Goal: Task Accomplishment & Management: Manage account settings

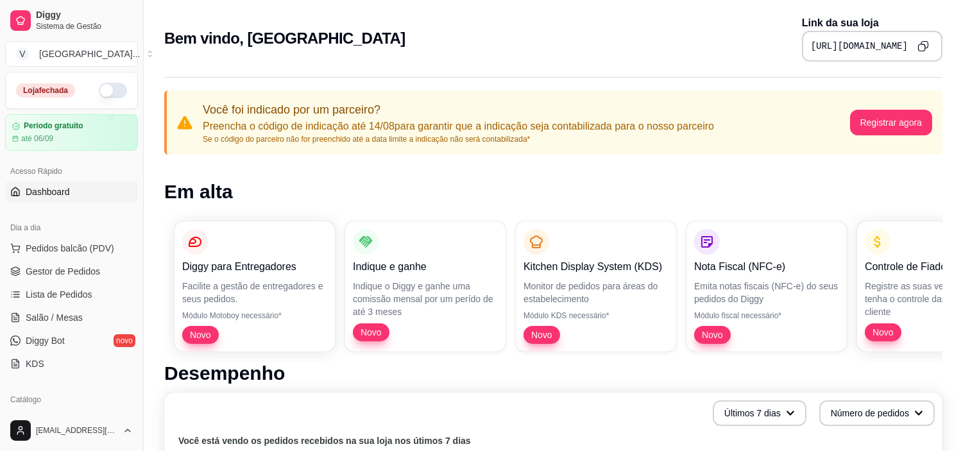
click at [100, 95] on button "button" at bounding box center [113, 90] width 28 height 15
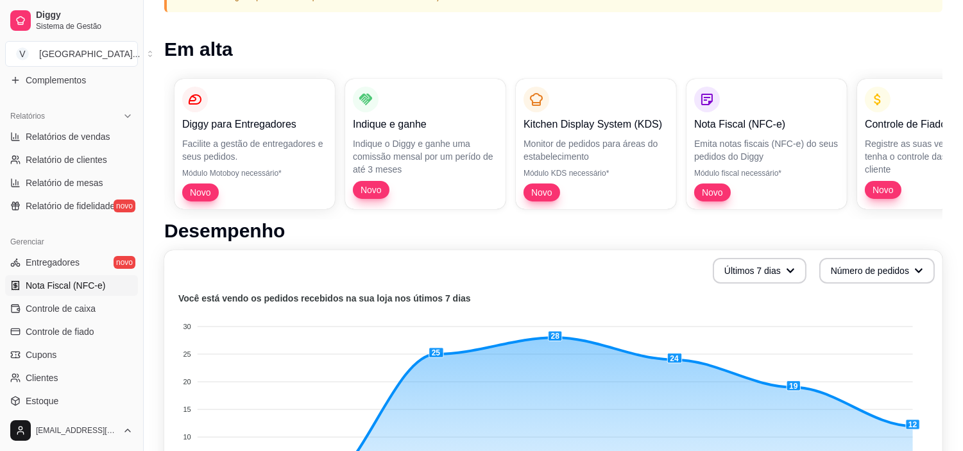
scroll to position [427, 0]
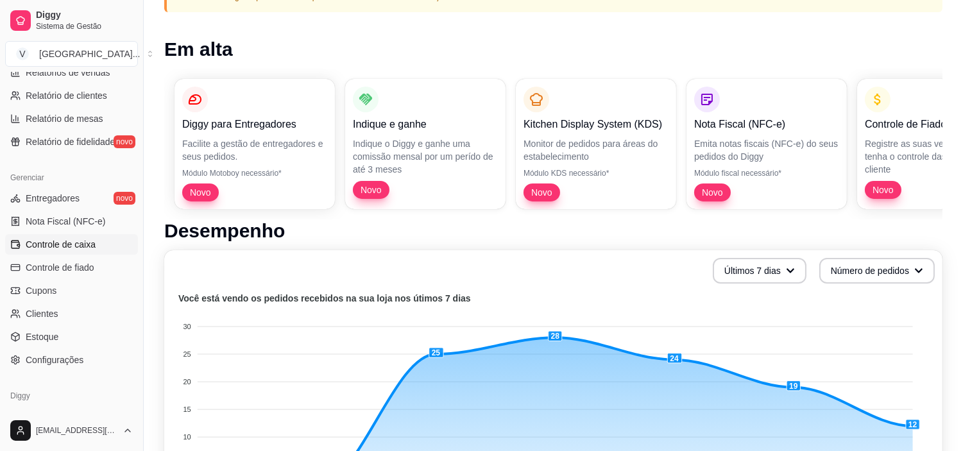
click at [90, 236] on link "Controle de caixa" at bounding box center [71, 244] width 133 height 21
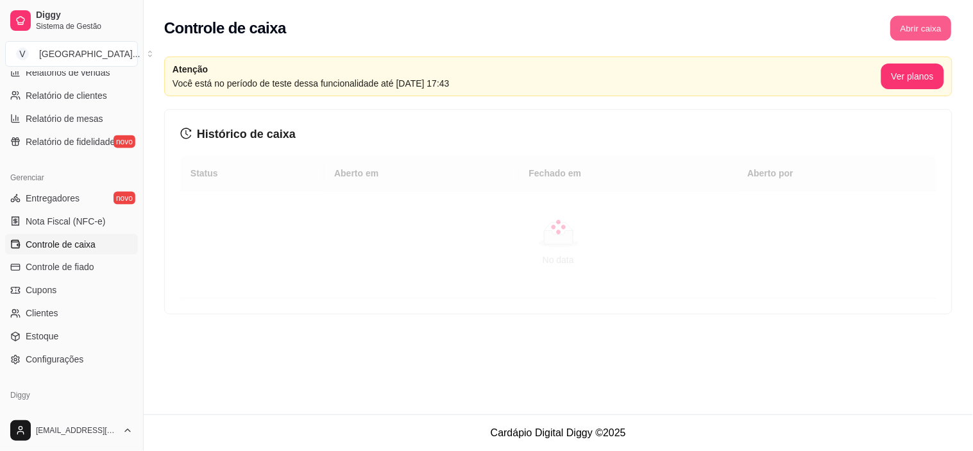
click at [914, 21] on button "Abrir caixa" at bounding box center [921, 28] width 61 height 25
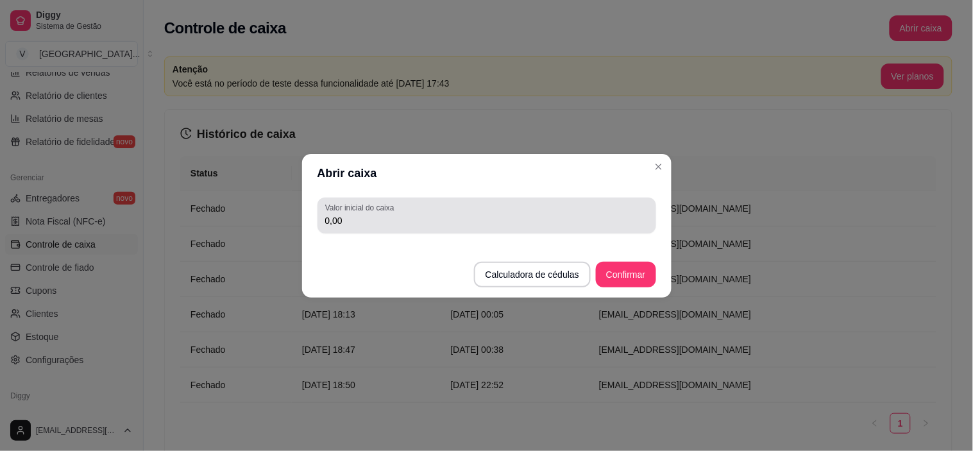
click at [575, 212] on div "0,00" at bounding box center [486, 216] width 323 height 26
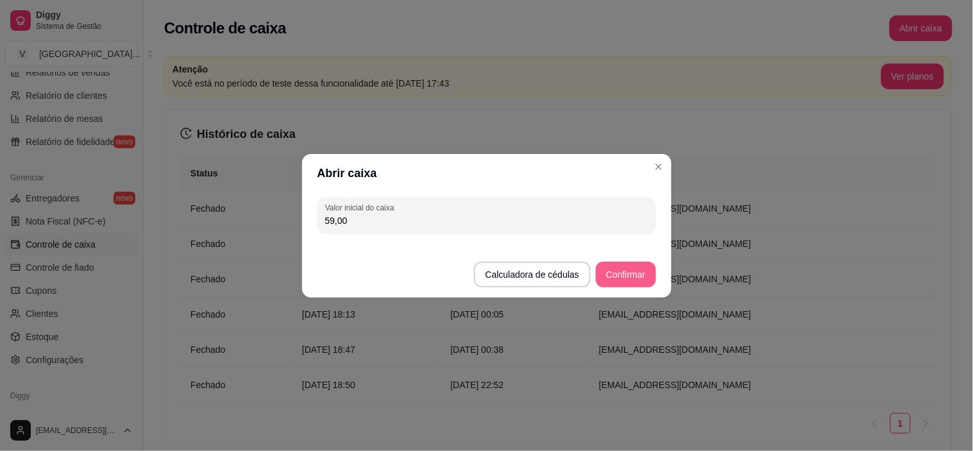
type input "59,00"
click at [644, 271] on button "Confirmar" at bounding box center [626, 275] width 60 height 26
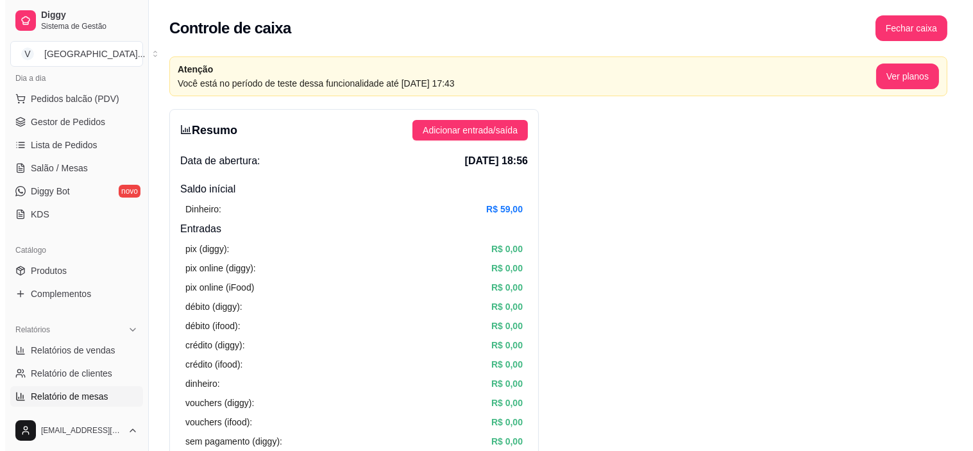
scroll to position [149, 0]
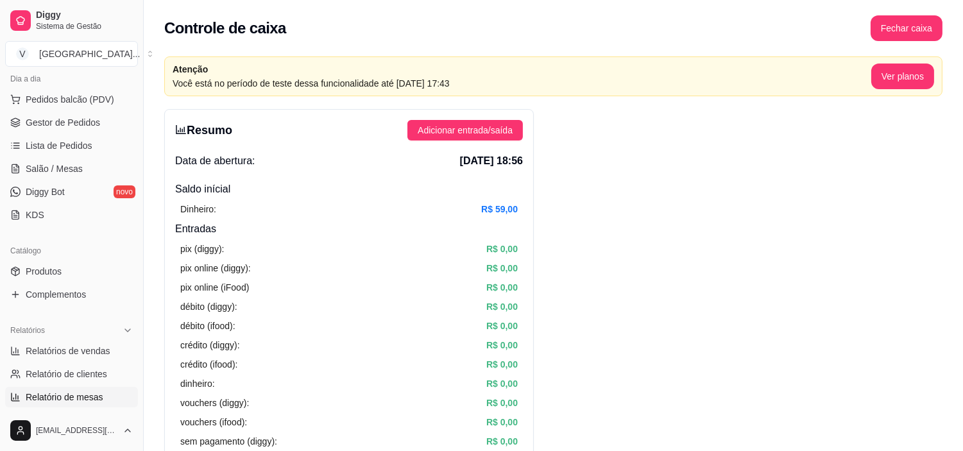
click at [67, 127] on span "Gestor de Pedidos" at bounding box center [63, 122] width 74 height 13
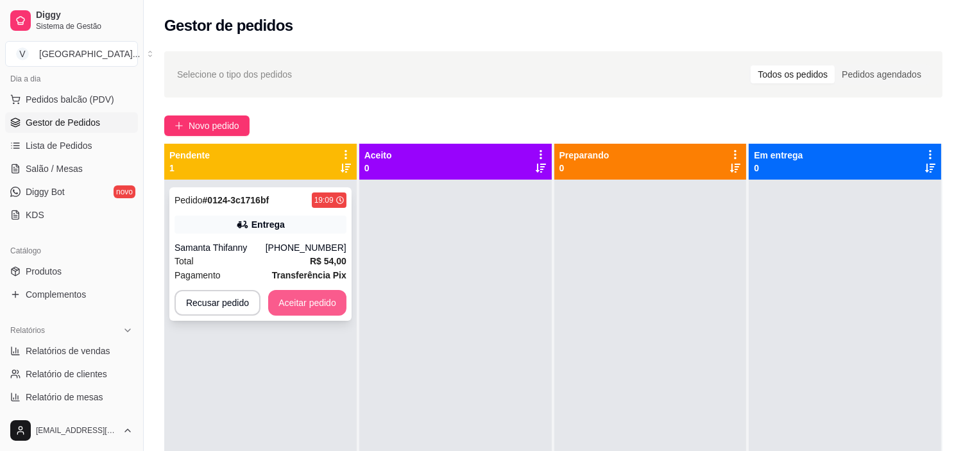
click at [287, 287] on div "Pedido # 0124-3c1716bf 19:09 Entrega [PERSON_NAME] [PHONE_NUMBER] Total R$ 54,0…" at bounding box center [260, 253] width 182 height 133
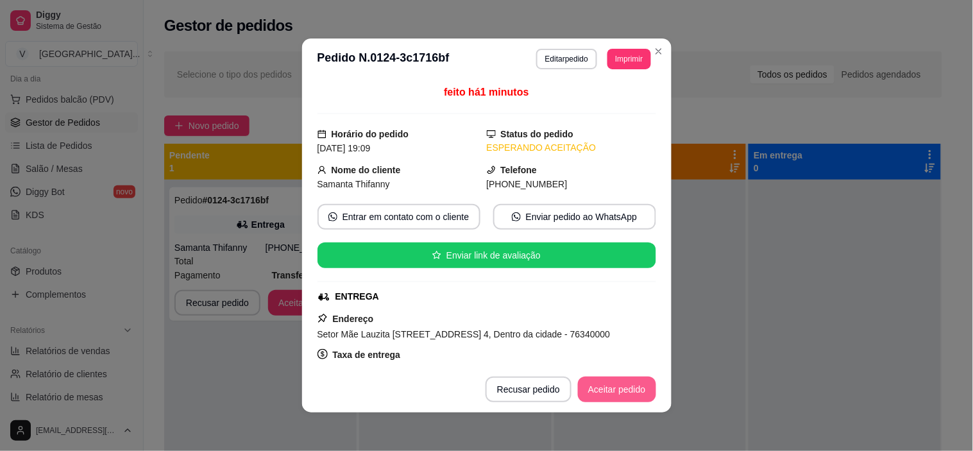
click at [616, 388] on button "Aceitar pedido" at bounding box center [617, 390] width 78 height 26
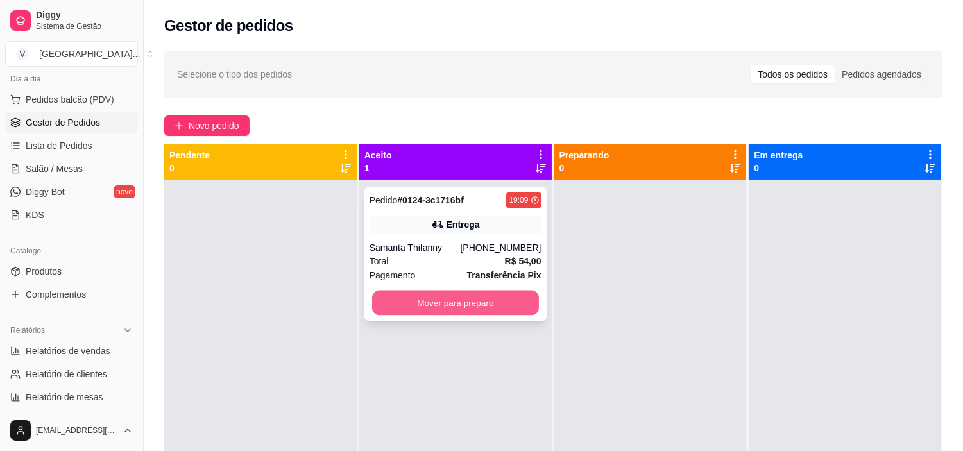
click at [470, 305] on button "Mover para preparo" at bounding box center [455, 303] width 167 height 25
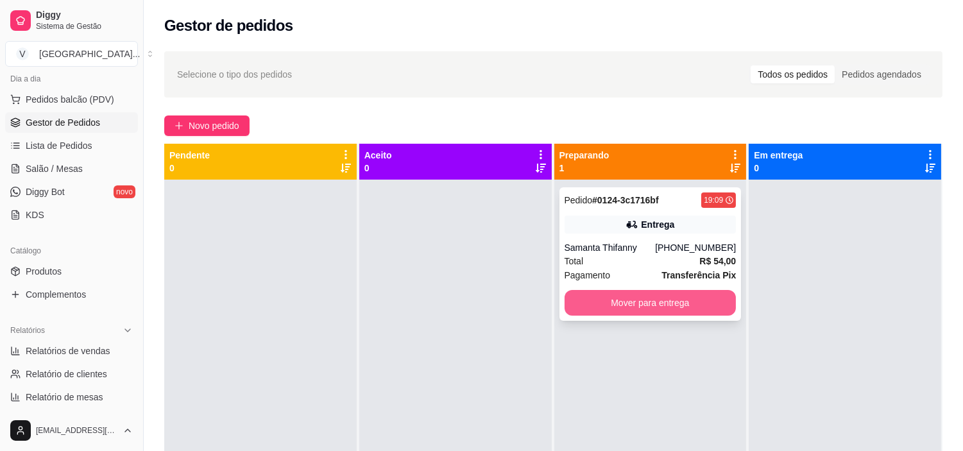
click at [594, 296] on button "Mover para entrega" at bounding box center [651, 303] width 172 height 26
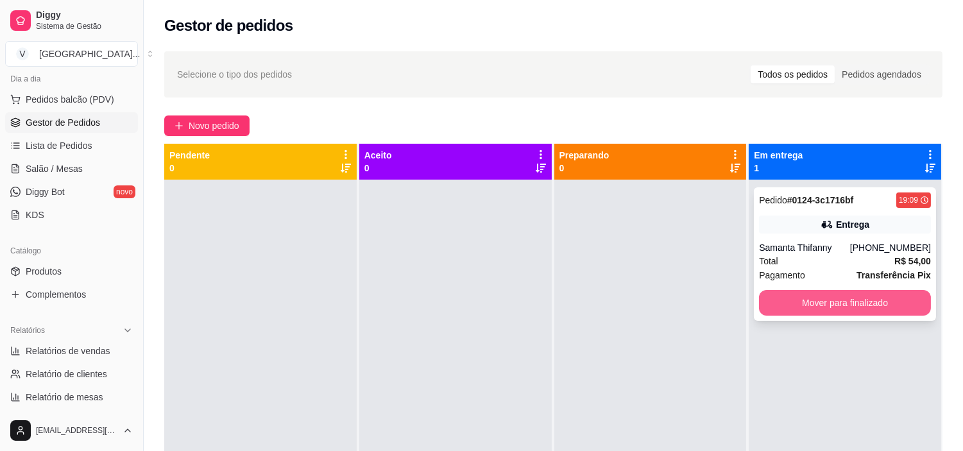
click at [857, 291] on button "Mover para finalizado" at bounding box center [845, 303] width 172 height 26
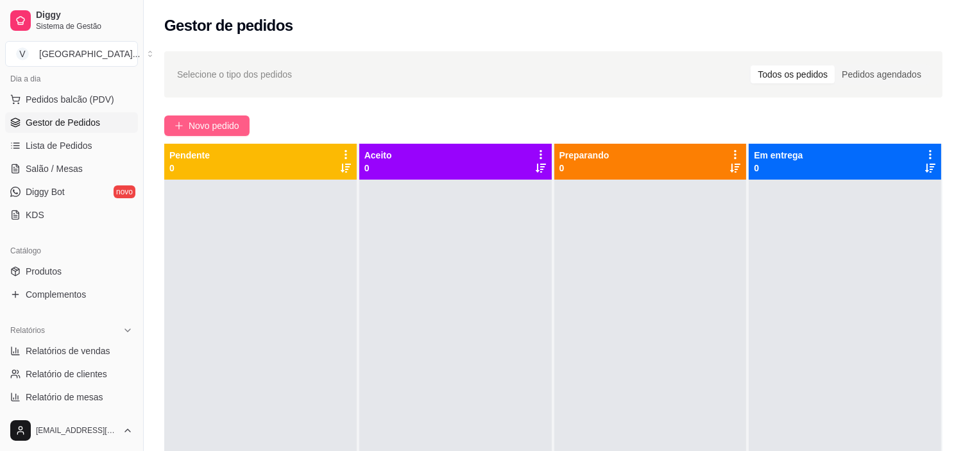
click at [201, 129] on span "Novo pedido" at bounding box center [214, 126] width 51 height 14
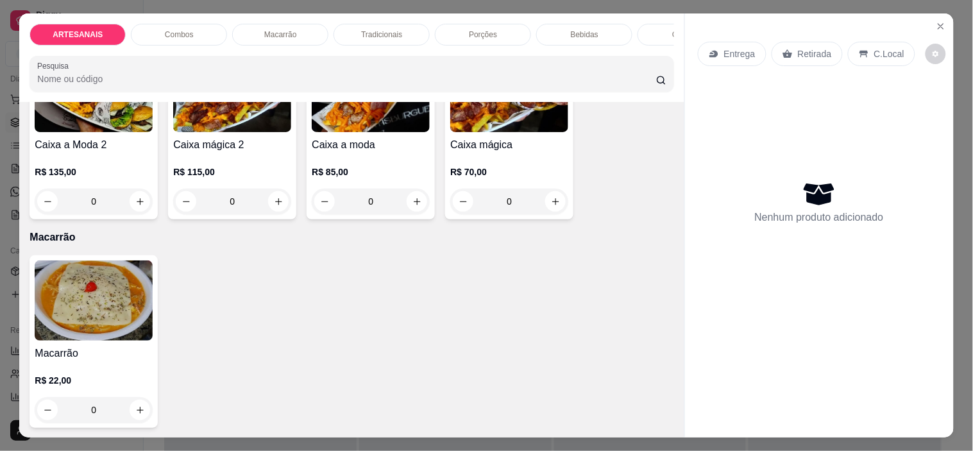
scroll to position [998, 0]
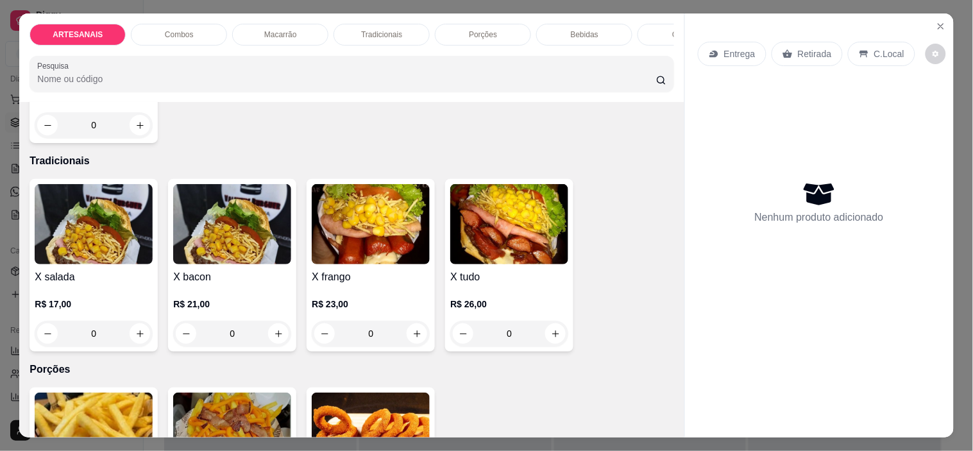
click at [418, 332] on div "0" at bounding box center [371, 334] width 118 height 26
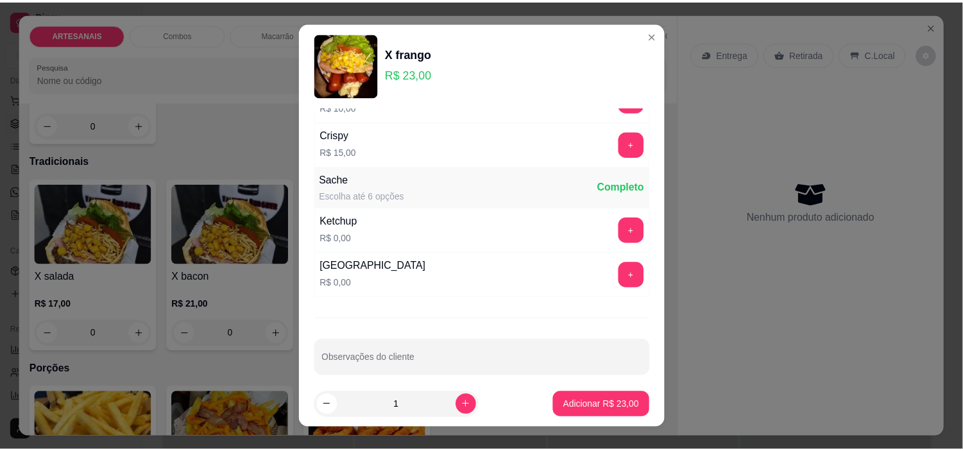
scroll to position [540, 0]
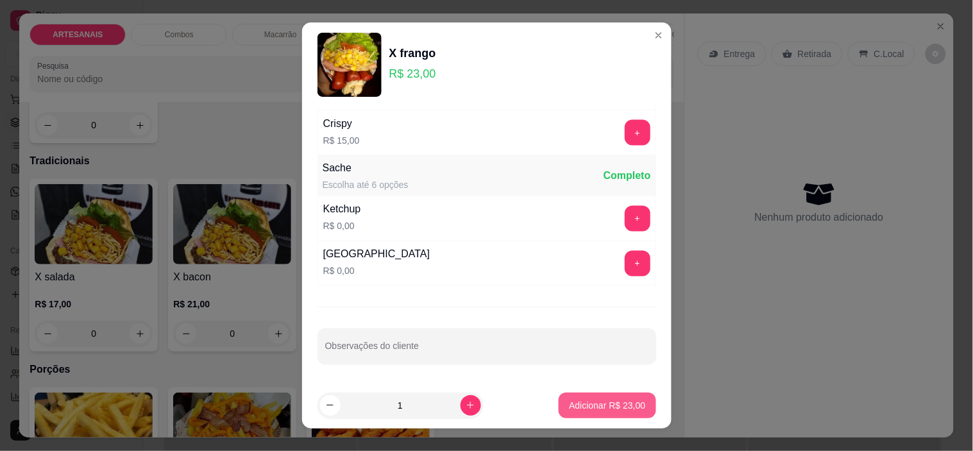
click at [615, 412] on button "Adicionar R$ 23,00" at bounding box center [607, 406] width 97 height 26
type input "1"
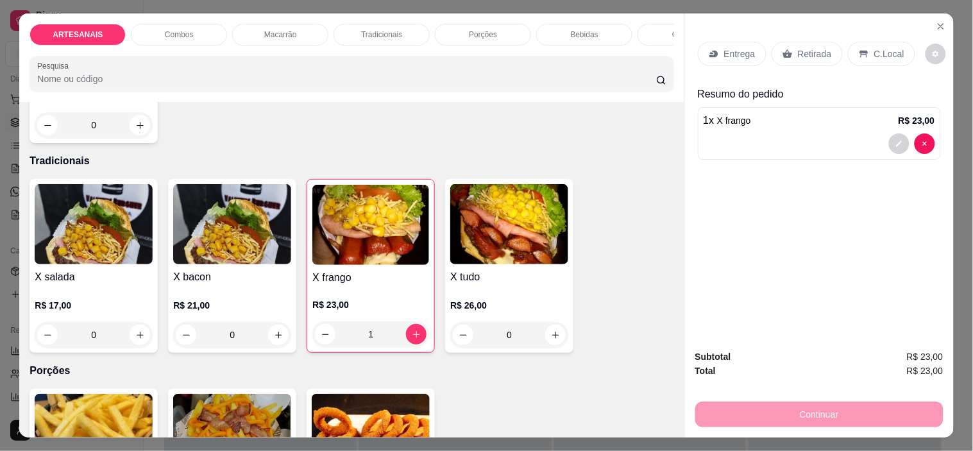
click at [803, 47] on p "Retirada" at bounding box center [815, 53] width 34 height 13
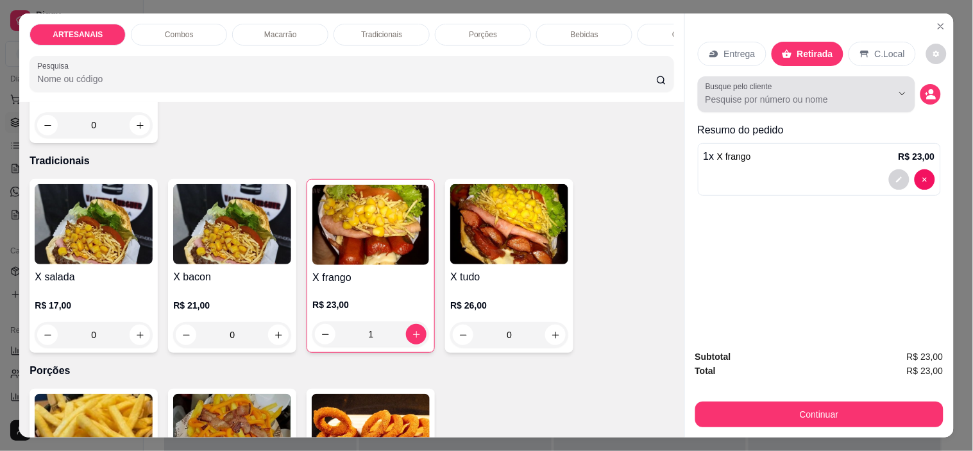
click at [866, 93] on input "Busque pelo cliente" at bounding box center [789, 99] width 166 height 13
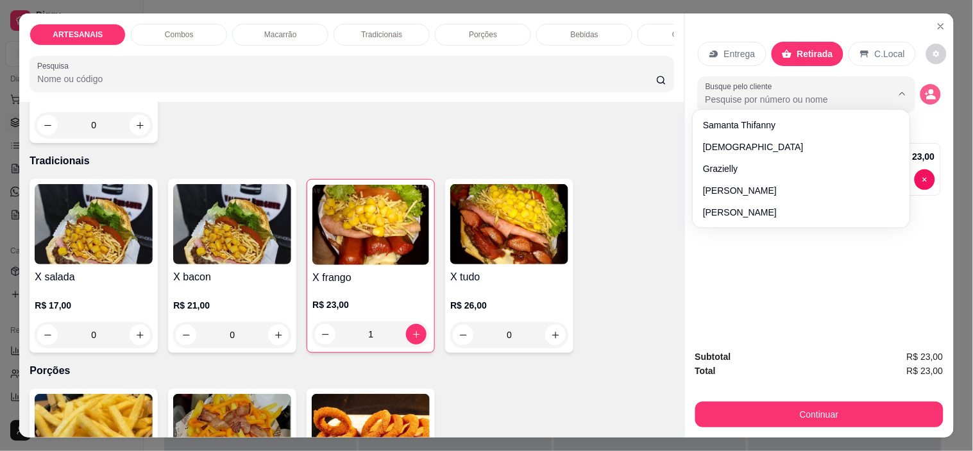
click at [930, 89] on icon "decrease-product-quantity" at bounding box center [931, 95] width 12 height 12
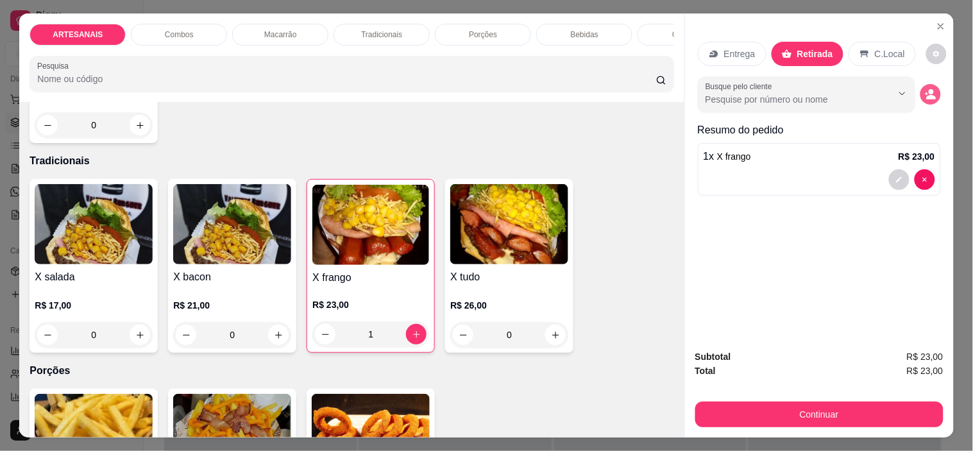
click at [932, 92] on button "decrease-product-quantity" at bounding box center [931, 94] width 21 height 21
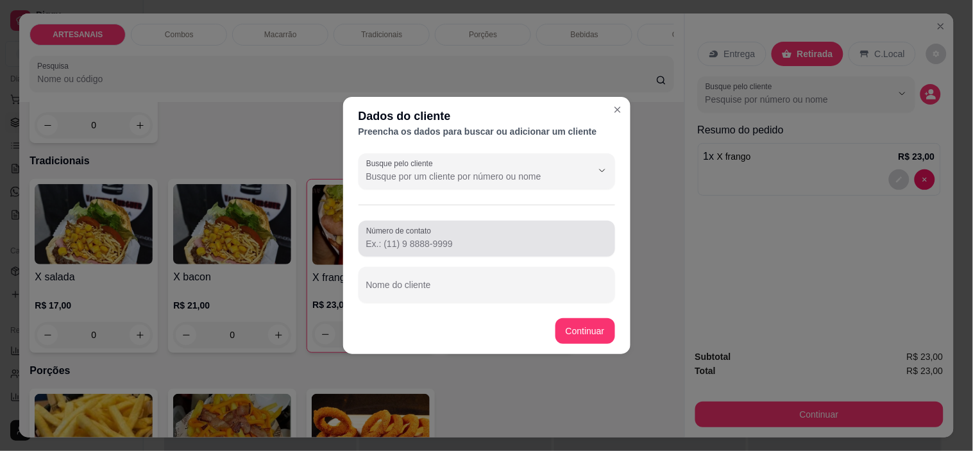
click at [443, 250] on input "Número de contato" at bounding box center [486, 243] width 241 height 13
type input "[PHONE_NUMBER]"
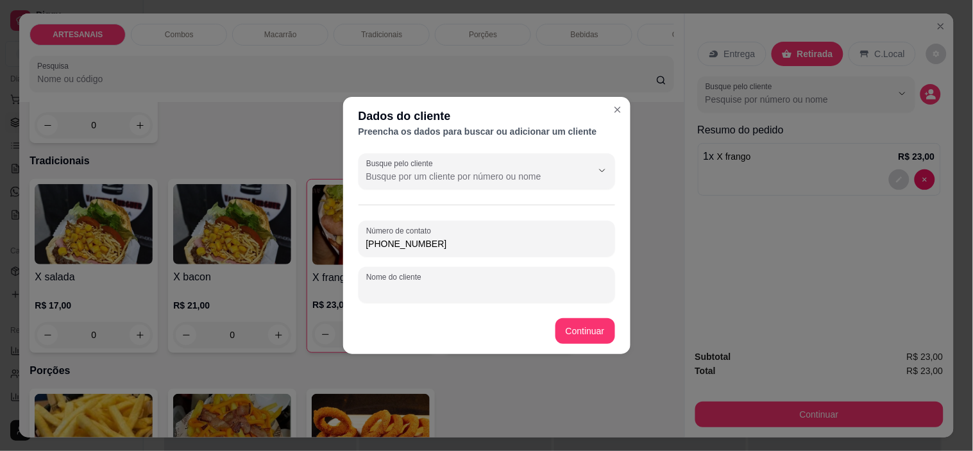
click at [438, 293] on input "Nome do cliente" at bounding box center [486, 290] width 241 height 13
type input "victor"
click at [599, 318] on footer "Continuar" at bounding box center [486, 331] width 287 height 46
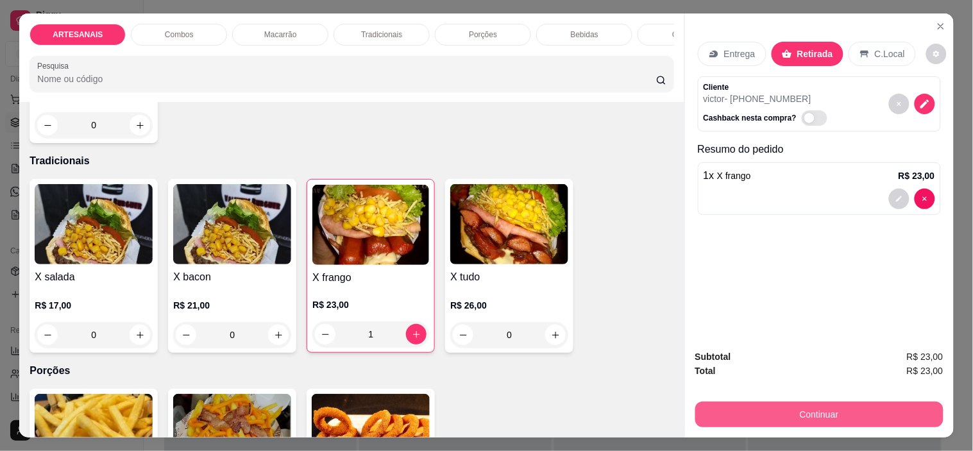
click at [831, 402] on button "Continuar" at bounding box center [820, 415] width 248 height 26
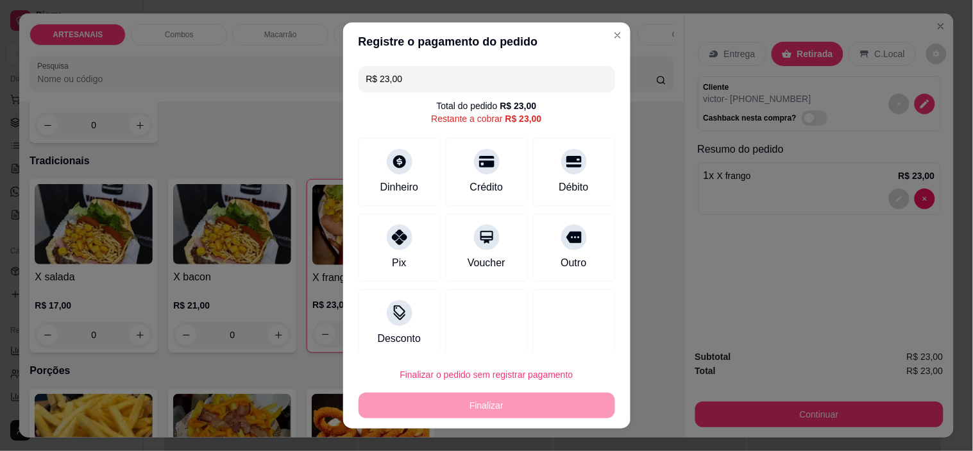
click at [478, 386] on button "Finalizar o pedido sem registrar pagamento" at bounding box center [487, 375] width 257 height 26
click at [572, 335] on button "Confirmar" at bounding box center [559, 339] width 47 height 20
type input "0"
type input "R$ 0,00"
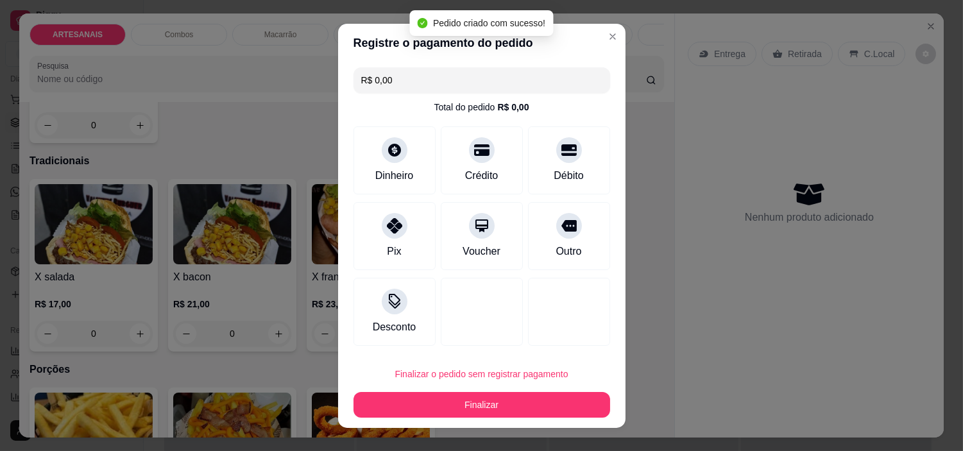
click at [621, 31] on div "Gestor de pedidos" at bounding box center [548, 25] width 768 height 21
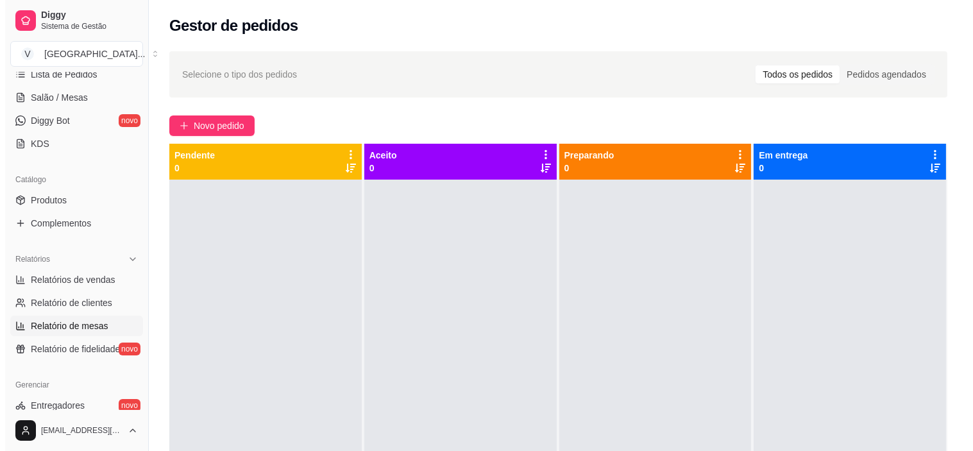
scroll to position [149, 0]
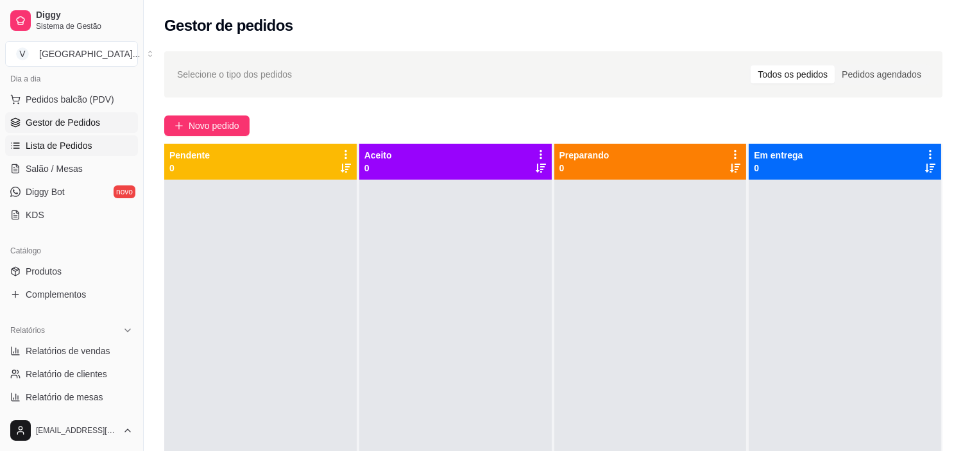
click at [81, 150] on span "Lista de Pedidos" at bounding box center [59, 145] width 67 height 13
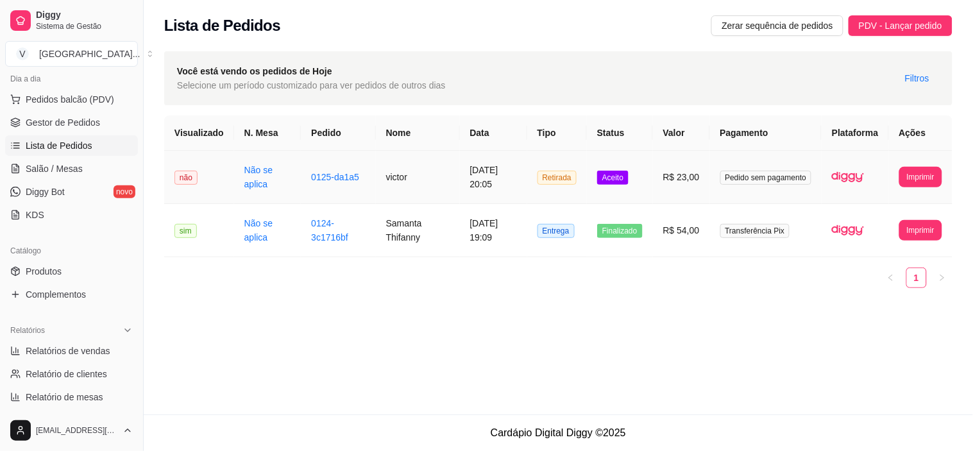
click at [574, 166] on td "Retirada" at bounding box center [557, 177] width 60 height 53
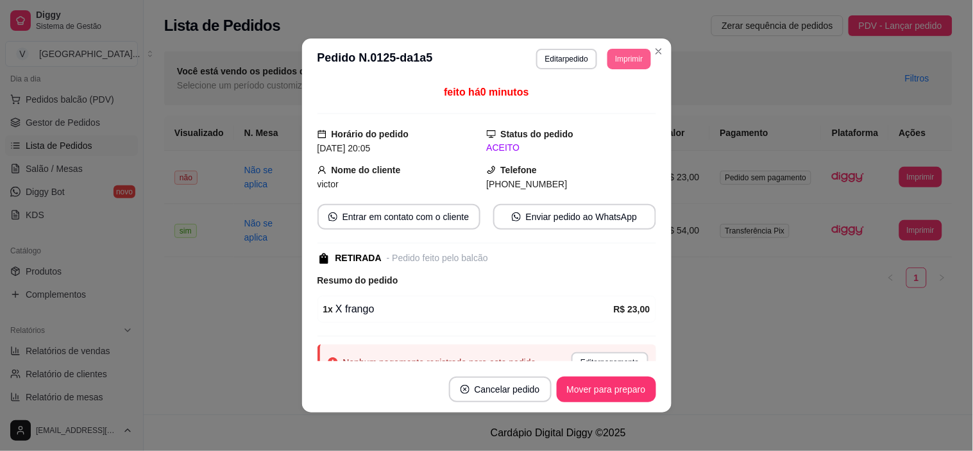
click at [633, 49] on button "Imprimir" at bounding box center [629, 59] width 43 height 21
click at [623, 110] on button "IMPRESSORA" at bounding box center [600, 104] width 93 height 21
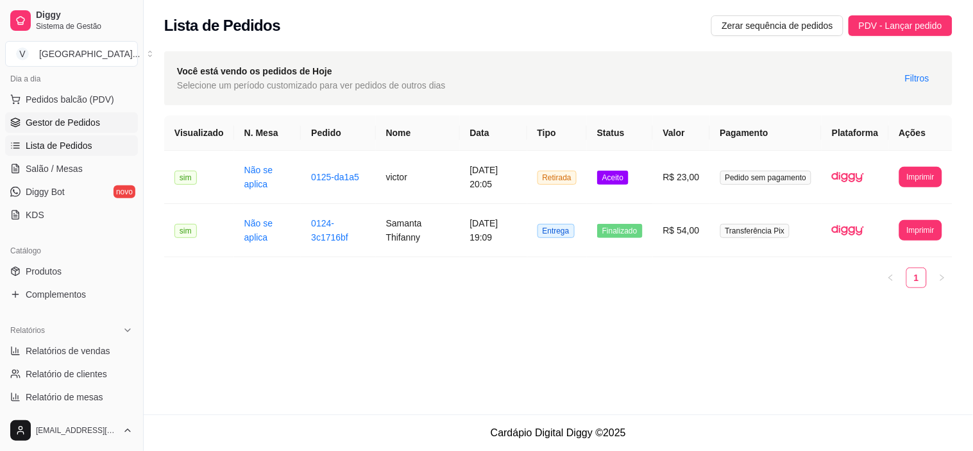
click at [74, 124] on span "Gestor de Pedidos" at bounding box center [63, 122] width 74 height 13
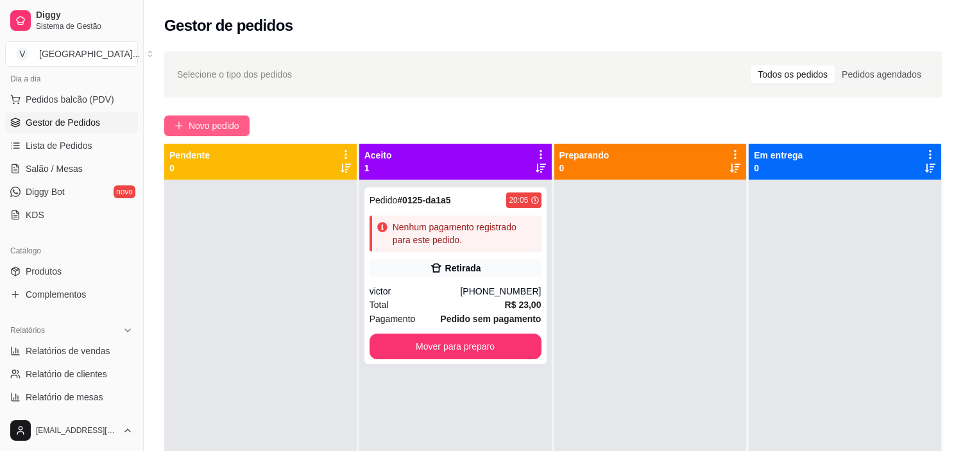
click at [196, 126] on span "Novo pedido" at bounding box center [214, 126] width 51 height 14
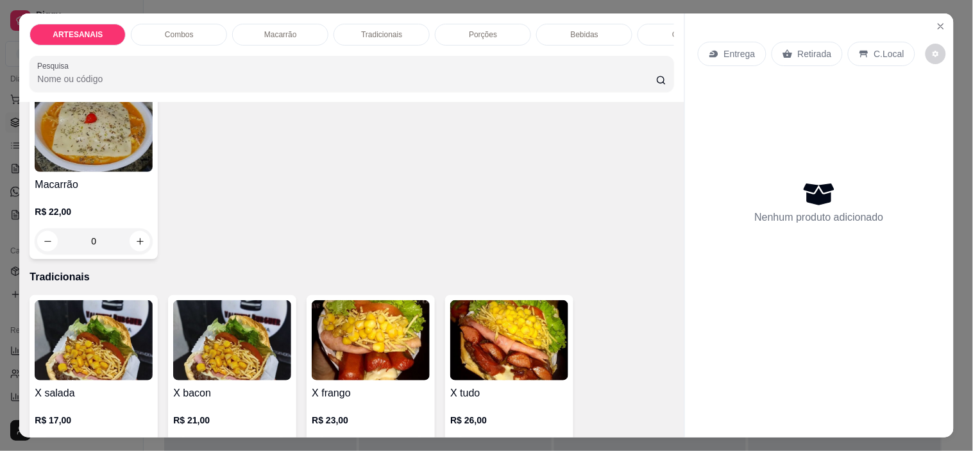
scroll to position [998, 0]
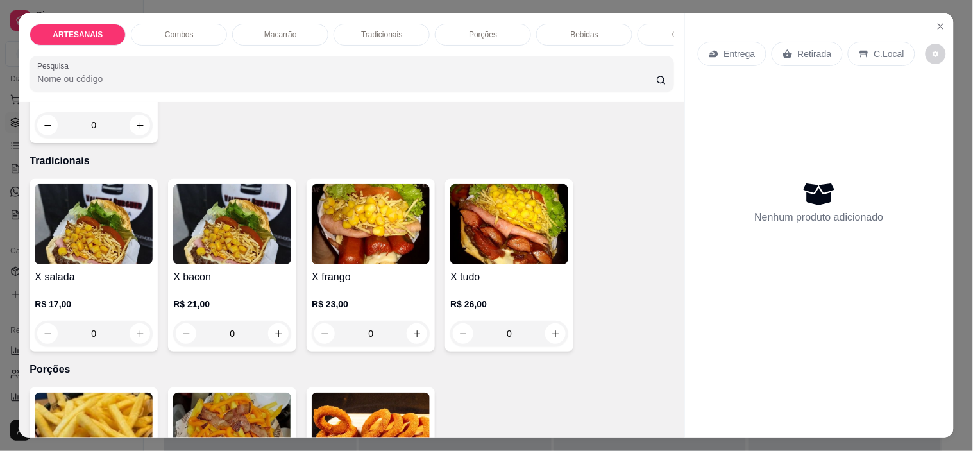
click at [138, 345] on div "0" at bounding box center [94, 334] width 118 height 26
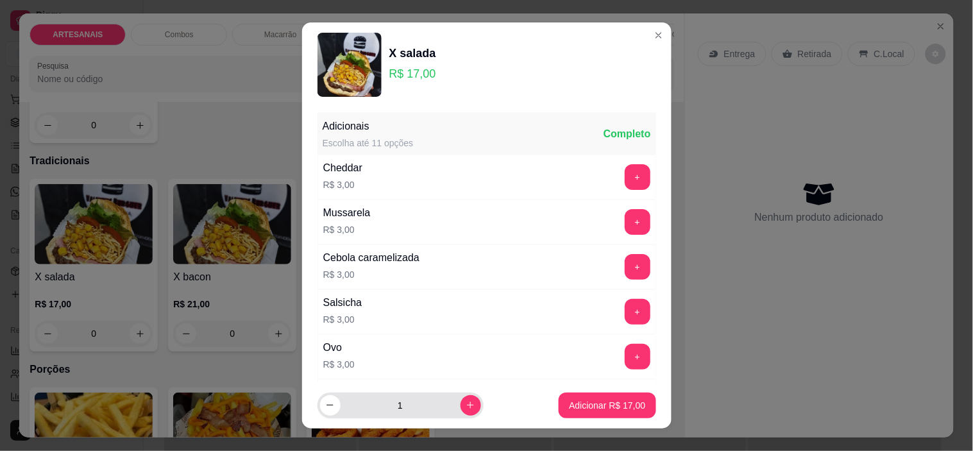
click at [446, 402] on input "1" at bounding box center [401, 406] width 120 height 26
click at [461, 406] on button "increase-product-quantity" at bounding box center [471, 405] width 20 height 20
click at [461, 406] on button "increase-product-quantity" at bounding box center [471, 405] width 21 height 21
click at [325, 406] on icon "decrease-product-quantity" at bounding box center [330, 405] width 10 height 10
type input "2"
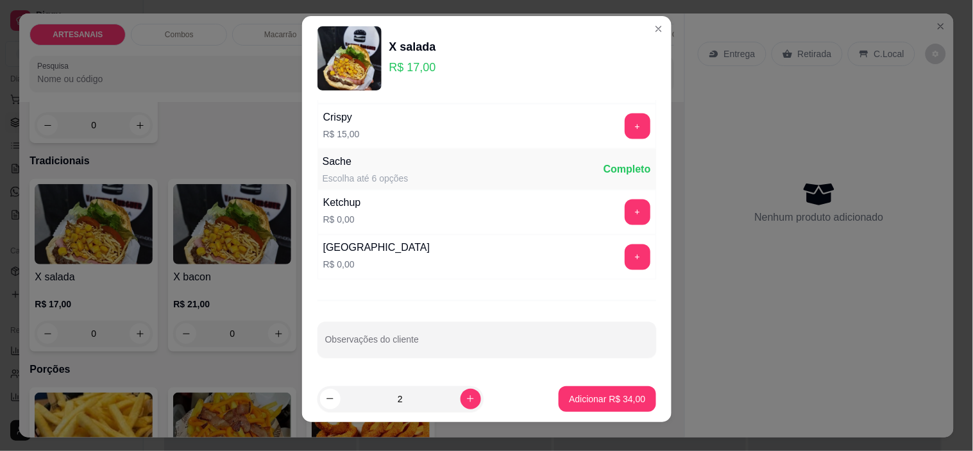
scroll to position [18, 0]
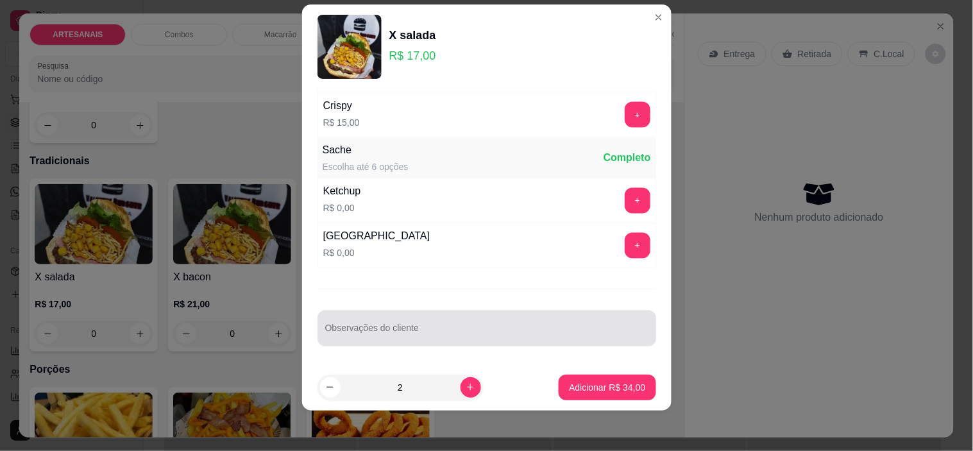
click at [401, 330] on input "Observações do cliente" at bounding box center [486, 333] width 323 height 13
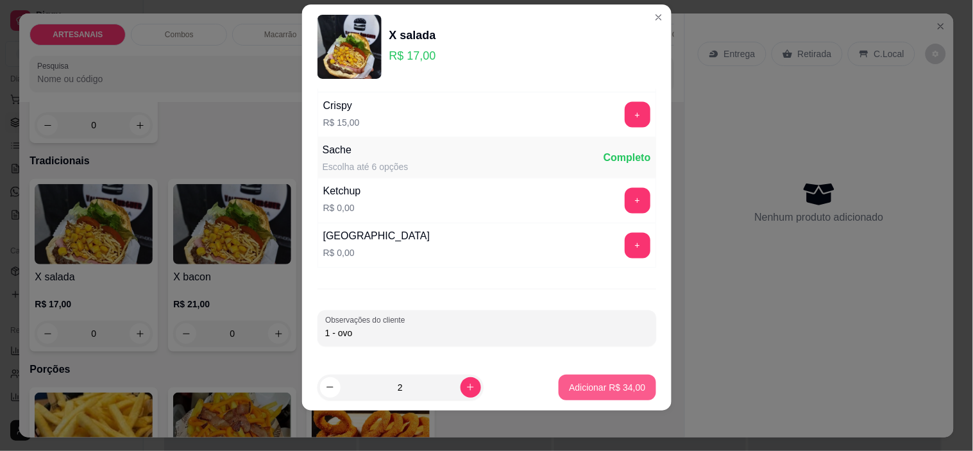
type input "1 - ovo"
click at [581, 380] on button "Adicionar R$ 34,00" at bounding box center [608, 387] width 94 height 25
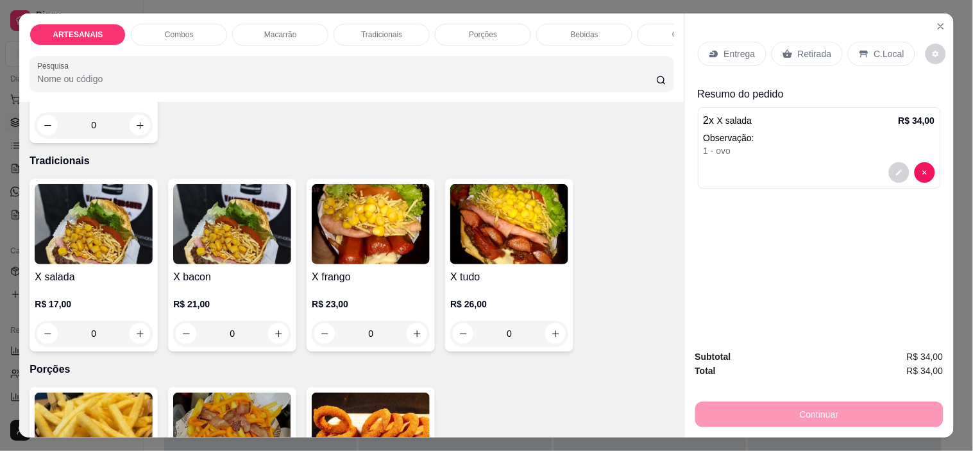
click at [555, 340] on div "0" at bounding box center [509, 334] width 118 height 26
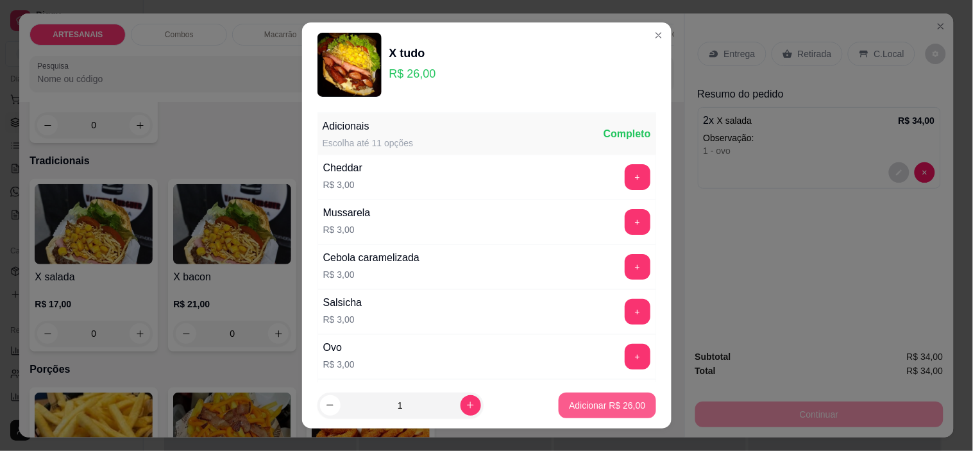
click at [569, 397] on button "Adicionar R$ 26,00" at bounding box center [607, 406] width 97 height 26
type input "1"
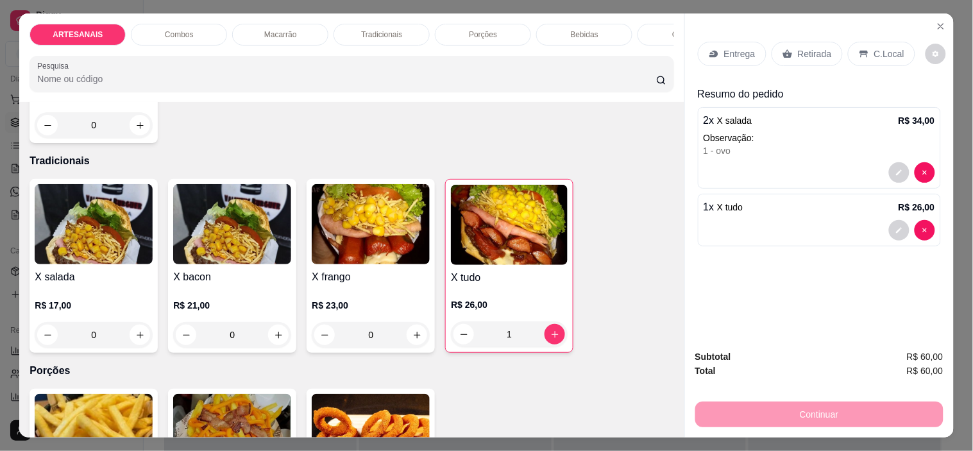
click at [277, 335] on div "0" at bounding box center [232, 335] width 118 height 26
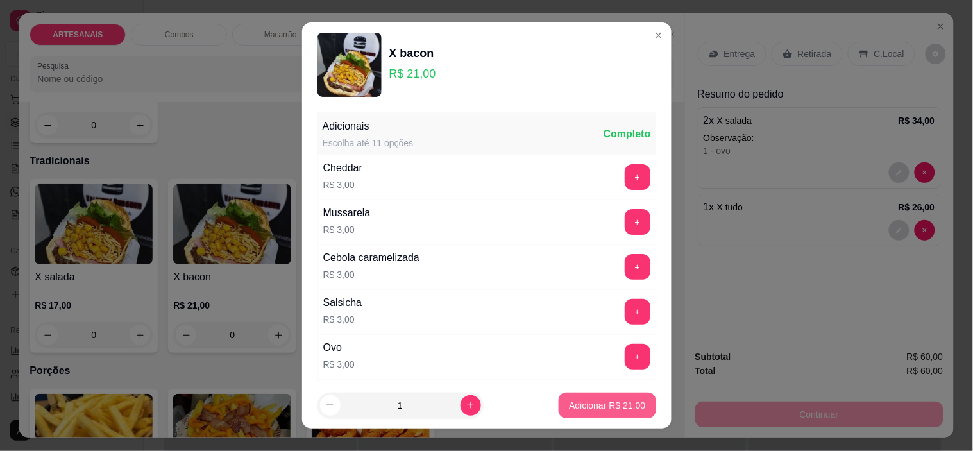
click at [594, 412] on button "Adicionar R$ 21,00" at bounding box center [607, 406] width 97 height 26
type input "1"
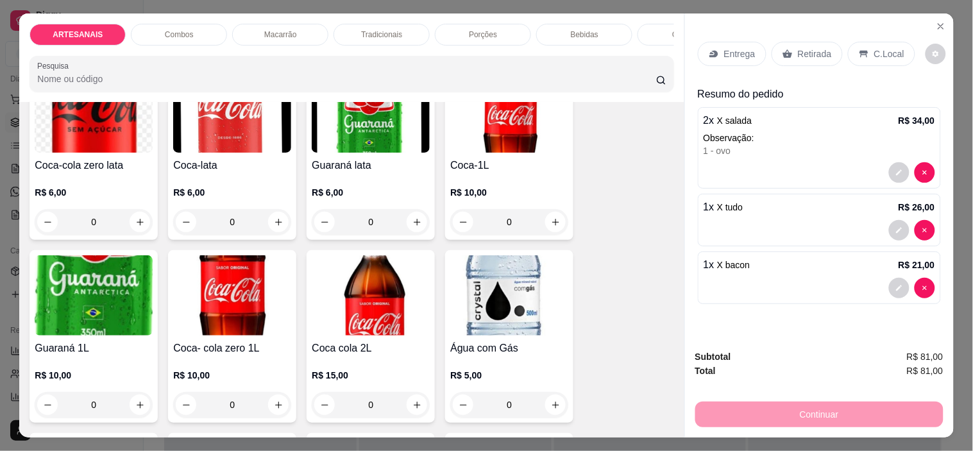
scroll to position [1568, 0]
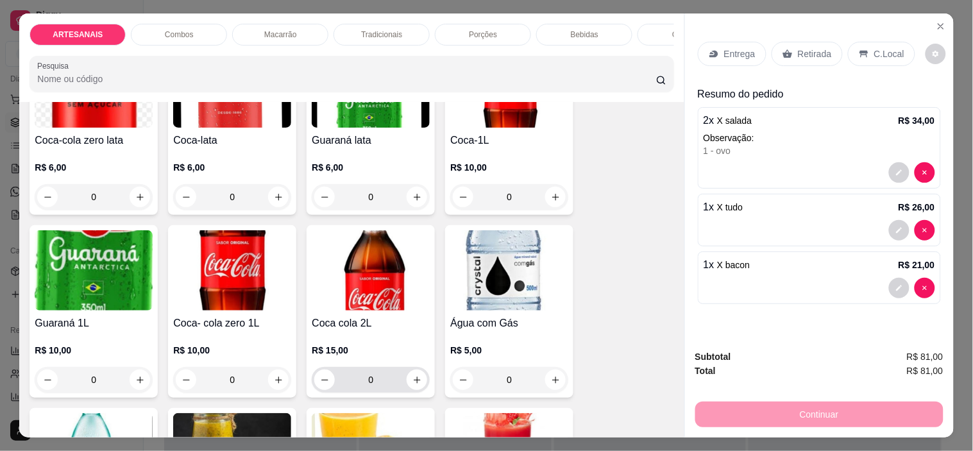
click at [420, 376] on div "0" at bounding box center [370, 380] width 113 height 26
click at [414, 381] on icon "increase-product-quantity" at bounding box center [418, 380] width 10 height 10
type input "1"
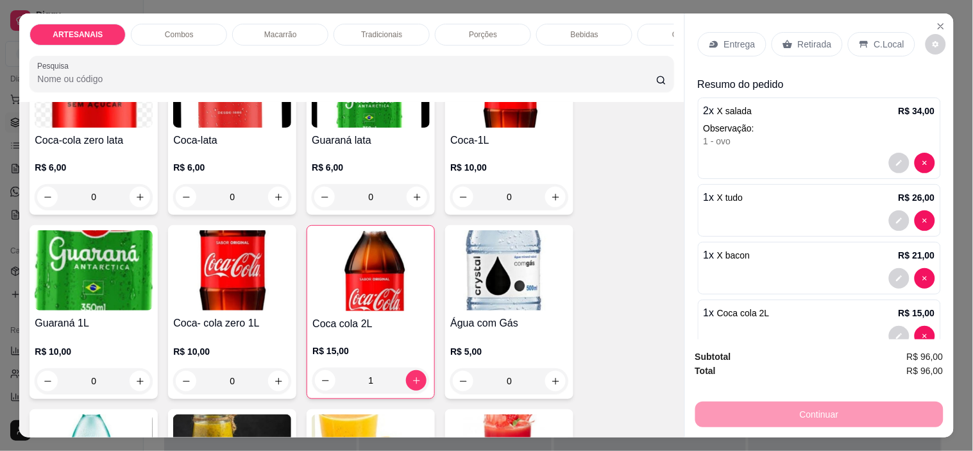
scroll to position [40, 0]
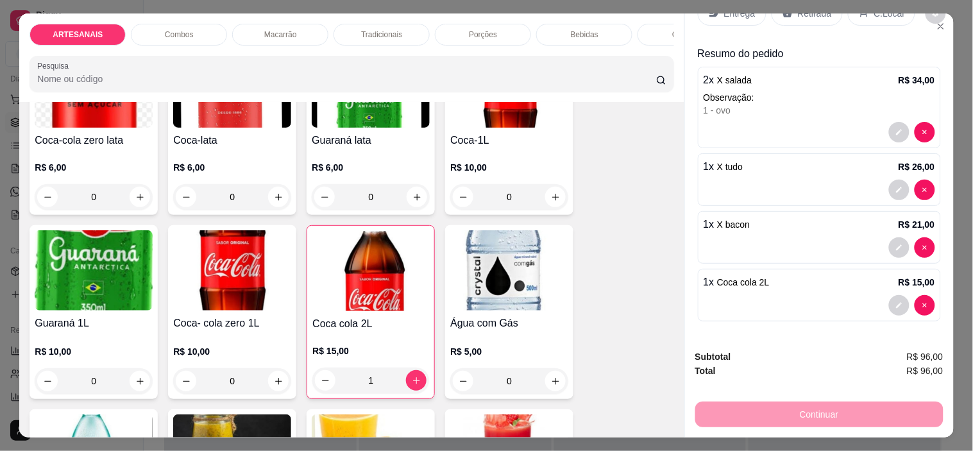
click at [816, 295] on div at bounding box center [820, 305] width 232 height 21
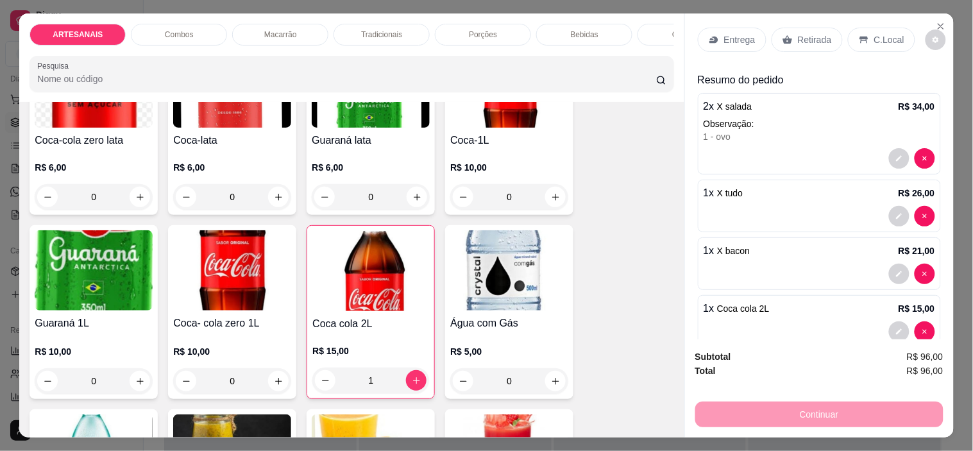
scroll to position [0, 0]
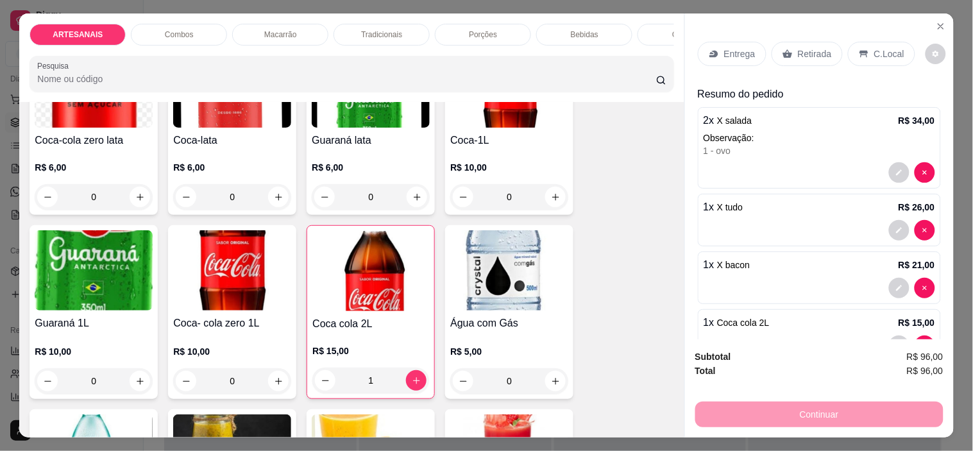
click at [864, 47] on div "C.Local" at bounding box center [881, 54] width 67 height 24
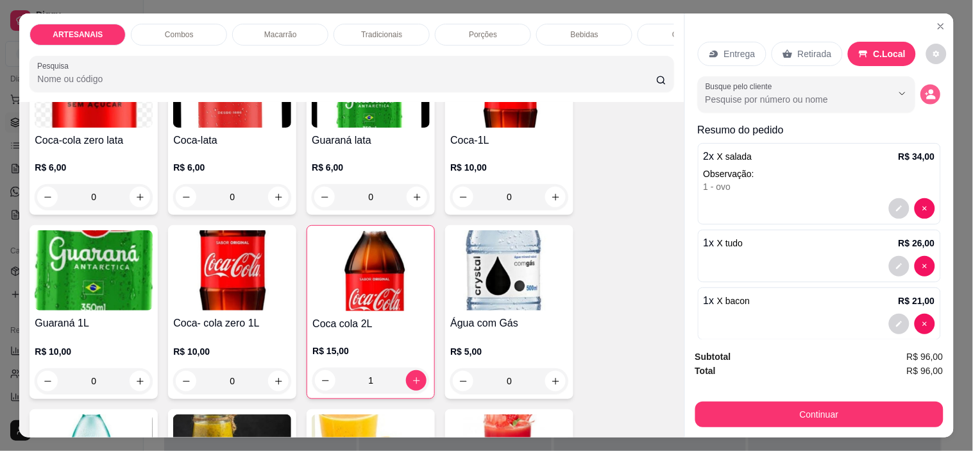
click at [927, 95] on icon "decrease-product-quantity" at bounding box center [931, 97] width 9 height 4
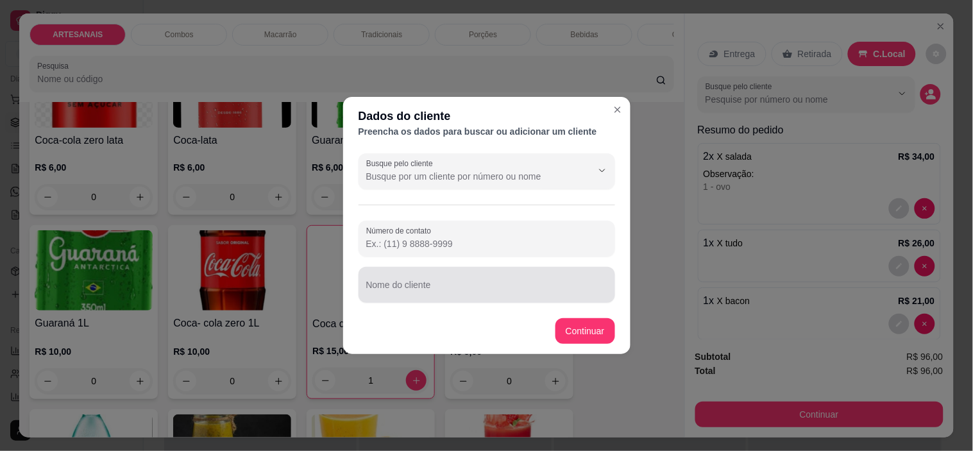
click at [535, 284] on input "Nome do cliente" at bounding box center [486, 290] width 241 height 13
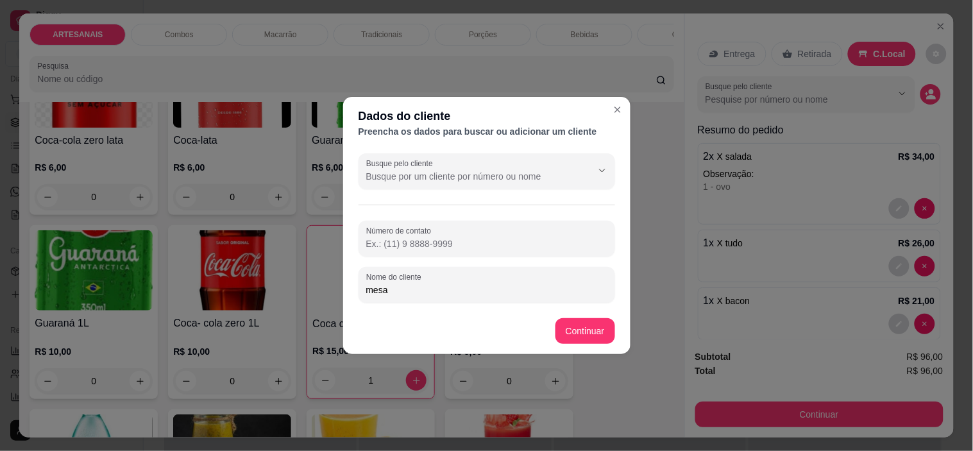
type input "mesa"
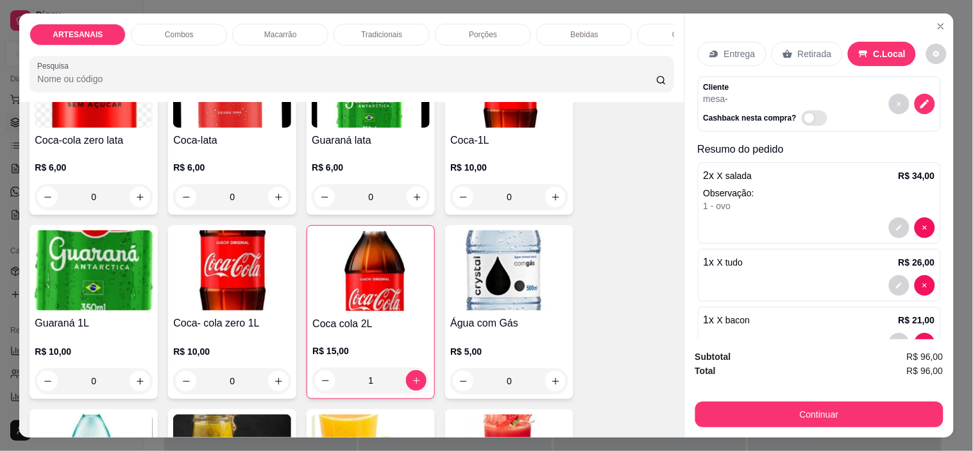
scroll to position [96, 0]
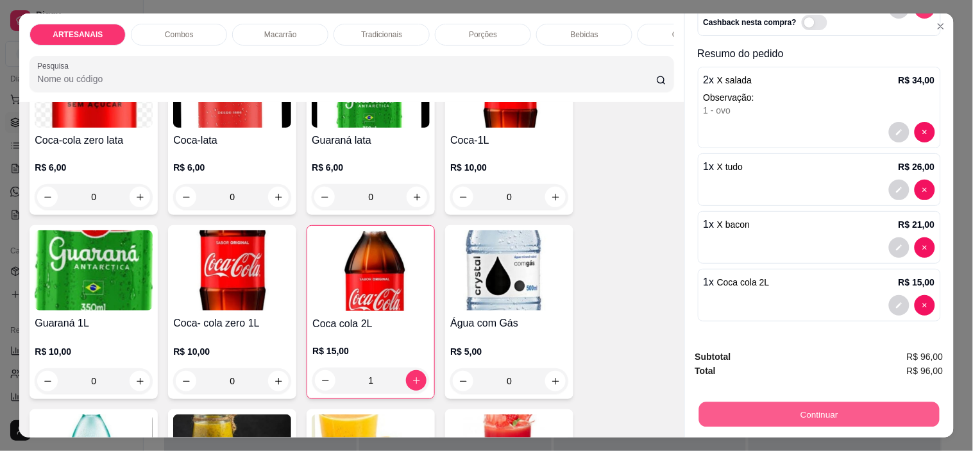
click at [777, 402] on button "Continuar" at bounding box center [819, 414] width 241 height 25
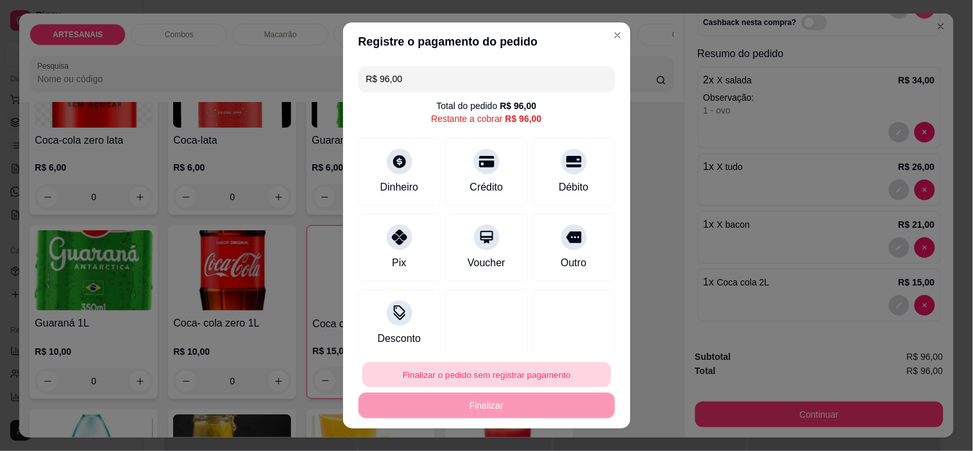
click at [495, 376] on button "Finalizar o pedido sem registrar pagamento" at bounding box center [487, 374] width 249 height 25
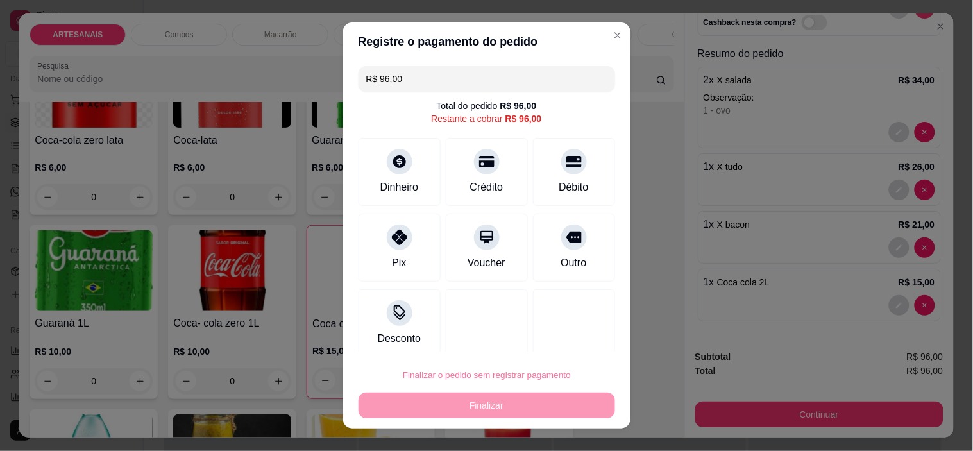
click at [579, 338] on button "Confirmar" at bounding box center [559, 339] width 47 height 20
type input "0"
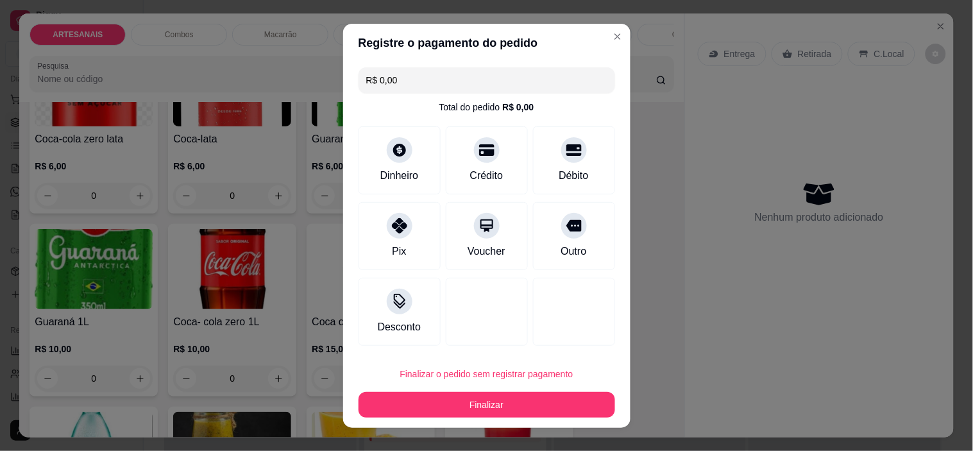
type input "R$ 0,00"
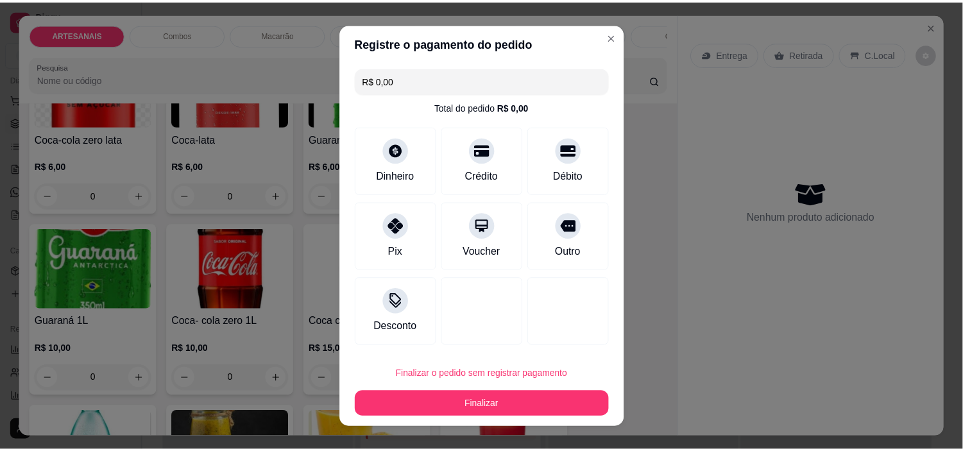
scroll to position [1567, 0]
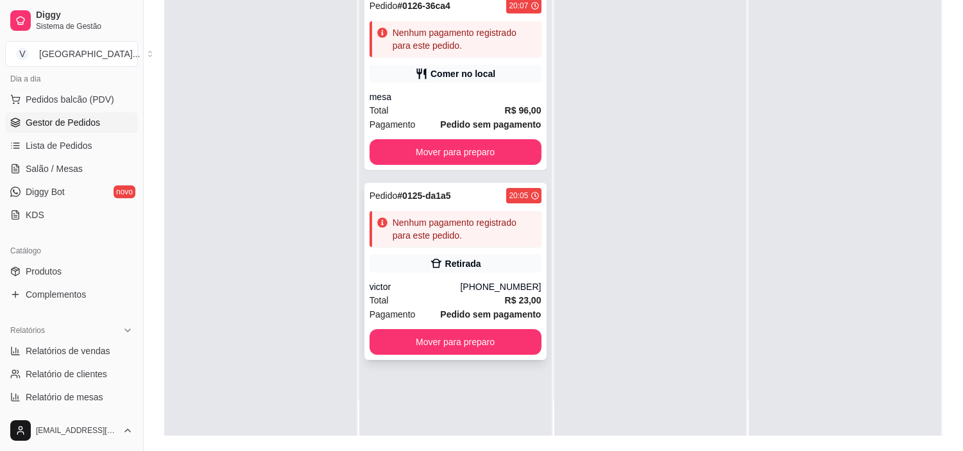
scroll to position [124, 0]
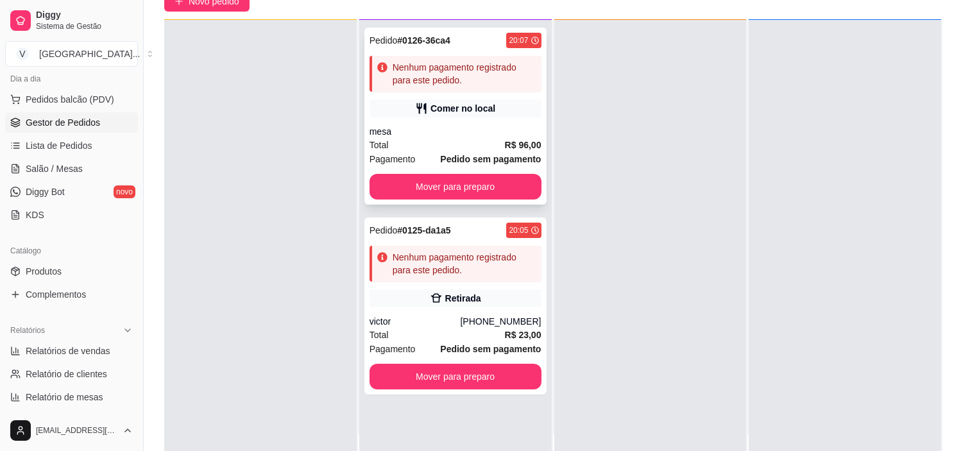
click at [486, 62] on div "Nenhum pagamento registrado para este pedido." at bounding box center [465, 74] width 144 height 26
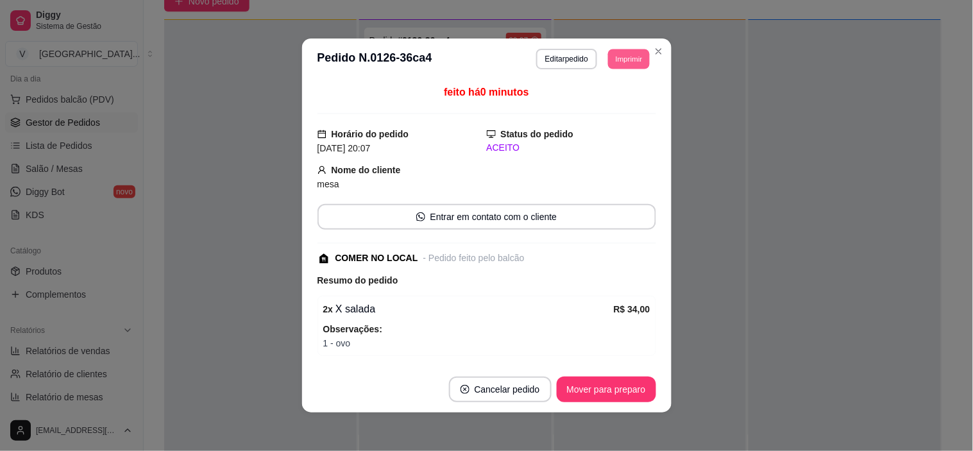
click at [613, 55] on button "Imprimir" at bounding box center [629, 59] width 42 height 20
click at [614, 99] on button "IMPRESSORA" at bounding box center [601, 105] width 90 height 20
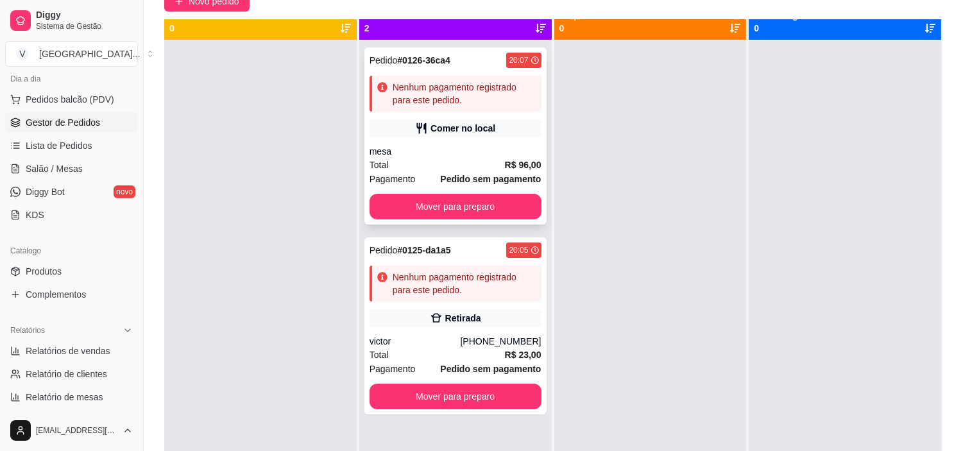
scroll to position [0, 0]
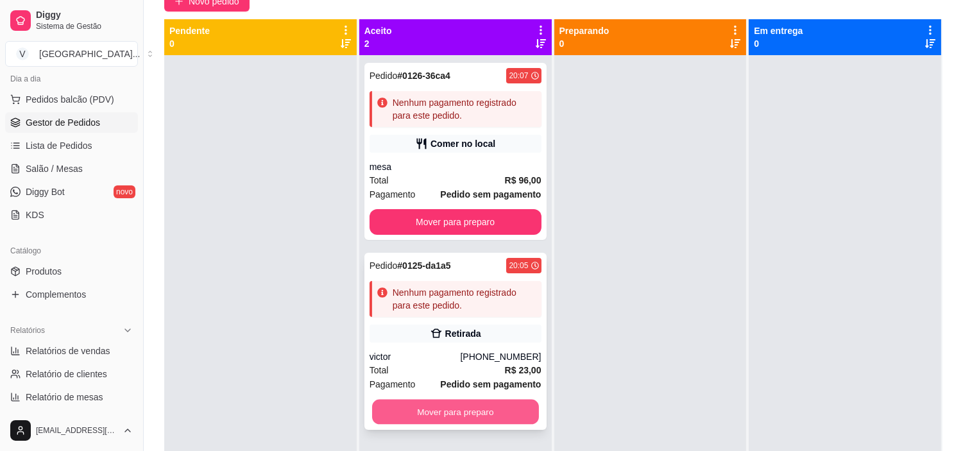
click at [448, 411] on button "Mover para preparo" at bounding box center [455, 412] width 167 height 25
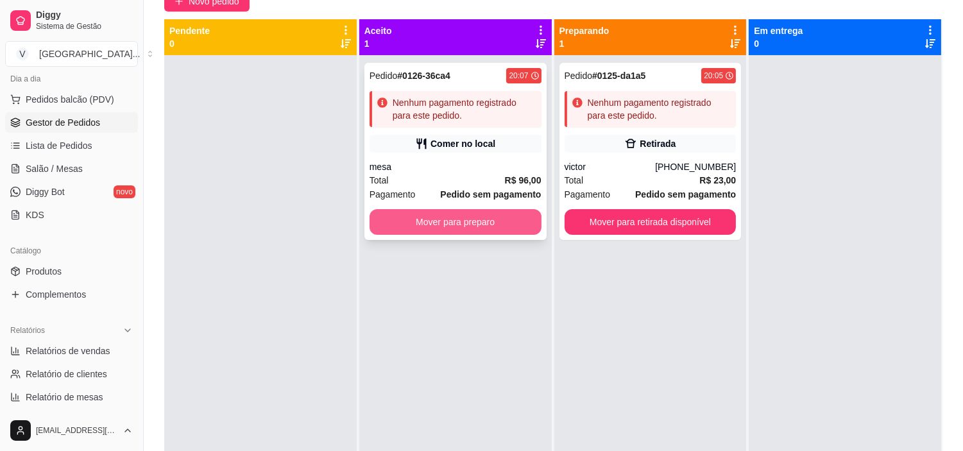
click at [495, 221] on button "Mover para preparo" at bounding box center [456, 222] width 172 height 26
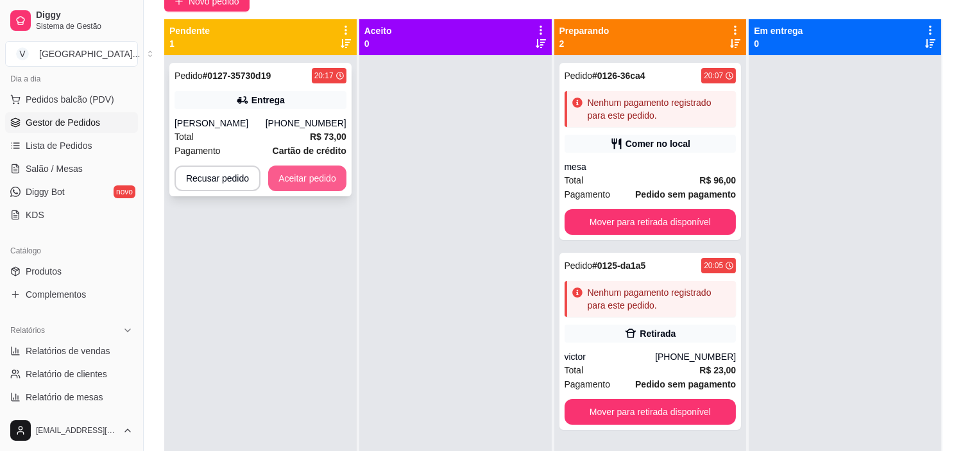
click at [289, 181] on button "Aceitar pedido" at bounding box center [307, 179] width 78 height 26
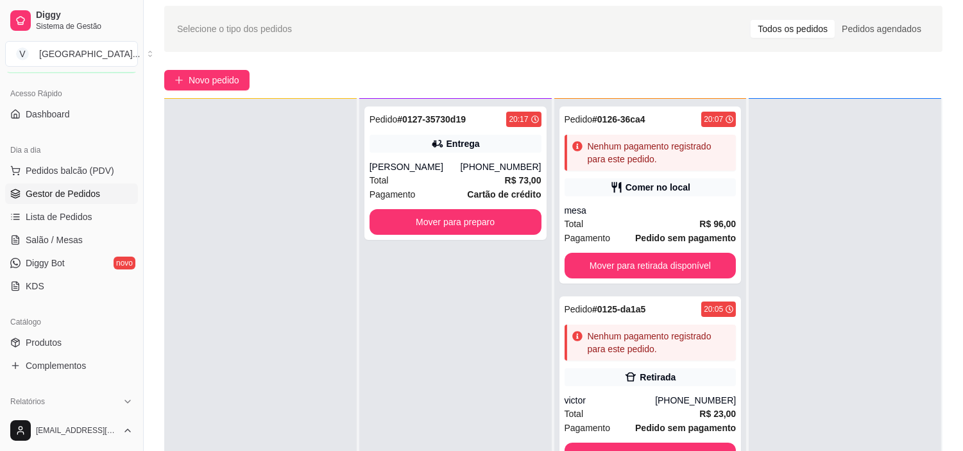
scroll to position [71, 0]
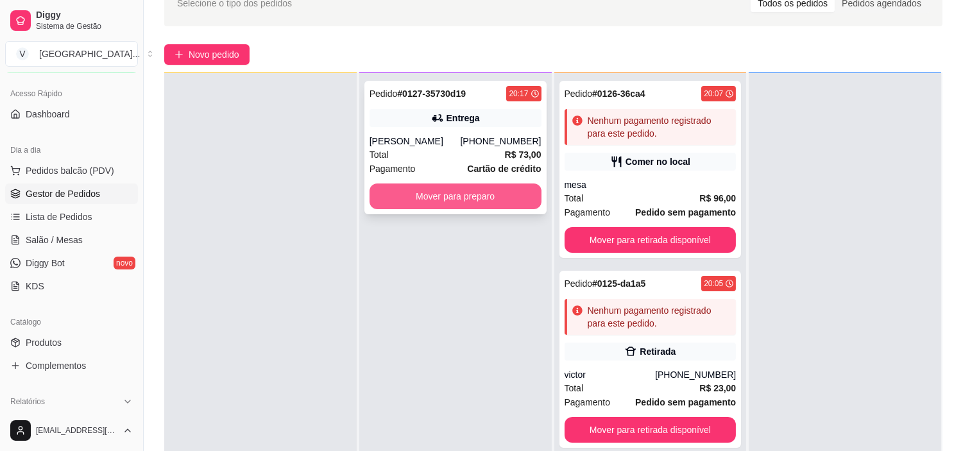
click at [492, 196] on button "Mover para preparo" at bounding box center [456, 197] width 172 height 26
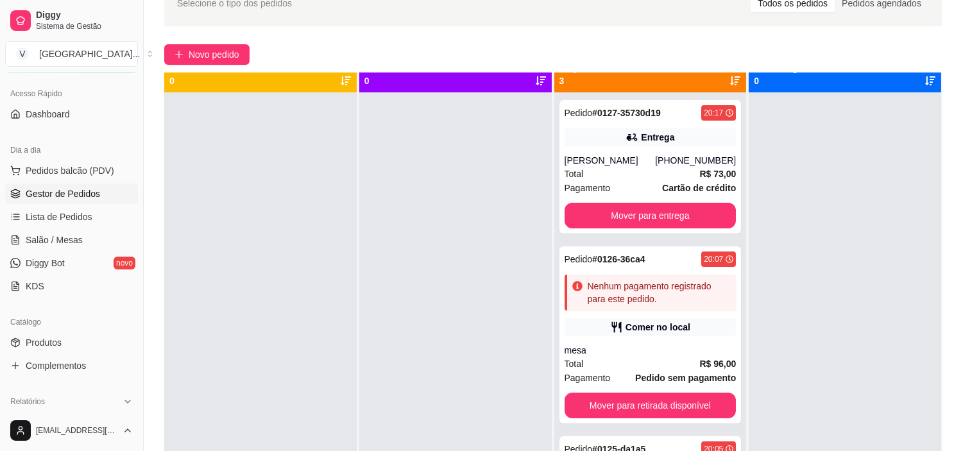
scroll to position [0, 0]
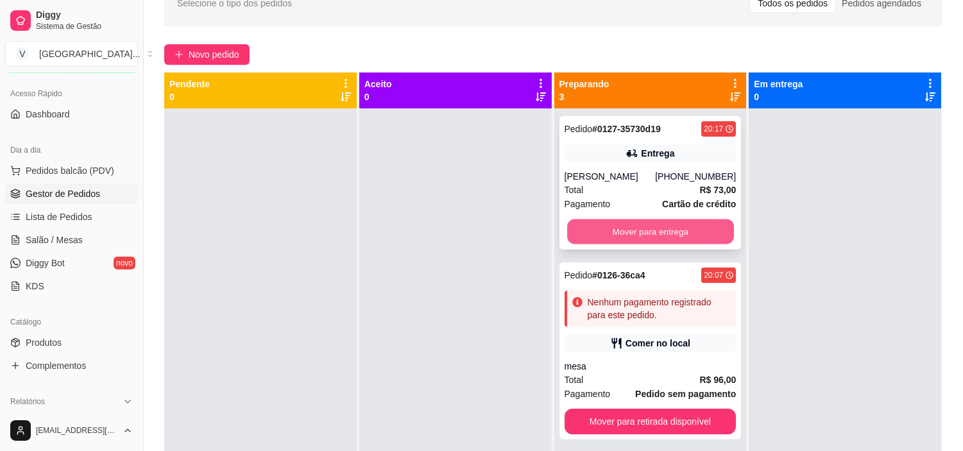
click at [674, 230] on button "Mover para entrega" at bounding box center [650, 231] width 167 height 25
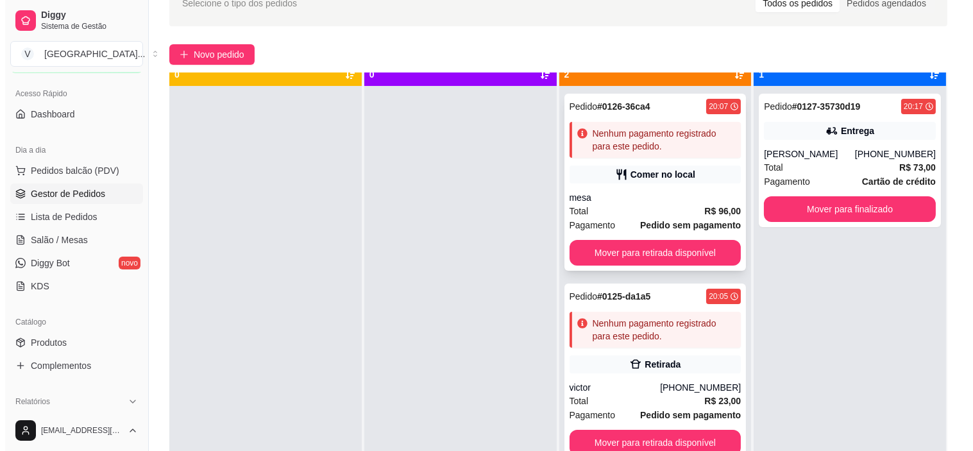
scroll to position [35, 0]
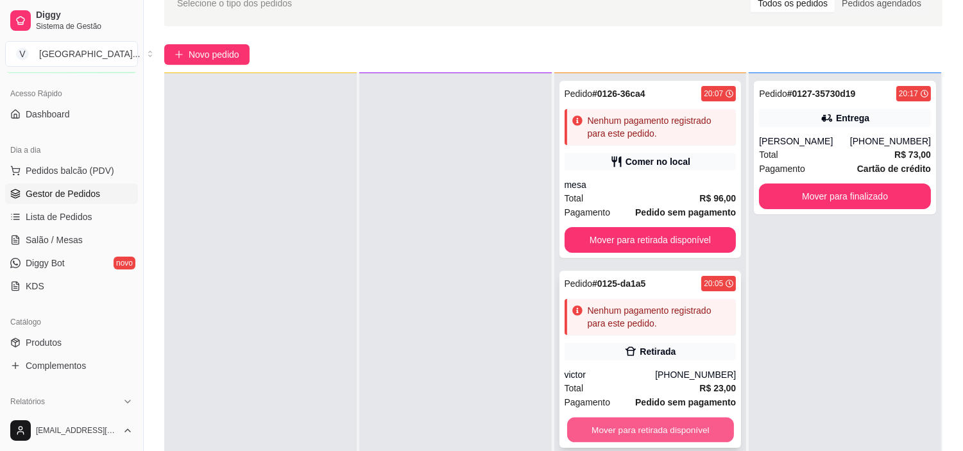
click at [676, 433] on button "Mover para retirada disponível" at bounding box center [650, 430] width 167 height 25
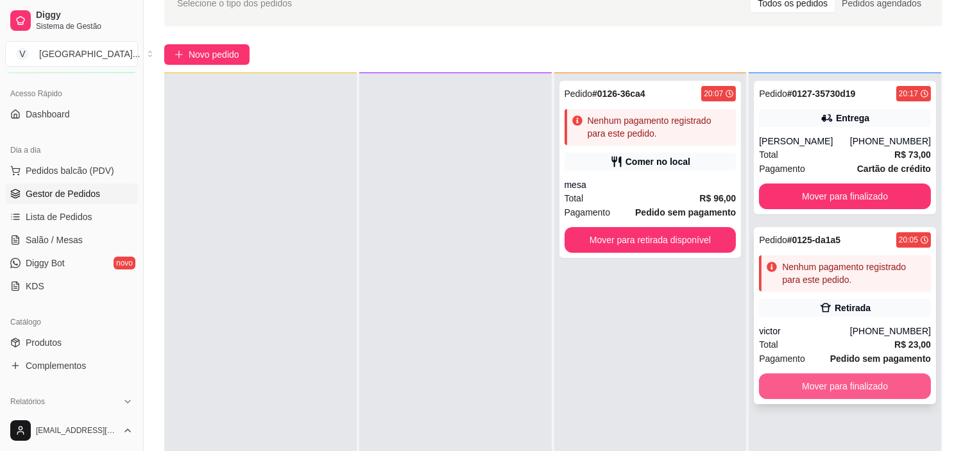
click at [861, 383] on button "Mover para finalizado" at bounding box center [845, 386] width 172 height 26
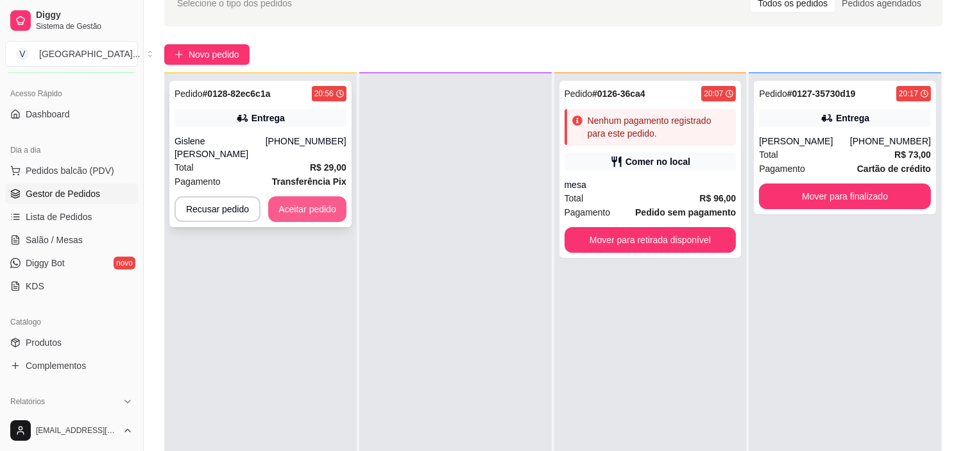
click at [287, 196] on button "Aceitar pedido" at bounding box center [307, 209] width 78 height 26
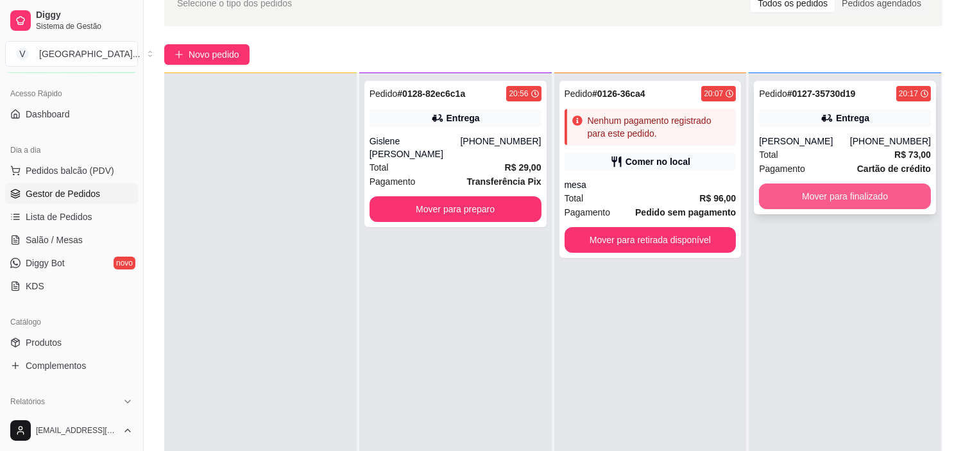
click at [868, 202] on button "Mover para finalizado" at bounding box center [845, 197] width 172 height 26
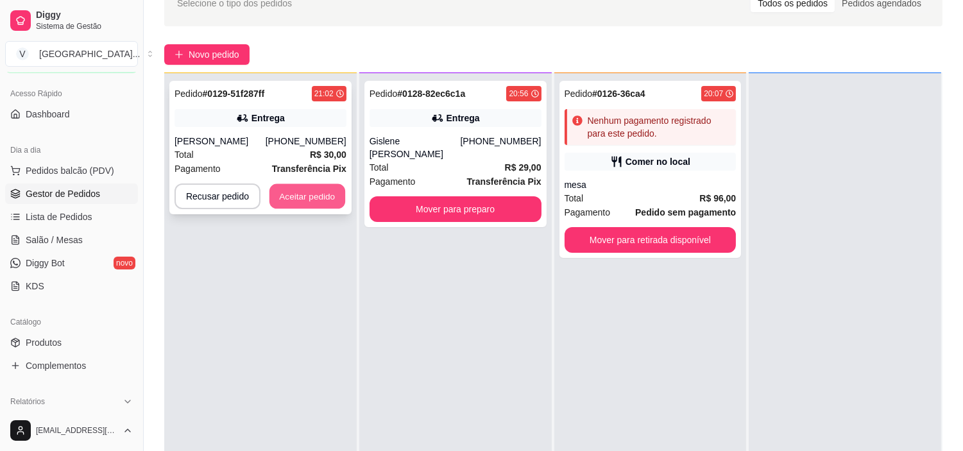
click at [306, 194] on button "Aceitar pedido" at bounding box center [307, 196] width 76 height 25
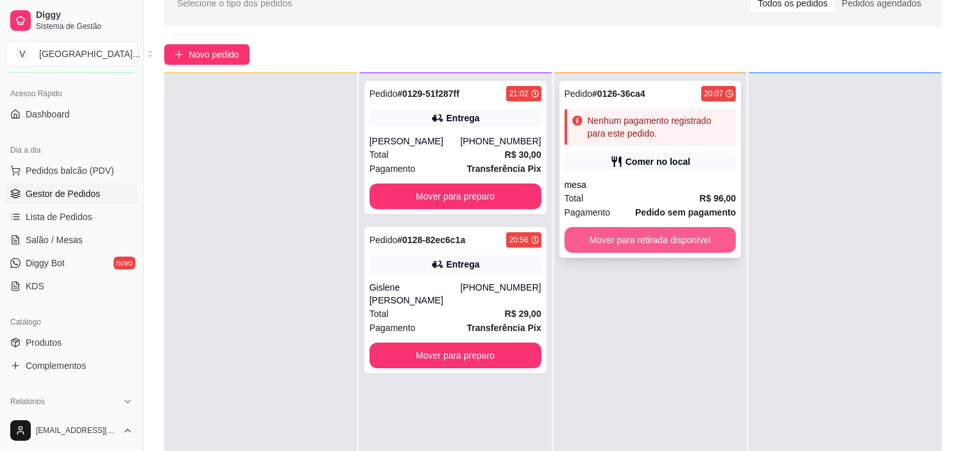
click at [657, 238] on button "Mover para retirada disponível" at bounding box center [651, 240] width 172 height 26
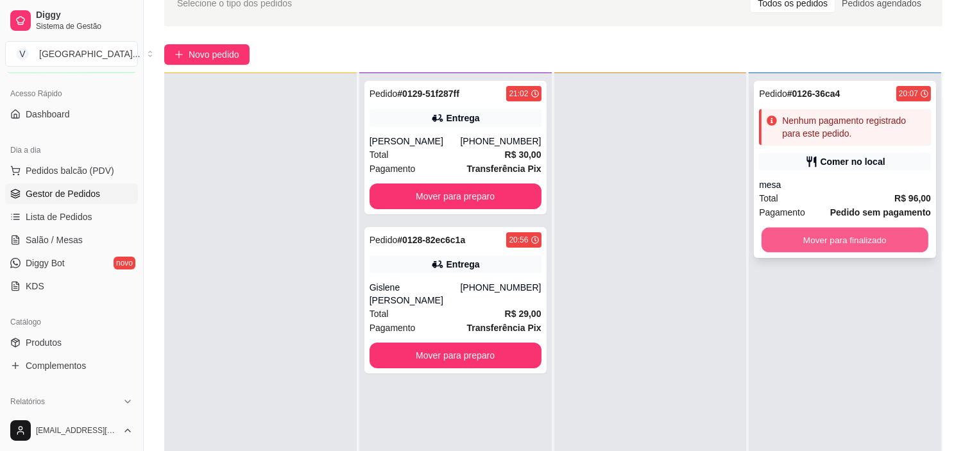
click at [879, 243] on button "Mover para finalizado" at bounding box center [845, 240] width 167 height 25
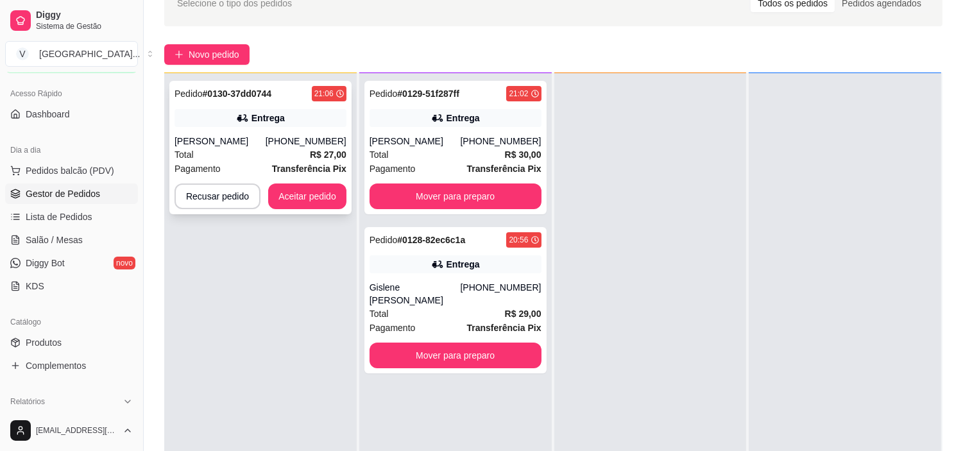
click at [229, 133] on div "Pedido # 0130-37dd0744 21:06 Entrega [PERSON_NAME] [PHONE_NUMBER] Total R$ 27,0…" at bounding box center [260, 147] width 182 height 133
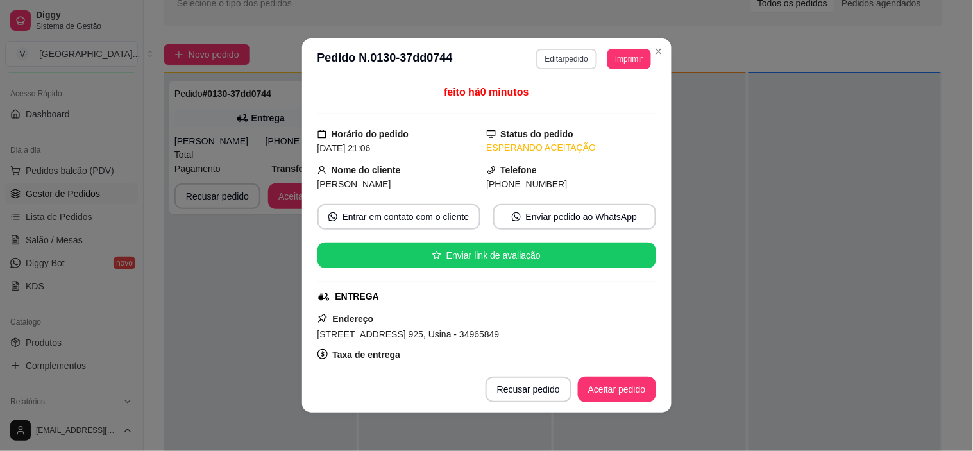
click at [580, 55] on button "Editar pedido" at bounding box center [566, 59] width 61 height 21
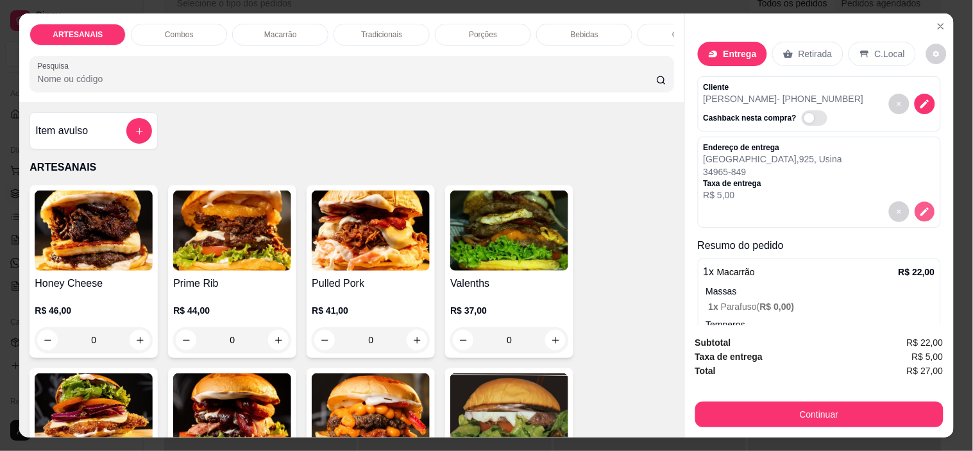
click at [921, 209] on icon "decrease-product-quantity" at bounding box center [925, 212] width 8 height 8
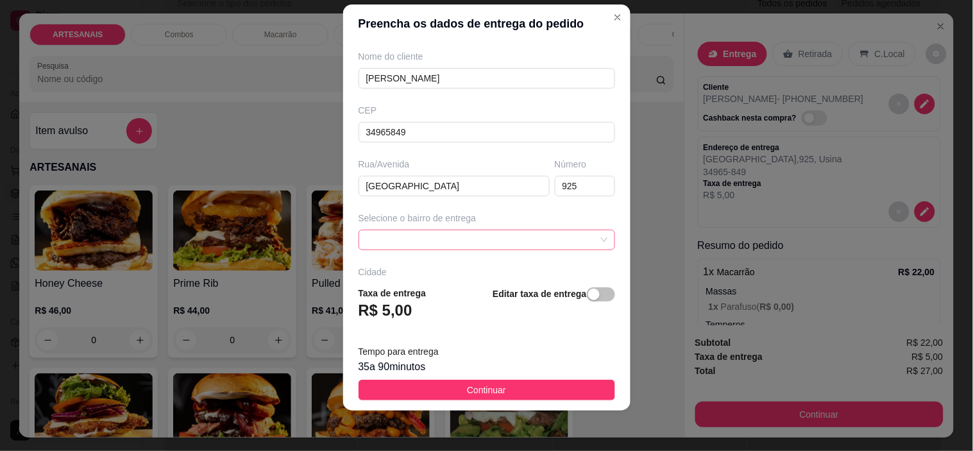
scroll to position [129, 0]
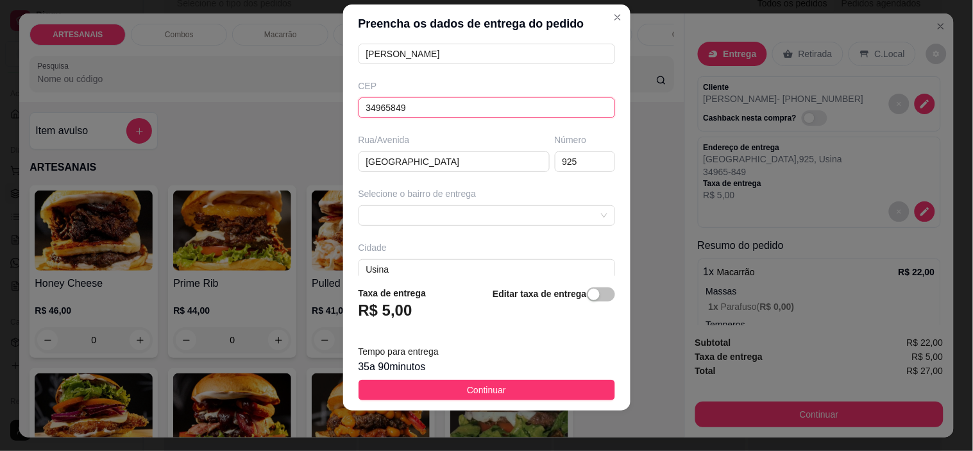
drag, startPoint x: 441, startPoint y: 104, endPoint x: 298, endPoint y: 104, distance: 143.1
click at [298, 104] on div "Preencha os dados de entrega do pedido Busque pelo cliente Número de contato 62…" at bounding box center [486, 225] width 973 height 451
type input "76340000"
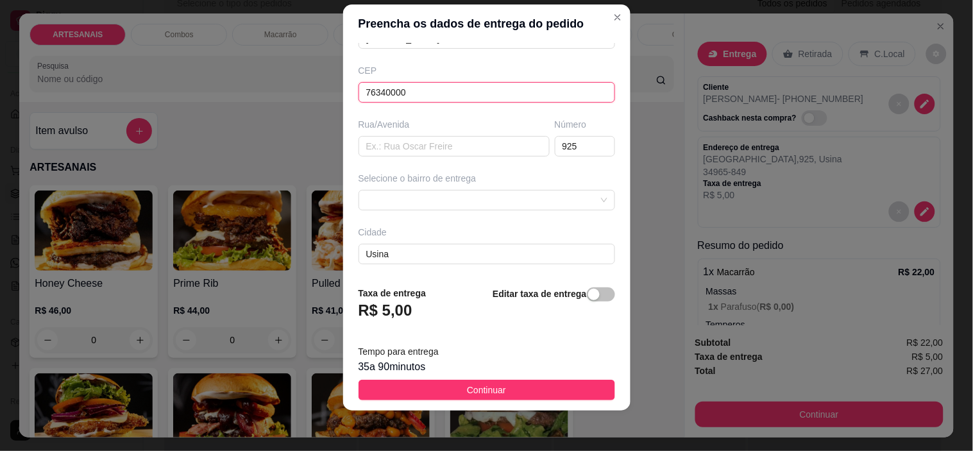
scroll to position [200, 0]
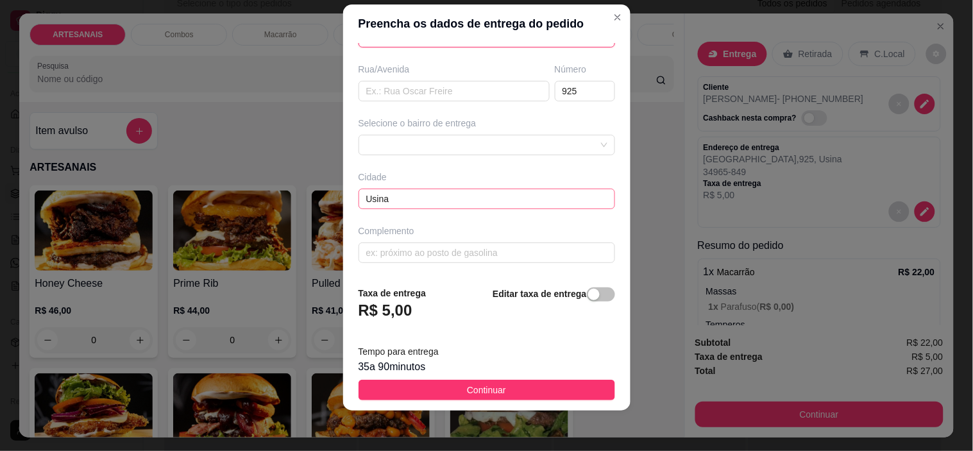
type input "76340000"
click at [521, 196] on input "Usina" at bounding box center [487, 199] width 257 height 21
click at [434, 202] on input "Usina" at bounding box center [487, 199] width 257 height 21
drag, startPoint x: 407, startPoint y: 191, endPoint x: 326, endPoint y: 191, distance: 81.5
click at [326, 191] on div "Preencha os dados de entrega do pedido Busque pelo cliente Número de contato 62…" at bounding box center [486, 225] width 973 height 451
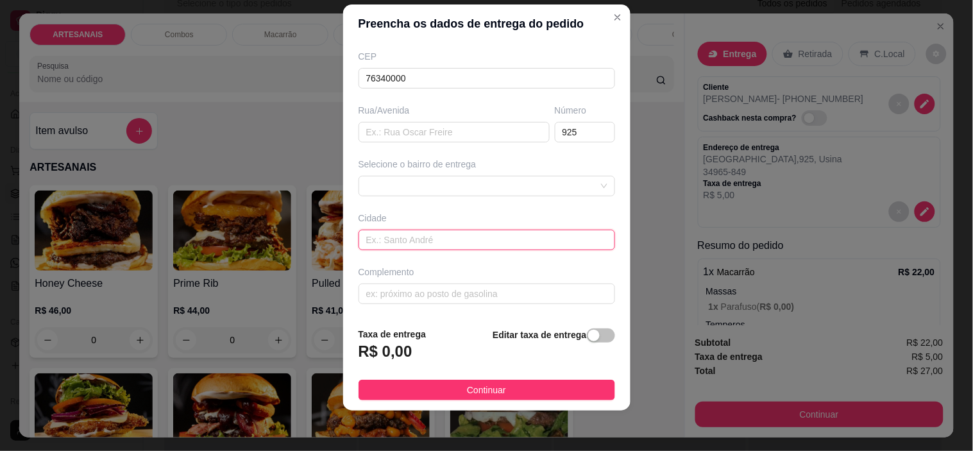
scroll to position [145, 0]
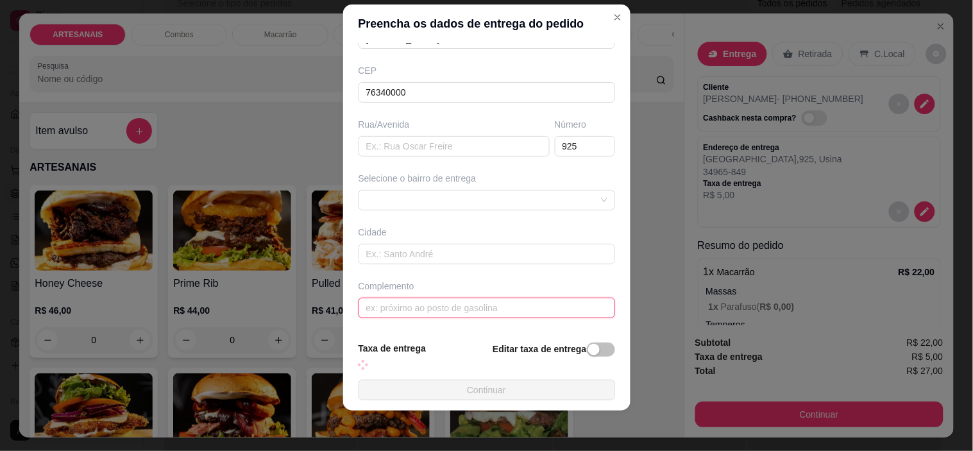
click at [474, 305] on input "text" at bounding box center [487, 308] width 257 height 21
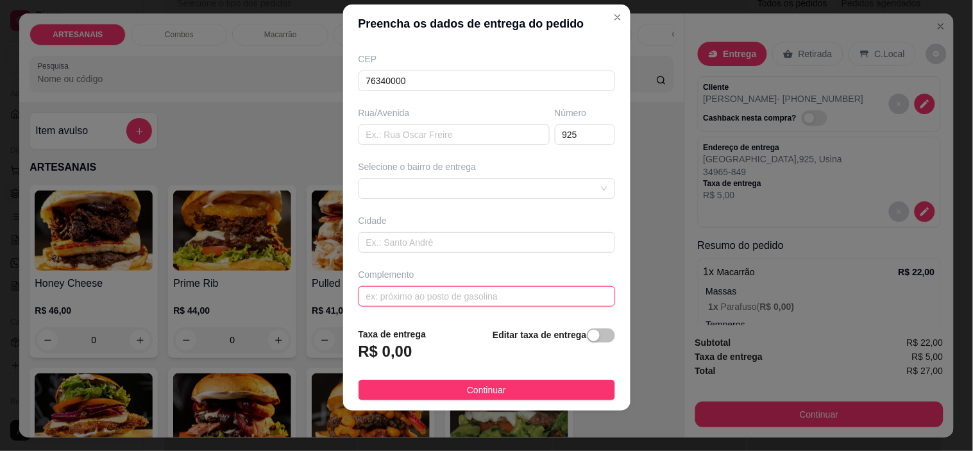
scroll to position [158, 0]
click at [429, 191] on span at bounding box center [486, 185] width 241 height 19
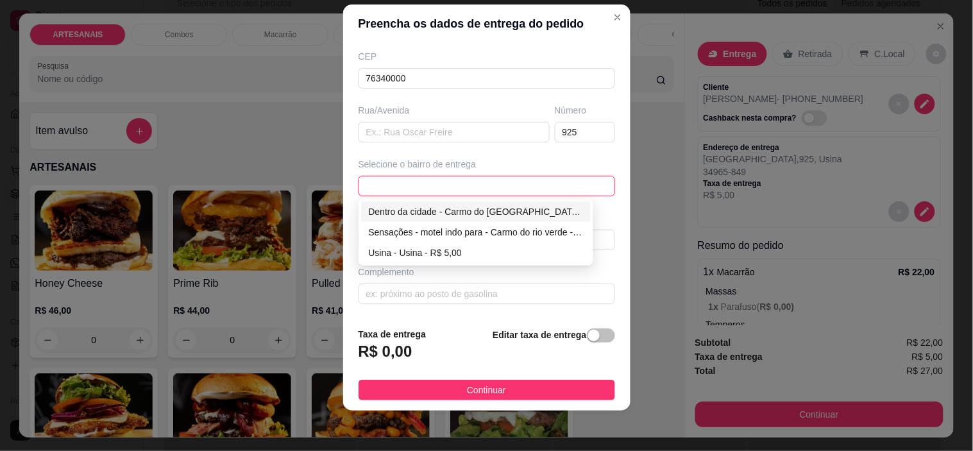
click at [399, 212] on div "Dentro da cidade - Carmo do [GEOGRAPHIC_DATA] - R$ 2,00" at bounding box center [476, 212] width 215 height 14
type input "Carmo do [GEOGRAPHIC_DATA]"
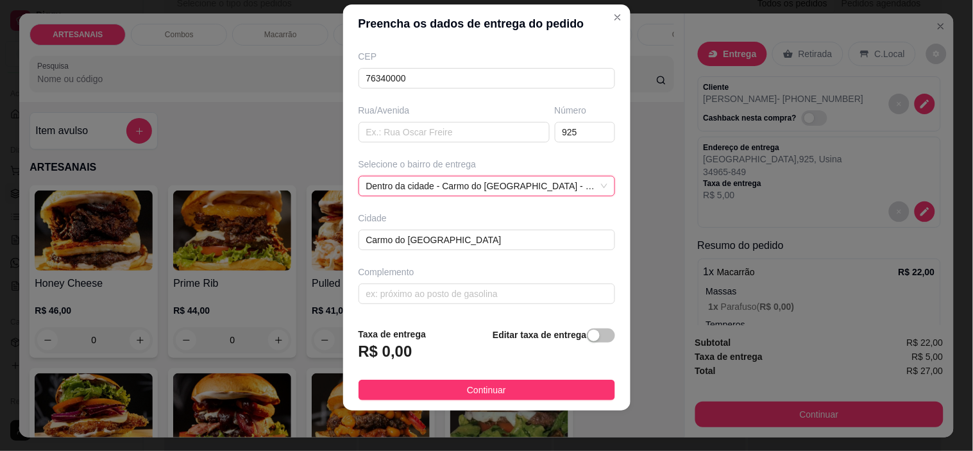
scroll to position [145, 0]
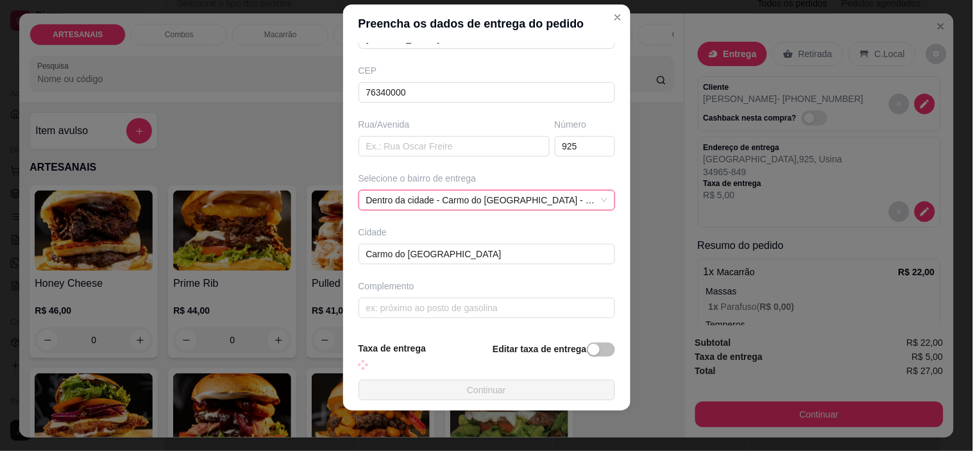
click at [420, 290] on div "Complemento" at bounding box center [487, 286] width 257 height 13
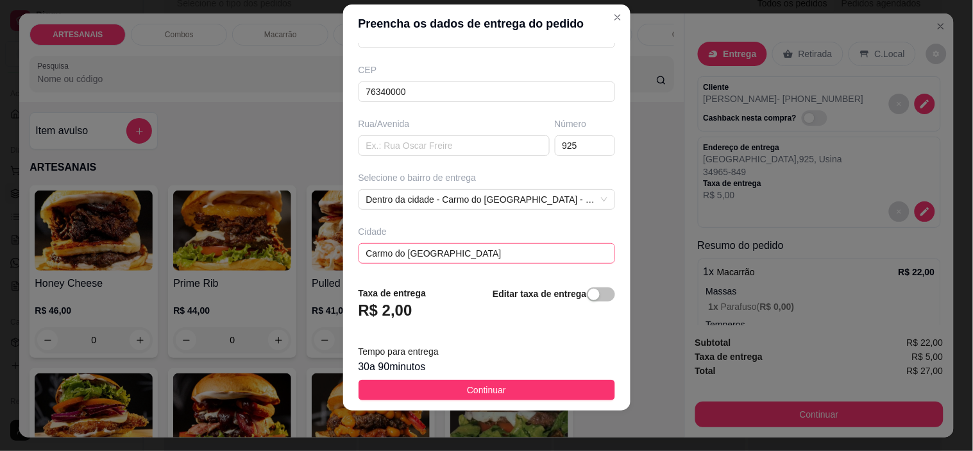
scroll to position [200, 0]
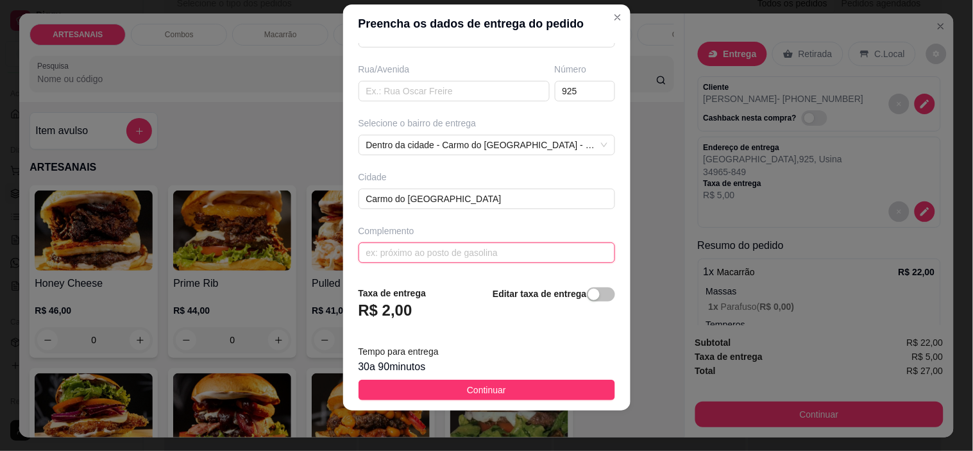
click at [425, 247] on input "text" at bounding box center [487, 253] width 257 height 21
click at [438, 257] on input "enfrente ao poston do [DEMOGRAPHIC_DATA]" at bounding box center [487, 253] width 257 height 21
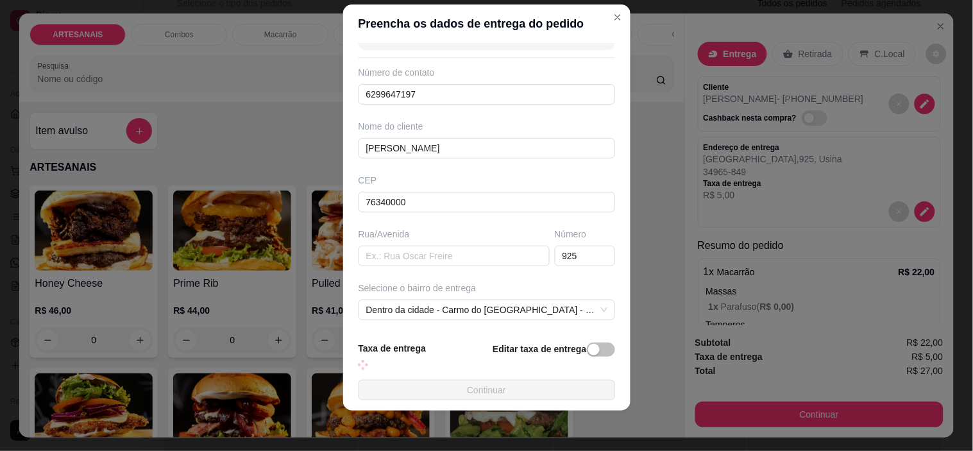
scroll to position [0, 0]
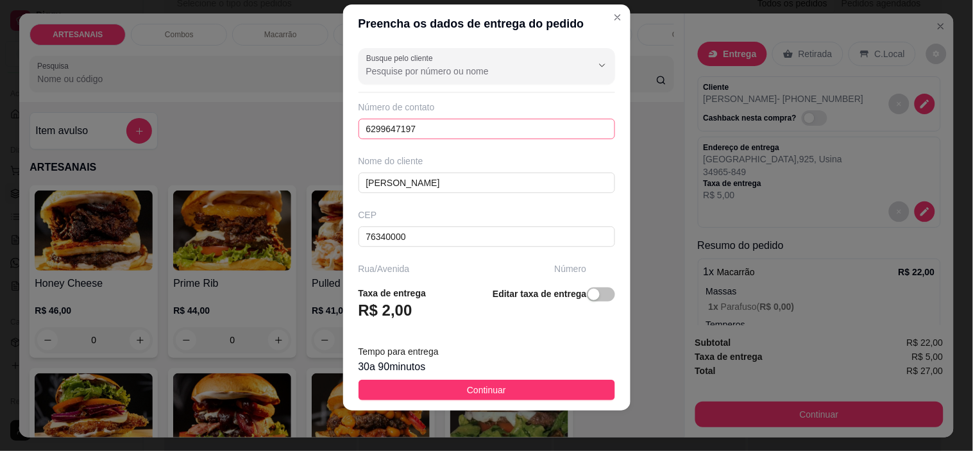
type input "enfrente ao posto do [DEMOGRAPHIC_DATA]"
drag, startPoint x: 406, startPoint y: 130, endPoint x: 355, endPoint y: 120, distance: 52.3
click at [359, 120] on input "6299647197" at bounding box center [487, 129] width 257 height 21
type input "[PHONE_NUMBER]"
click at [483, 392] on span "Continuar" at bounding box center [486, 390] width 39 height 14
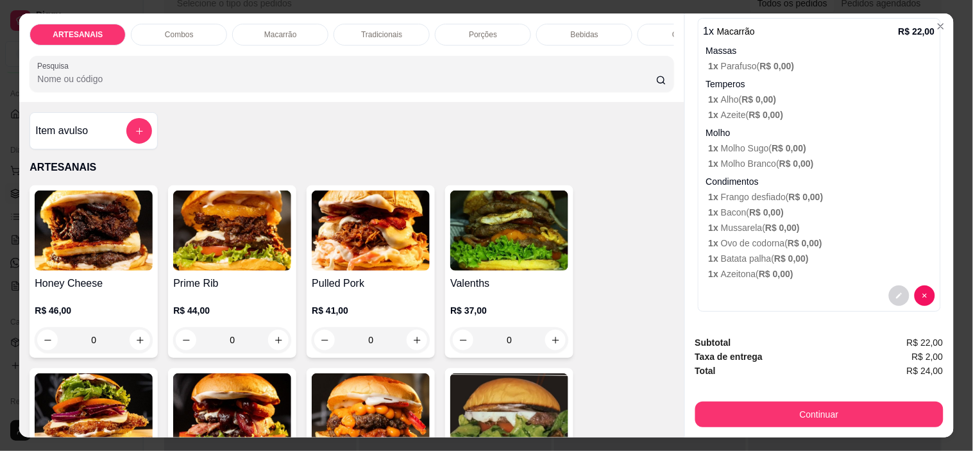
scroll to position [258, 0]
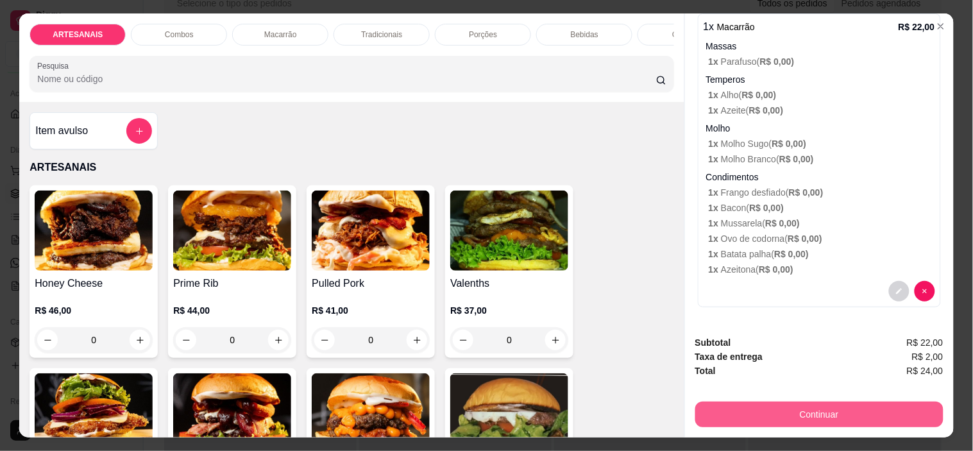
click at [799, 411] on button "Continuar" at bounding box center [820, 415] width 248 height 26
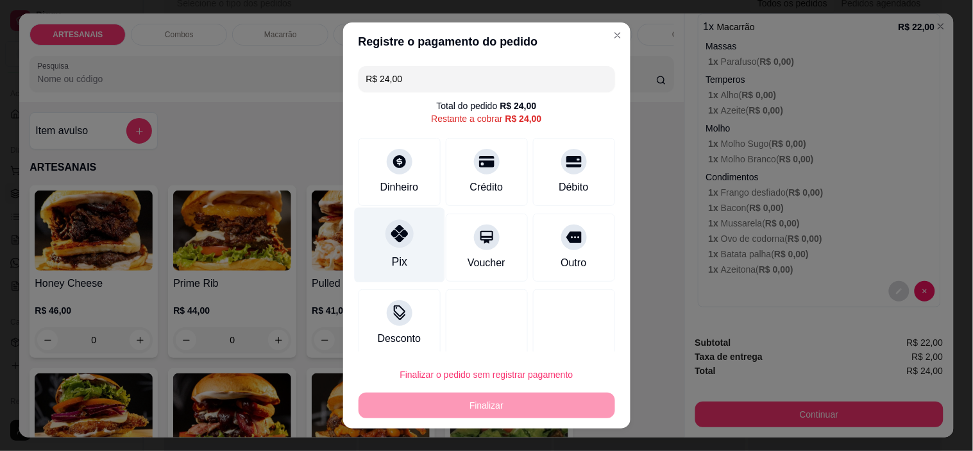
click at [402, 236] on div at bounding box center [400, 234] width 28 height 28
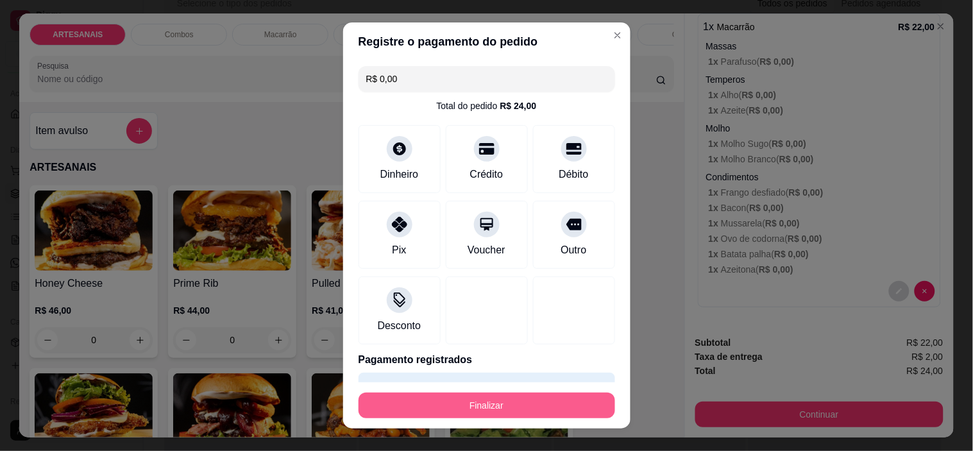
click at [515, 396] on button "Finalizar" at bounding box center [487, 406] width 257 height 26
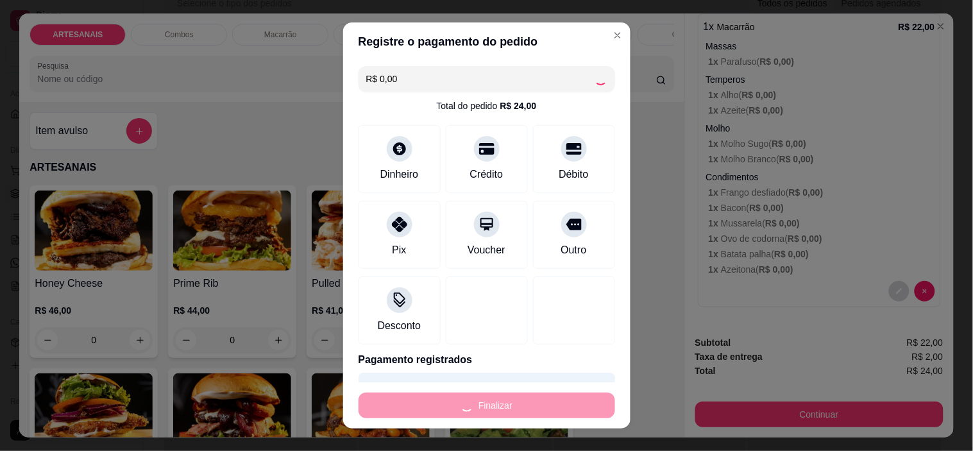
type input "-R$ 24,00"
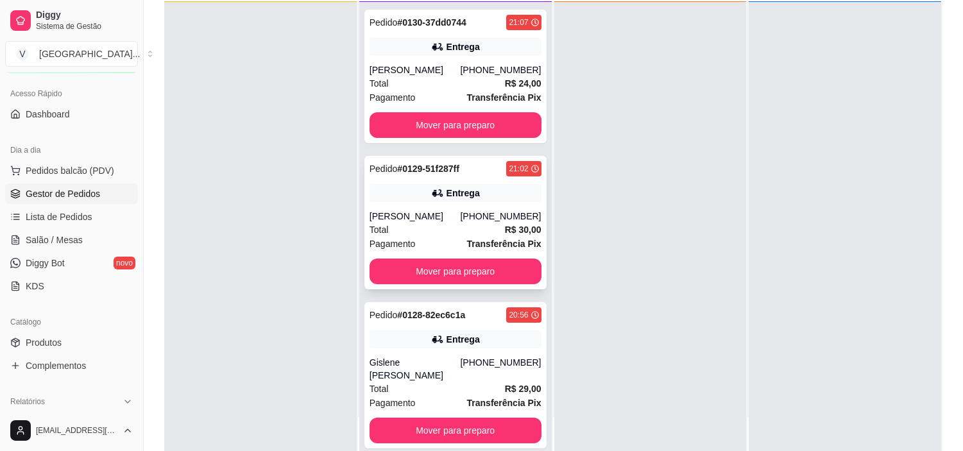
scroll to position [196, 0]
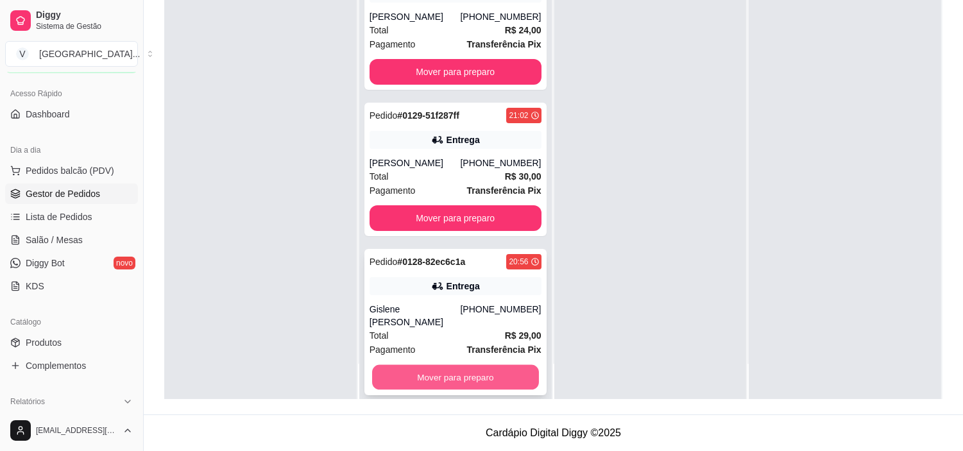
click at [454, 365] on button "Mover para preparo" at bounding box center [455, 377] width 167 height 25
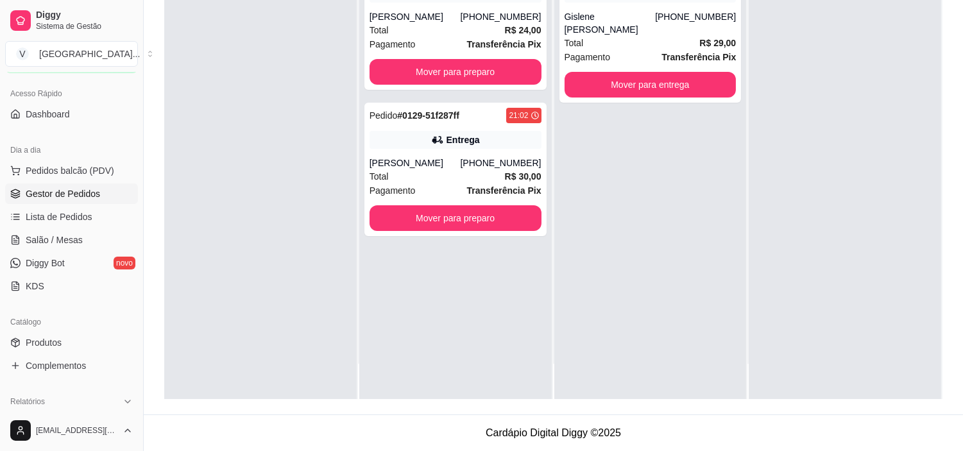
scroll to position [0, 0]
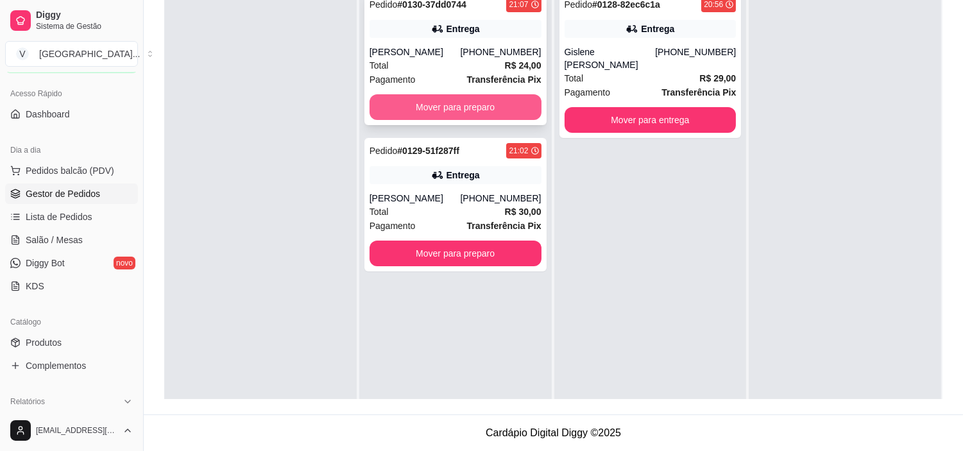
click at [458, 107] on button "Mover para preparo" at bounding box center [456, 107] width 172 height 26
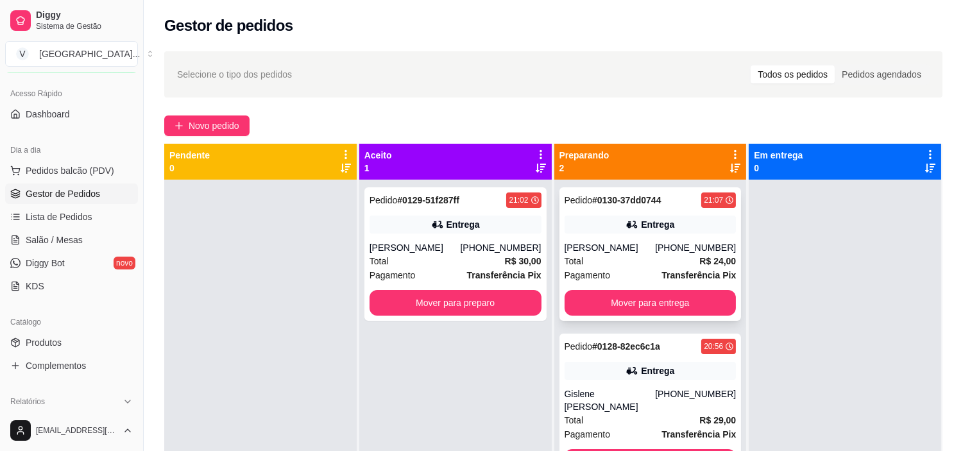
click at [632, 244] on div "[PERSON_NAME]" at bounding box center [610, 247] width 91 height 13
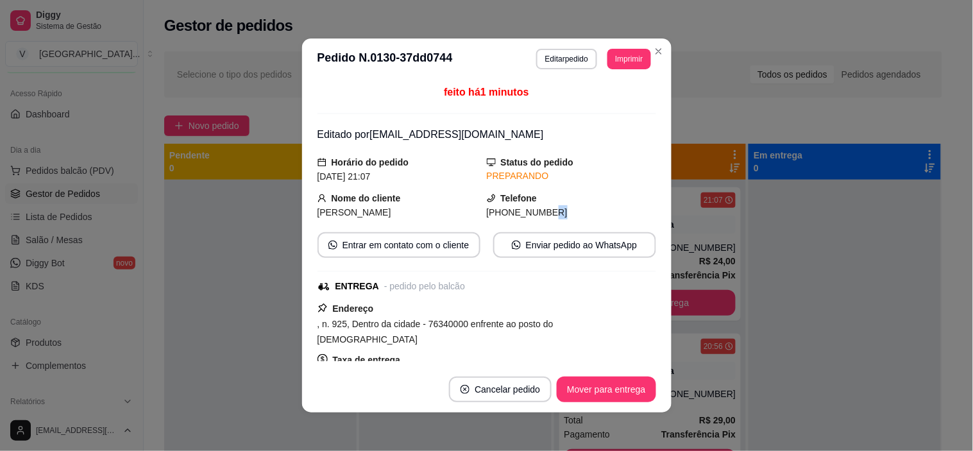
drag, startPoint x: 524, startPoint y: 213, endPoint x: 536, endPoint y: 210, distance: 12.5
click at [536, 210] on span "[PHONE_NUMBER]" at bounding box center [527, 212] width 81 height 10
click at [561, 219] on div "[PHONE_NUMBER]" at bounding box center [571, 212] width 169 height 14
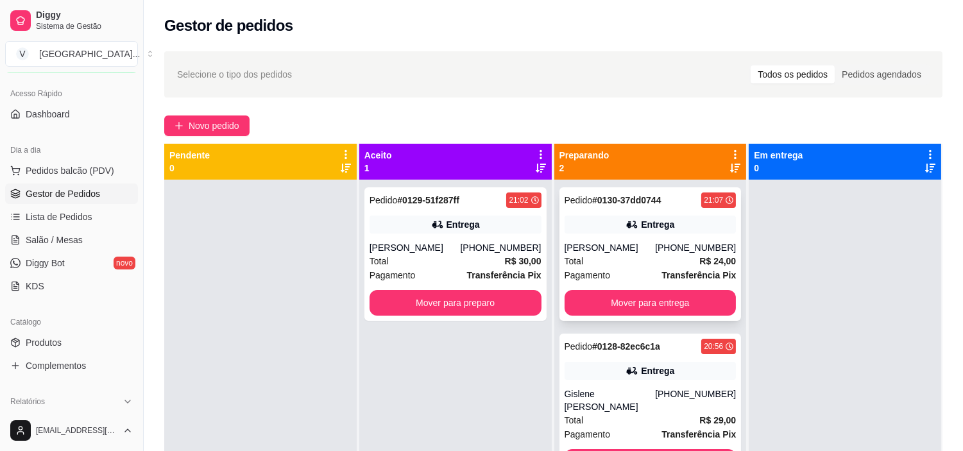
click at [646, 220] on div "Entrega" at bounding box center [657, 224] width 33 height 13
click at [652, 255] on div "Total R$ 24,00" at bounding box center [651, 261] width 172 height 14
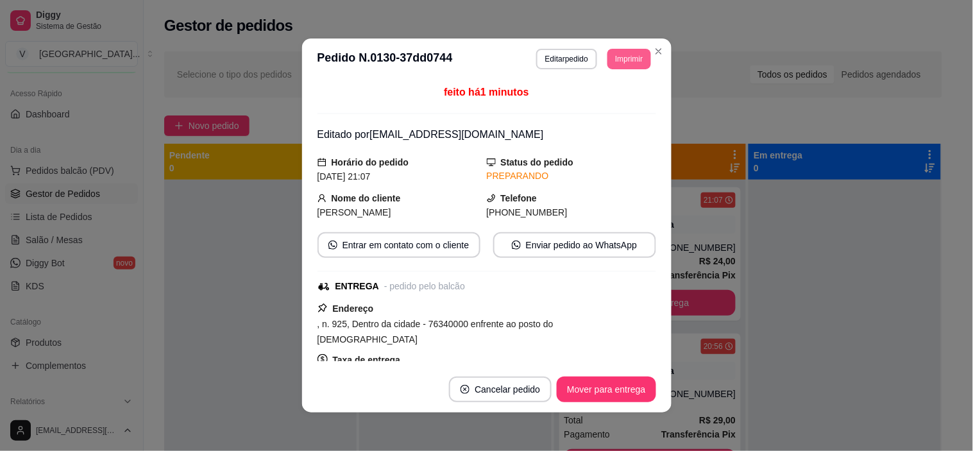
click at [628, 54] on button "Imprimir" at bounding box center [629, 59] width 43 height 21
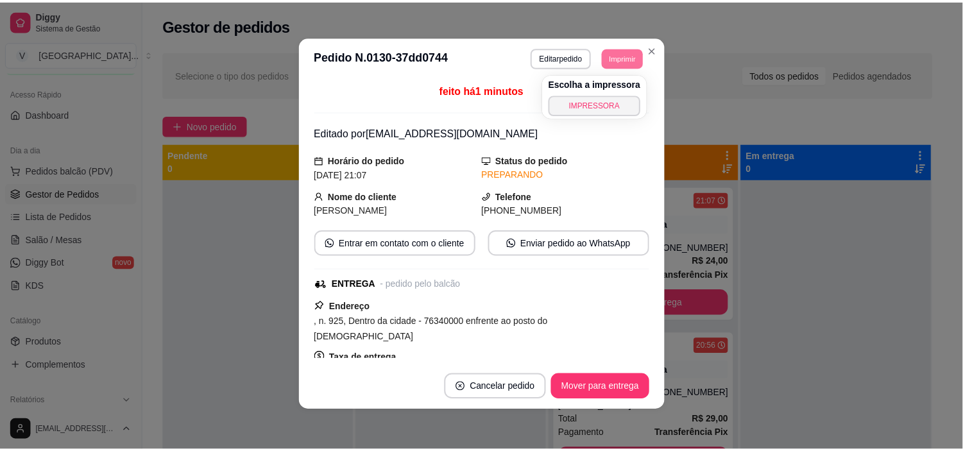
scroll to position [3, 0]
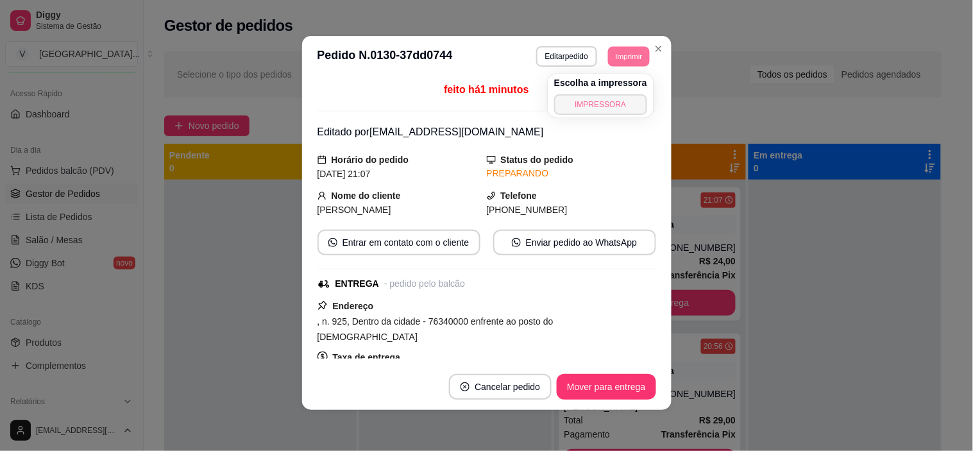
click at [592, 104] on button "IMPRESSORA" at bounding box center [600, 104] width 93 height 21
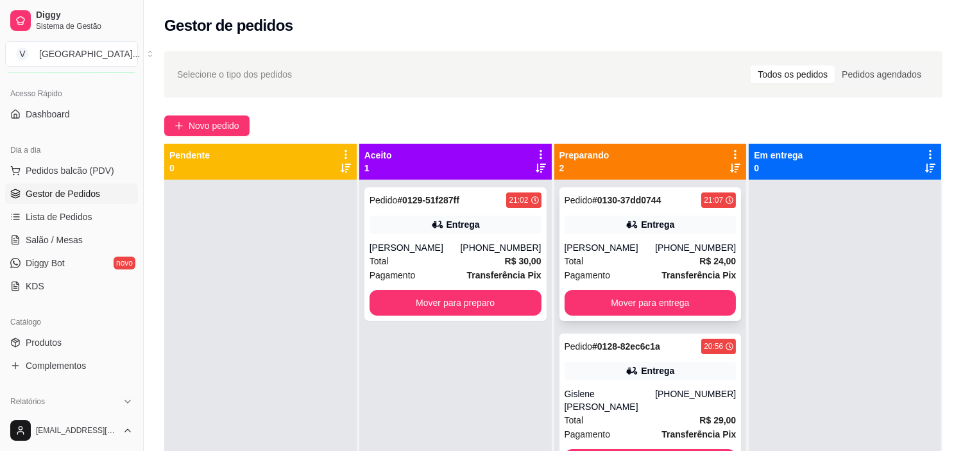
scroll to position [35, 0]
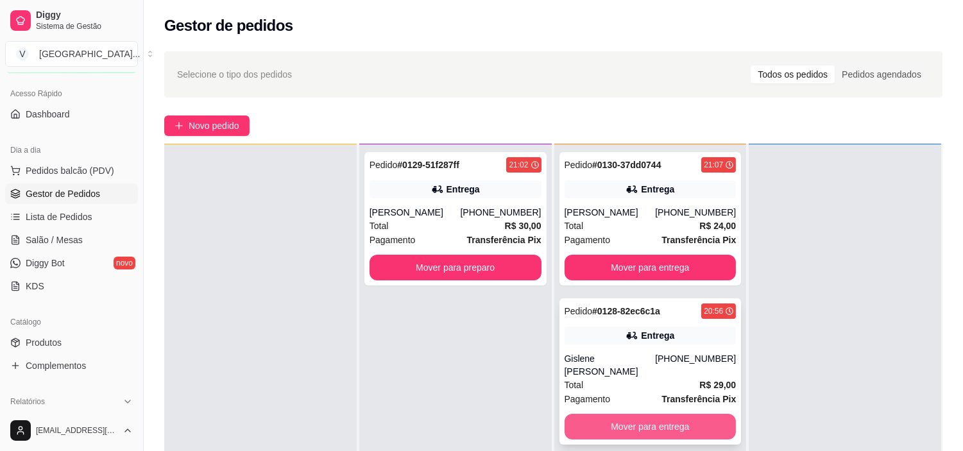
click at [664, 418] on button "Mover para entrega" at bounding box center [651, 427] width 172 height 26
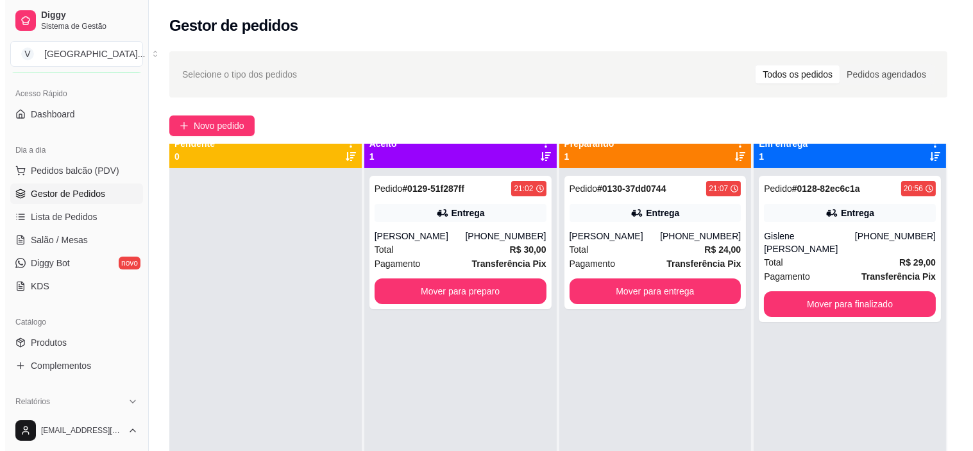
scroll to position [0, 0]
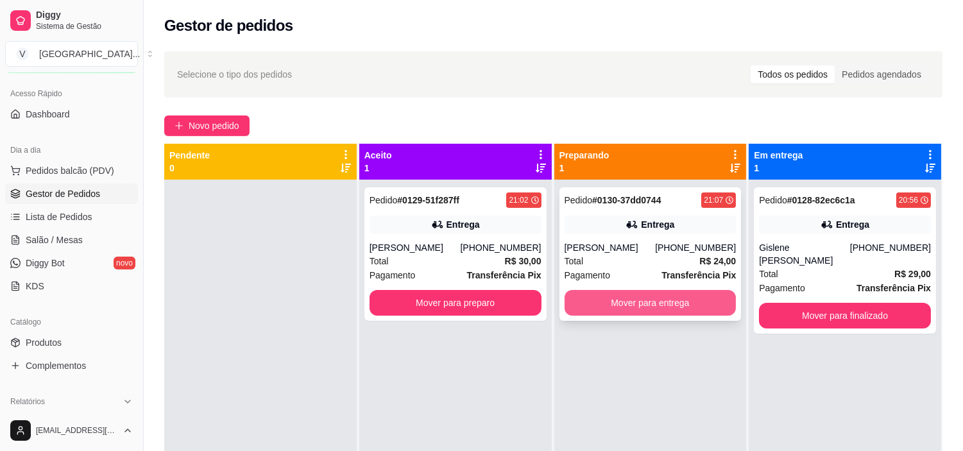
click at [681, 312] on button "Mover para entrega" at bounding box center [651, 303] width 172 height 26
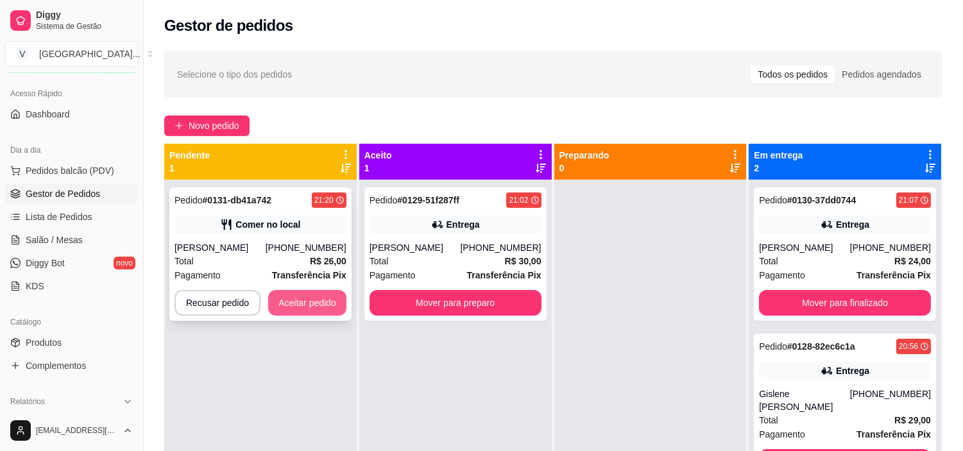
click at [302, 298] on button "Aceitar pedido" at bounding box center [307, 303] width 78 height 26
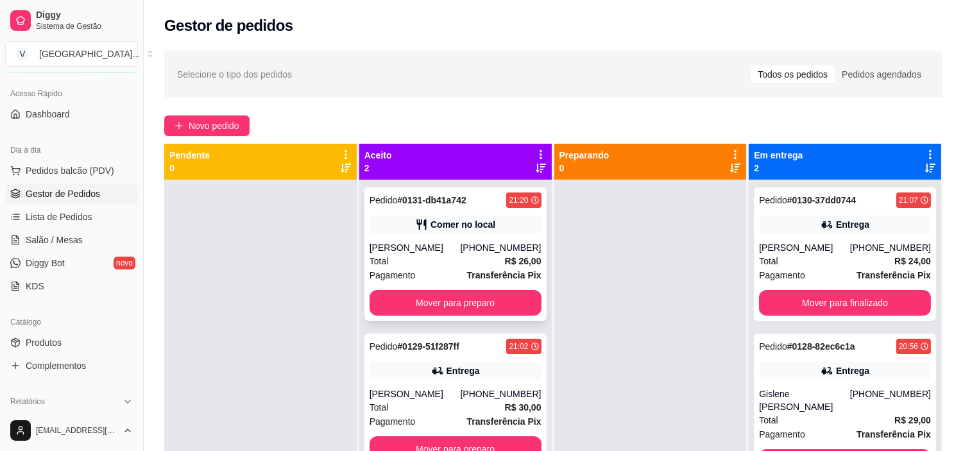
click at [429, 236] on div "Pedido # 0131-db41a742 21:20 Comer no local [PERSON_NAME] [PHONE_NUMBER] Total …" at bounding box center [455, 253] width 182 height 133
click at [515, 262] on strong "R$ 26,00" at bounding box center [523, 261] width 37 height 10
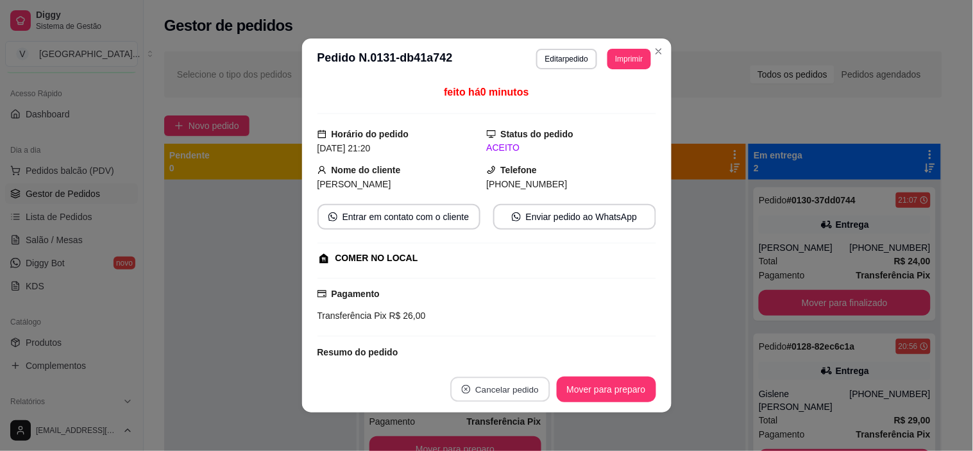
click at [497, 382] on button "Cancelar pedido" at bounding box center [499, 389] width 99 height 25
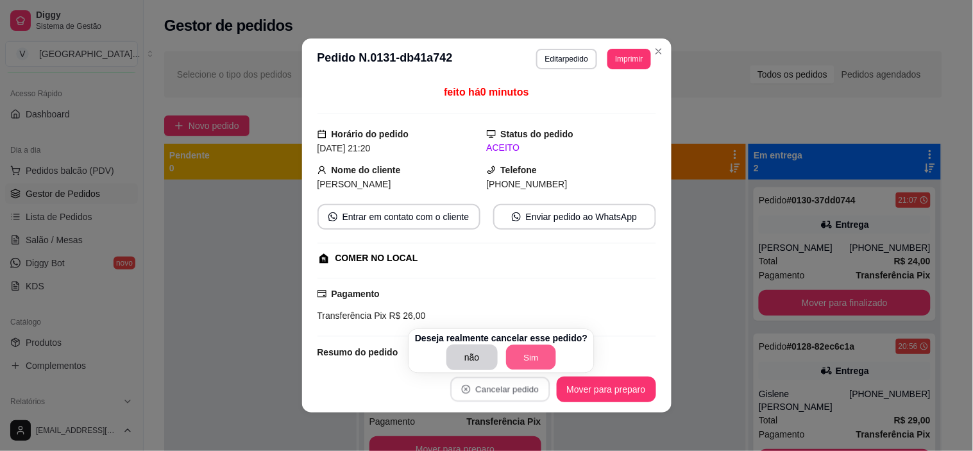
click at [523, 356] on button "Sim" at bounding box center [531, 357] width 50 height 25
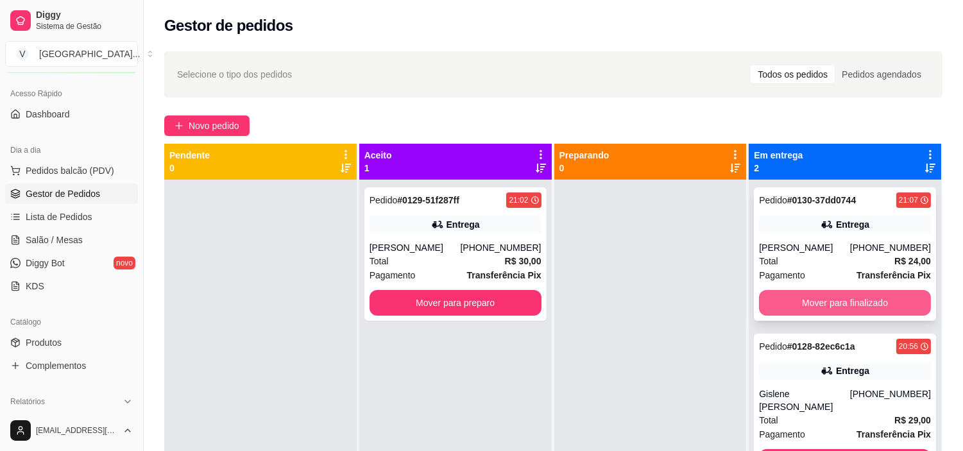
click at [865, 302] on button "Mover para finalizado" at bounding box center [845, 303] width 172 height 26
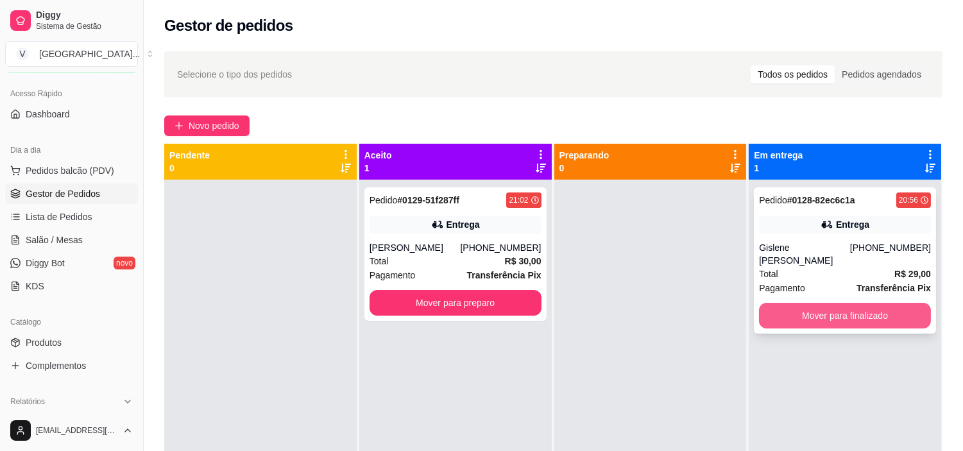
click at [862, 303] on button "Mover para finalizado" at bounding box center [845, 316] width 172 height 26
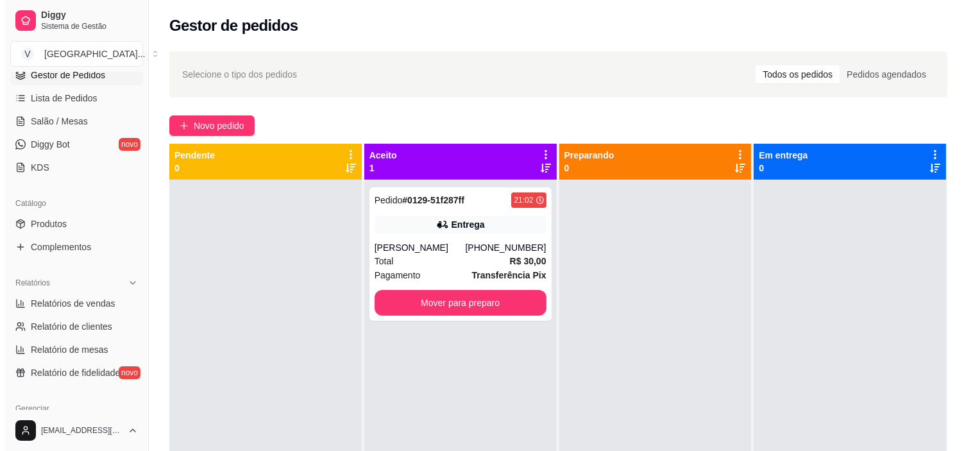
scroll to position [220, 0]
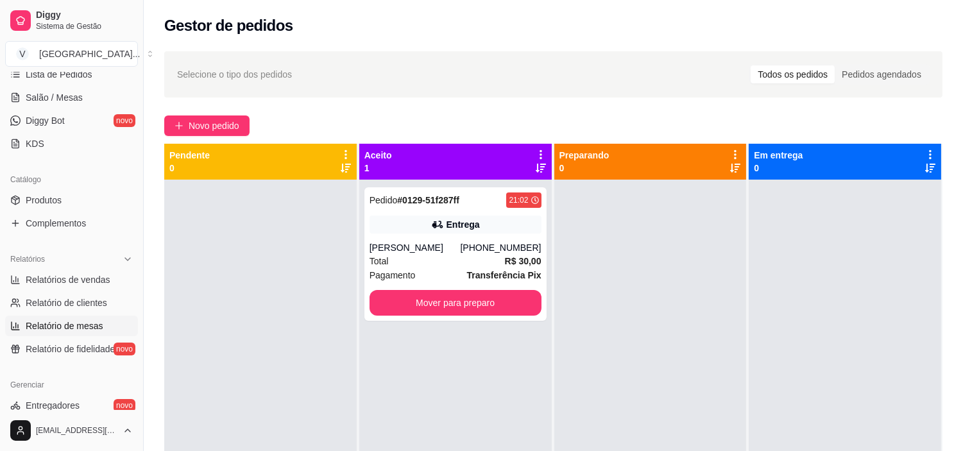
click at [56, 329] on span "Relatório de mesas" at bounding box center [65, 326] width 78 height 13
select select "TOTAL_OF_ORDERS"
select select "7"
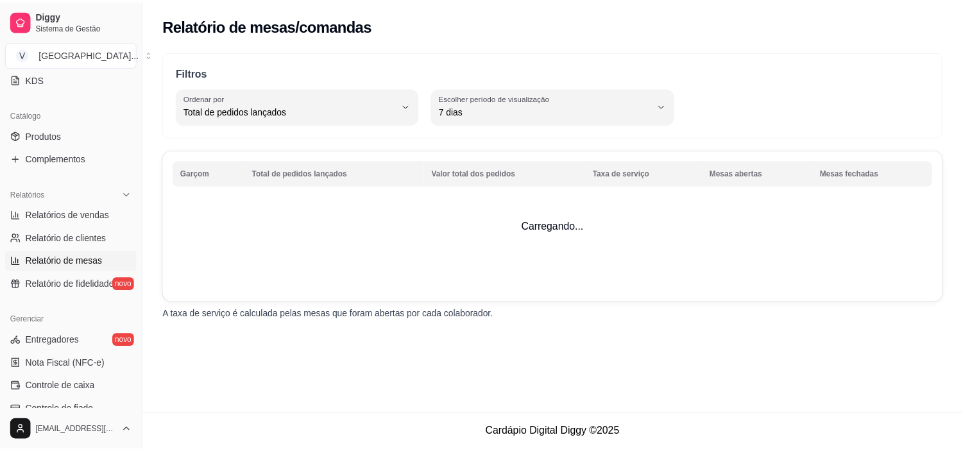
scroll to position [363, 0]
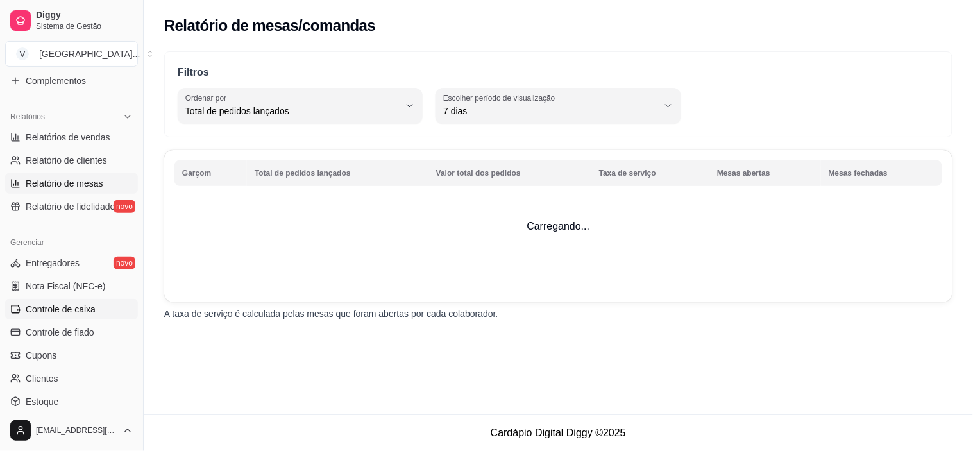
click at [77, 303] on span "Controle de caixa" at bounding box center [61, 309] width 70 height 13
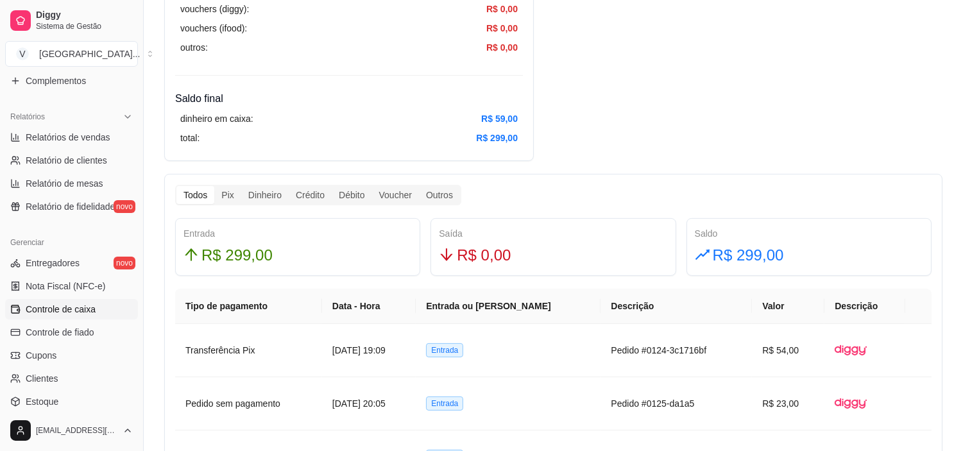
scroll to position [713, 0]
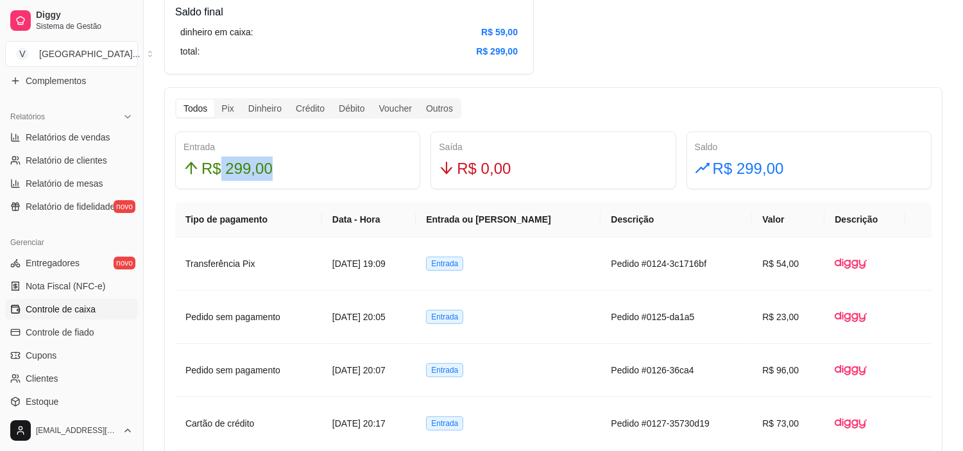
drag, startPoint x: 216, startPoint y: 161, endPoint x: 312, endPoint y: 165, distance: 96.3
click at [311, 164] on div "R$ 299,00" at bounding box center [298, 169] width 228 height 24
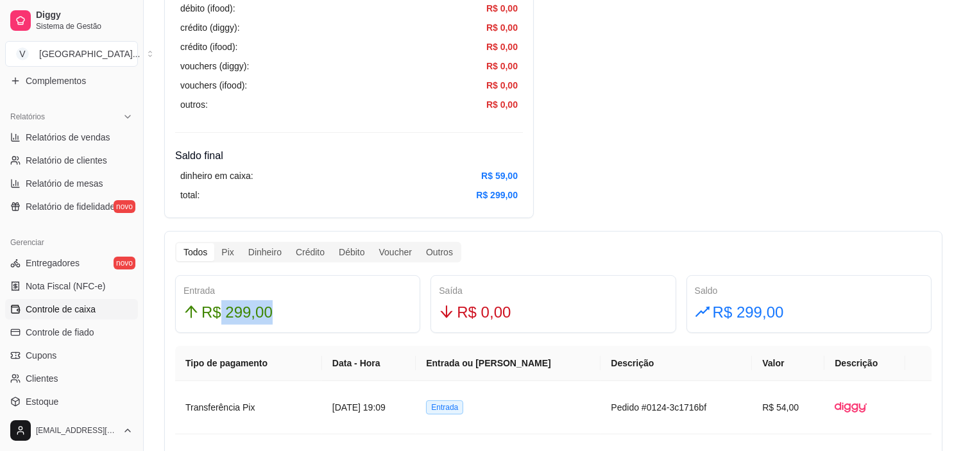
scroll to position [642, 0]
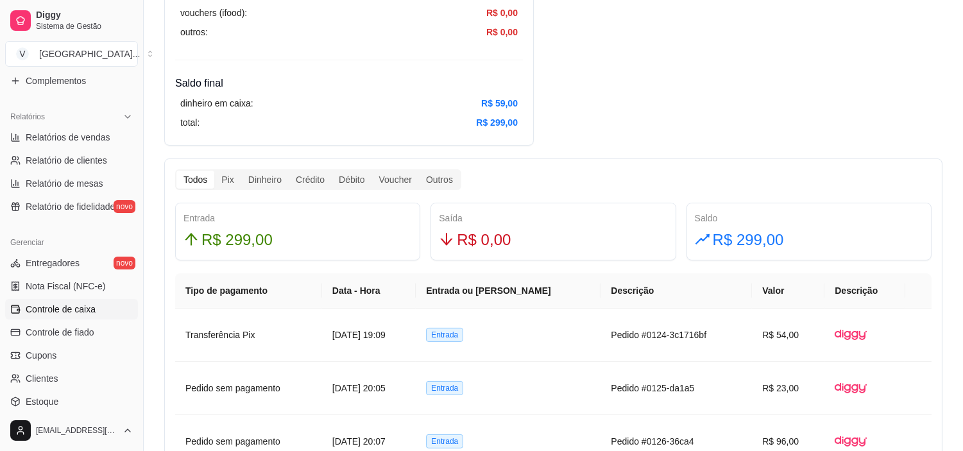
click at [287, 243] on div "R$ 299,00" at bounding box center [298, 240] width 228 height 24
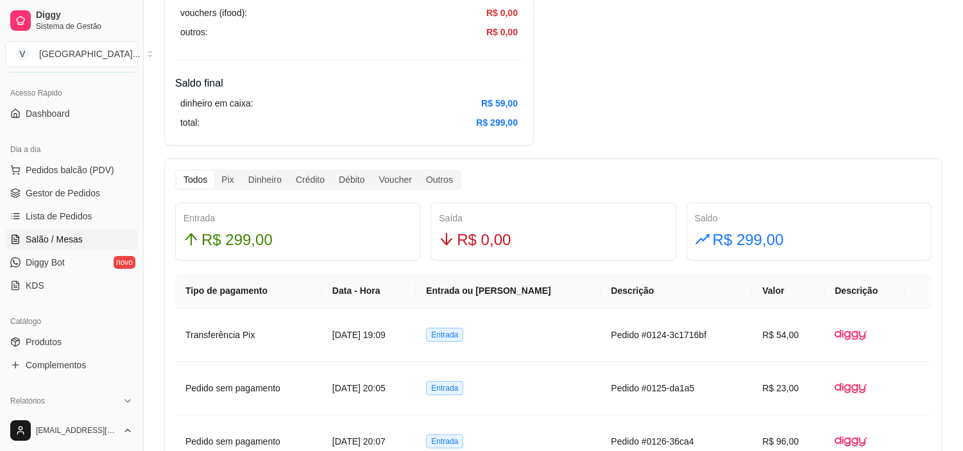
scroll to position [78, 0]
click at [90, 188] on span "Gestor de Pedidos" at bounding box center [63, 193] width 74 height 13
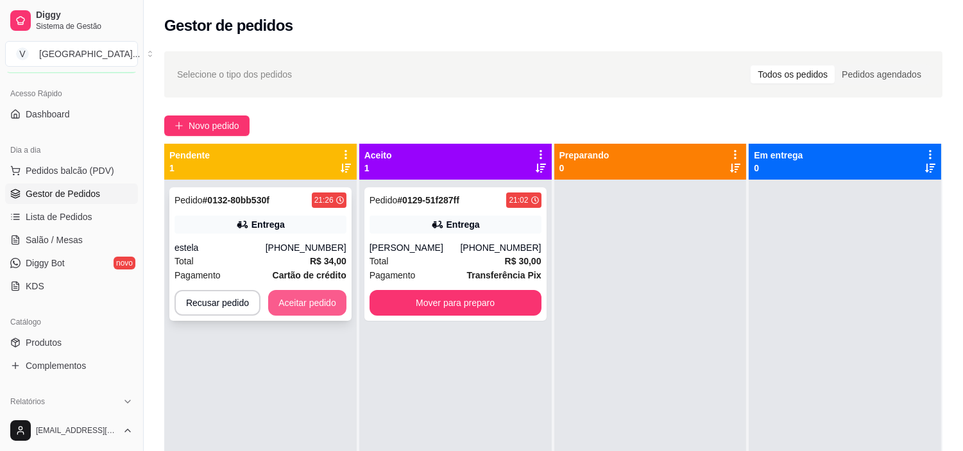
click at [303, 309] on button "Aceitar pedido" at bounding box center [307, 303] width 78 height 26
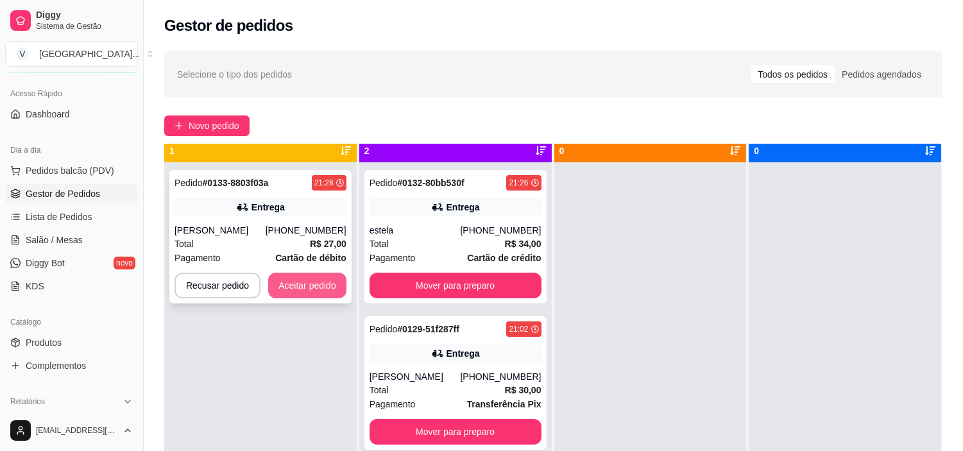
scroll to position [35, 0]
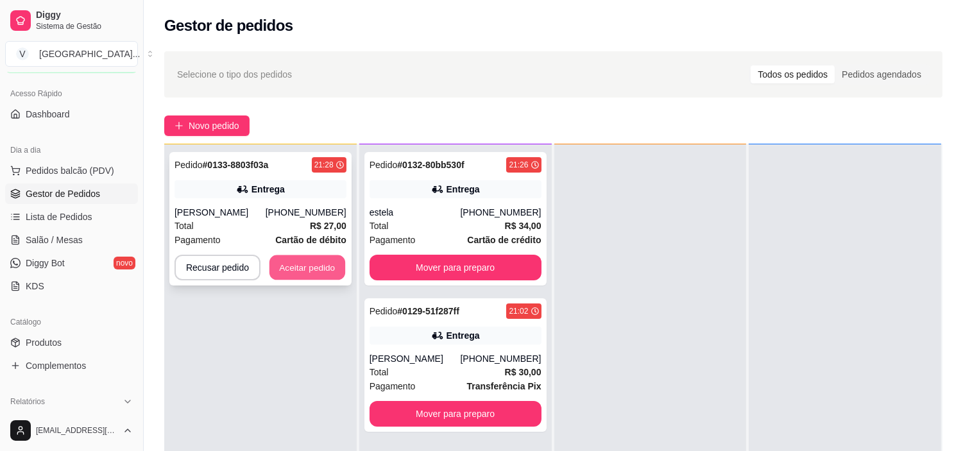
click at [290, 272] on button "Aceitar pedido" at bounding box center [307, 267] width 76 height 25
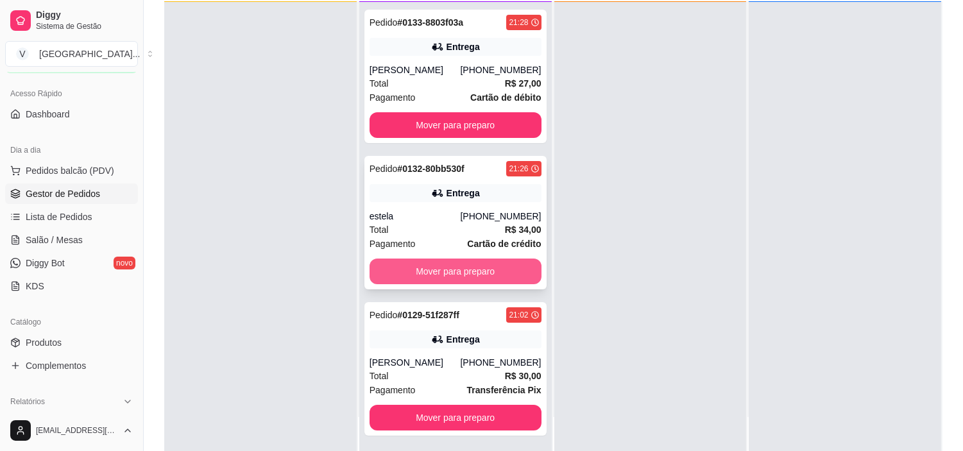
scroll to position [0, 0]
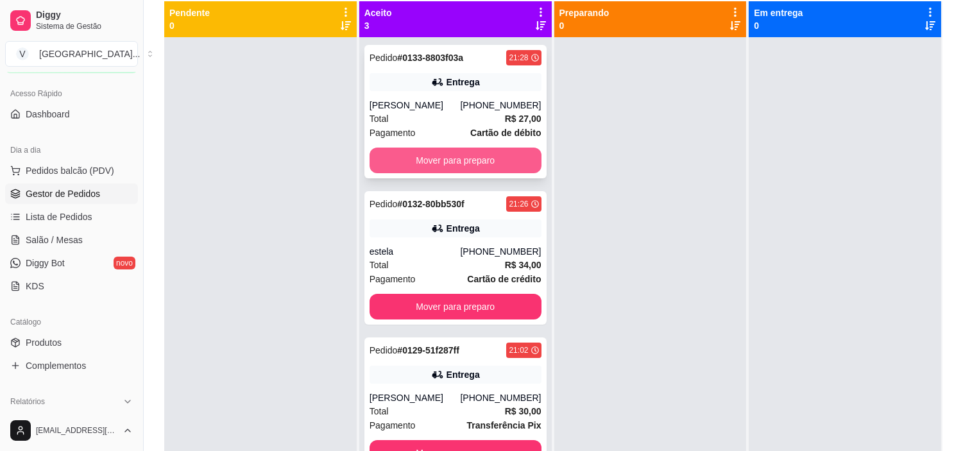
click at [495, 157] on button "Mover para preparo" at bounding box center [456, 161] width 172 height 26
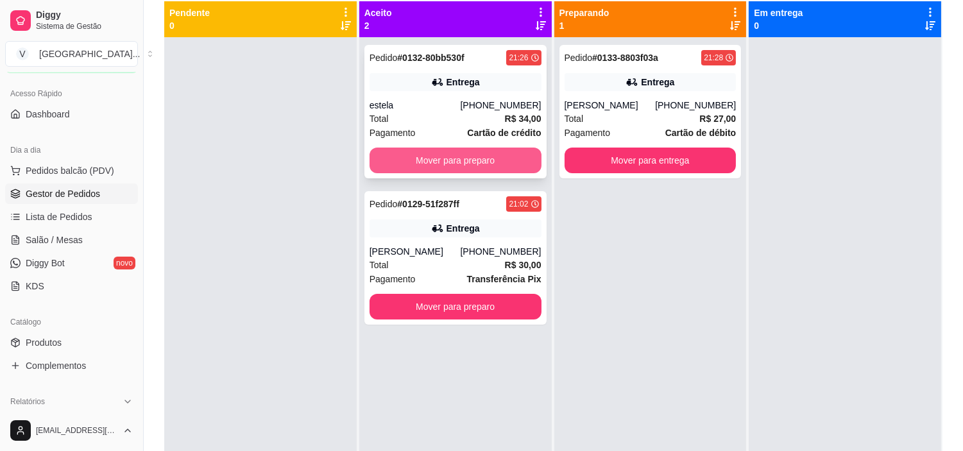
click at [468, 164] on button "Mover para preparo" at bounding box center [456, 161] width 172 height 26
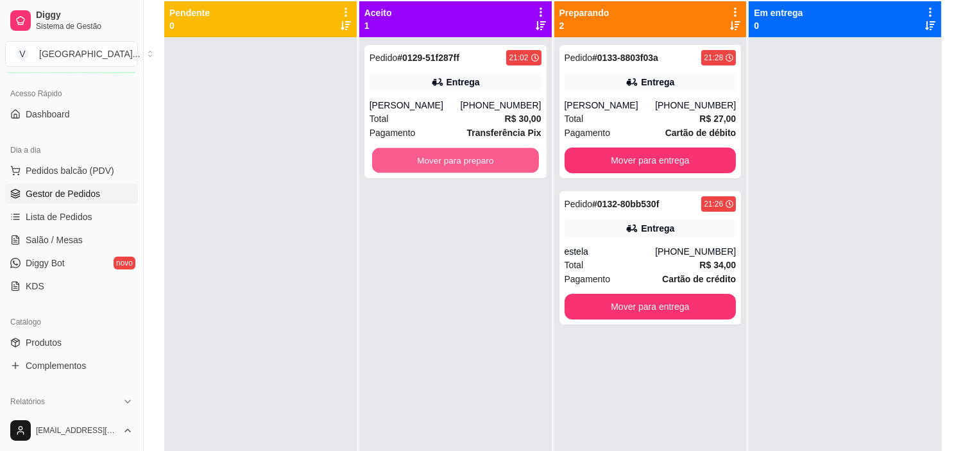
click at [472, 162] on button "Mover para preparo" at bounding box center [455, 160] width 167 height 25
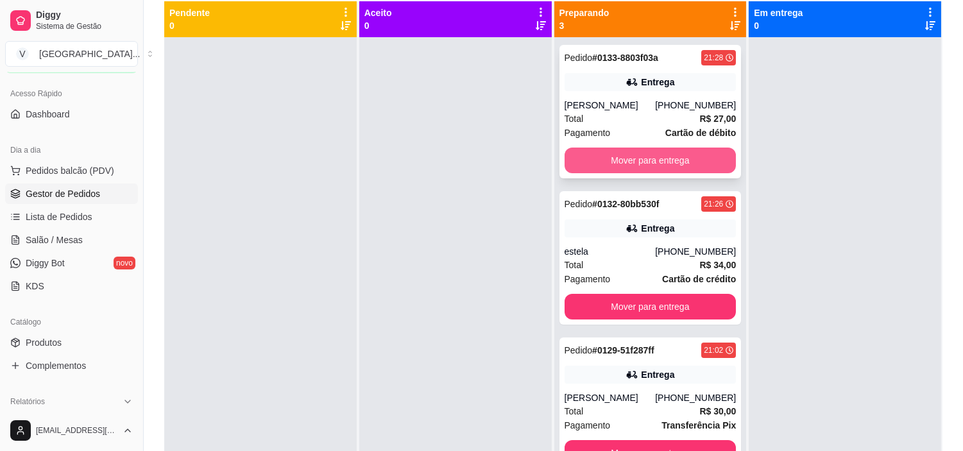
click at [630, 163] on button "Mover para entrega" at bounding box center [651, 161] width 172 height 26
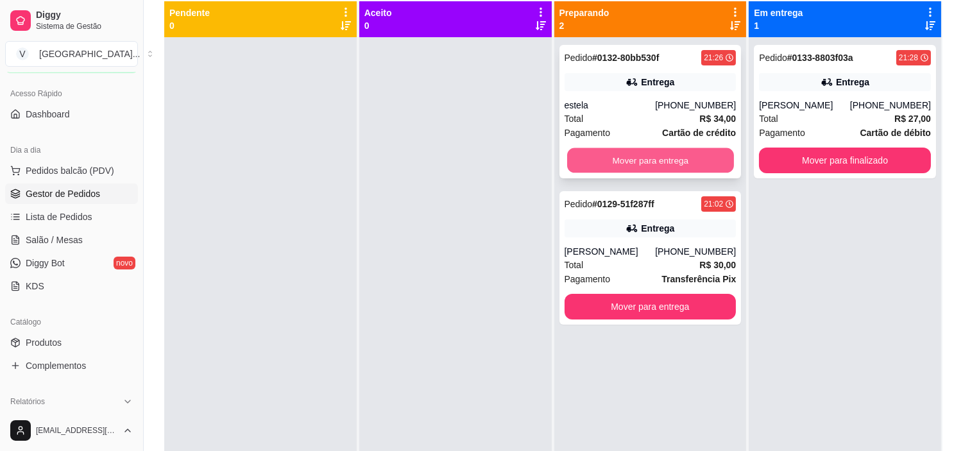
click at [629, 162] on button "Mover para entrega" at bounding box center [650, 160] width 167 height 25
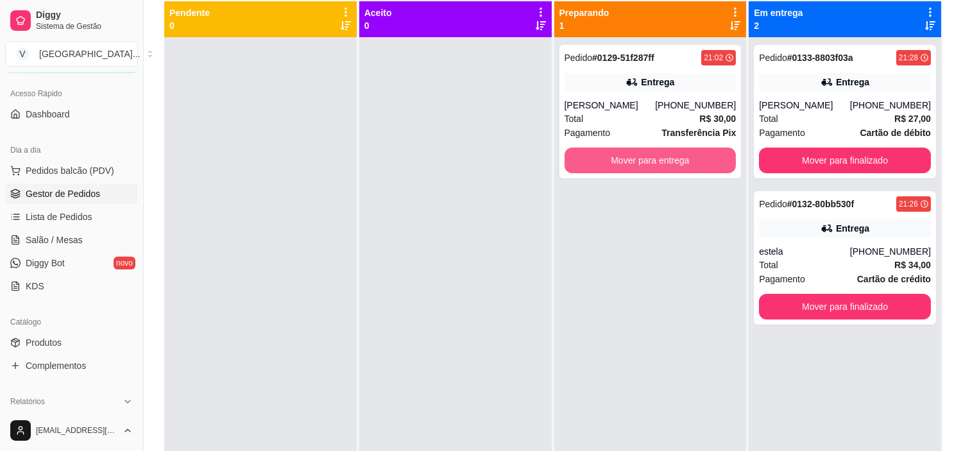
click at [630, 162] on button "Mover para entrega" at bounding box center [651, 161] width 172 height 26
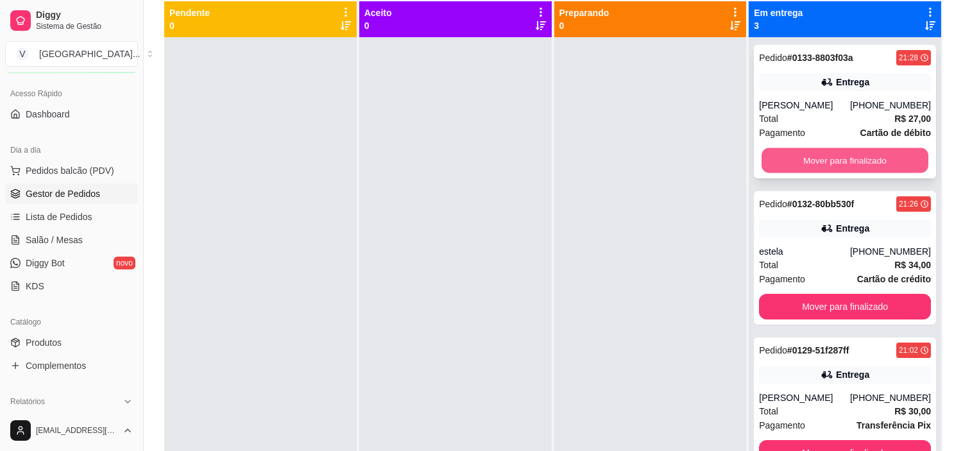
click at [810, 158] on button "Mover para finalizado" at bounding box center [845, 160] width 167 height 25
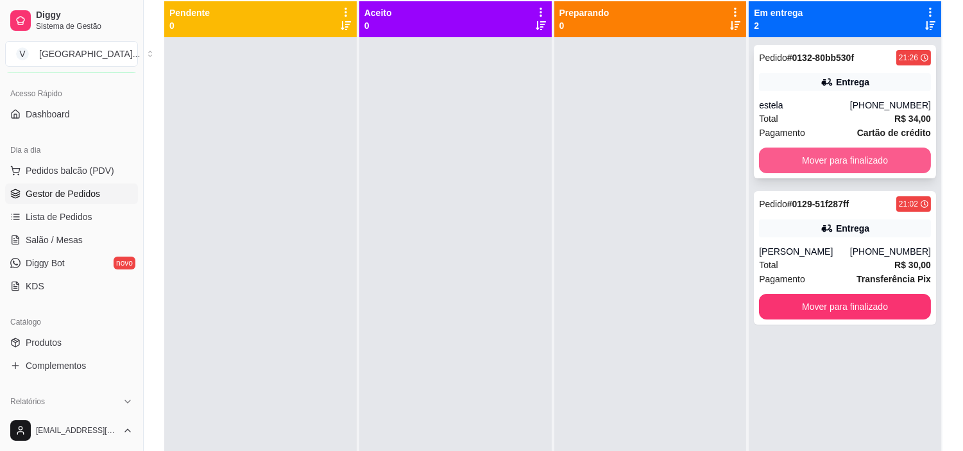
click at [821, 161] on button "Mover para finalizado" at bounding box center [845, 161] width 172 height 26
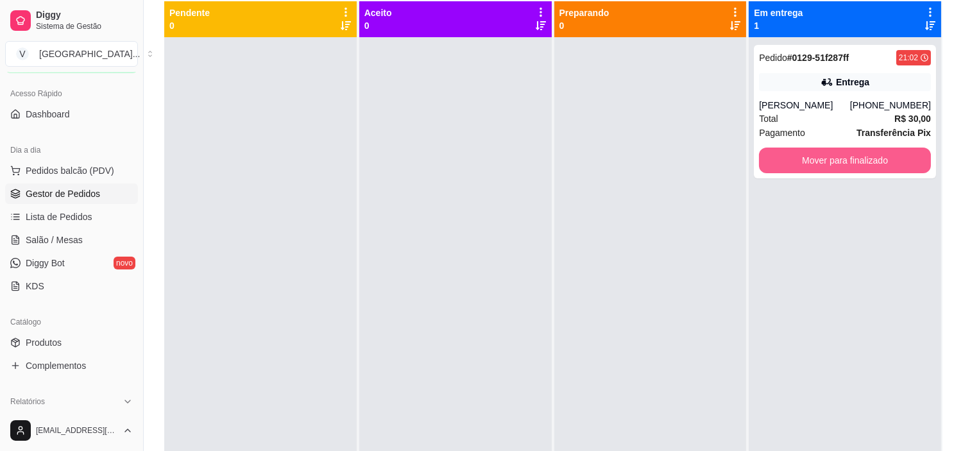
click at [821, 162] on button "Mover para finalizado" at bounding box center [845, 161] width 172 height 26
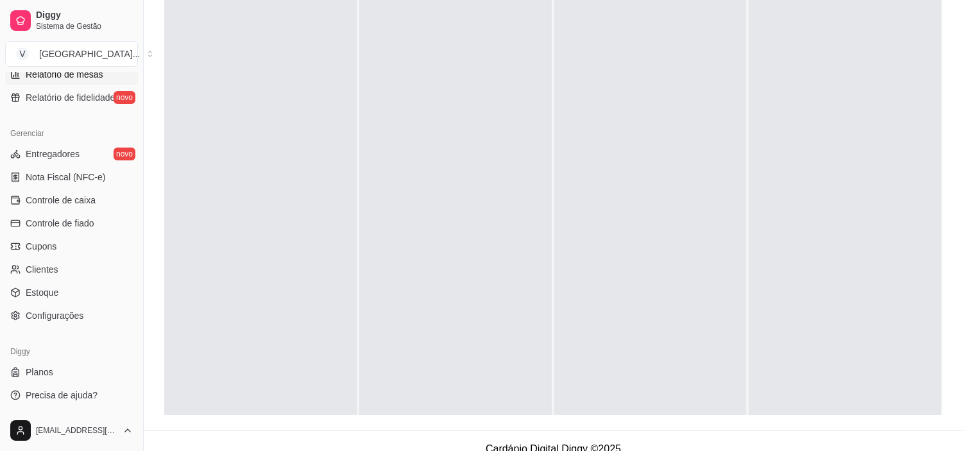
scroll to position [196, 0]
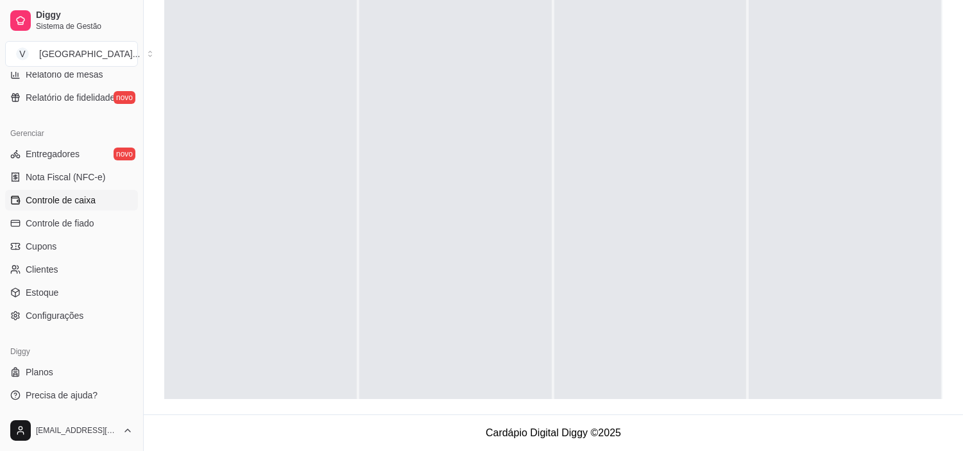
click at [77, 196] on span "Controle de caixa" at bounding box center [61, 200] width 70 height 13
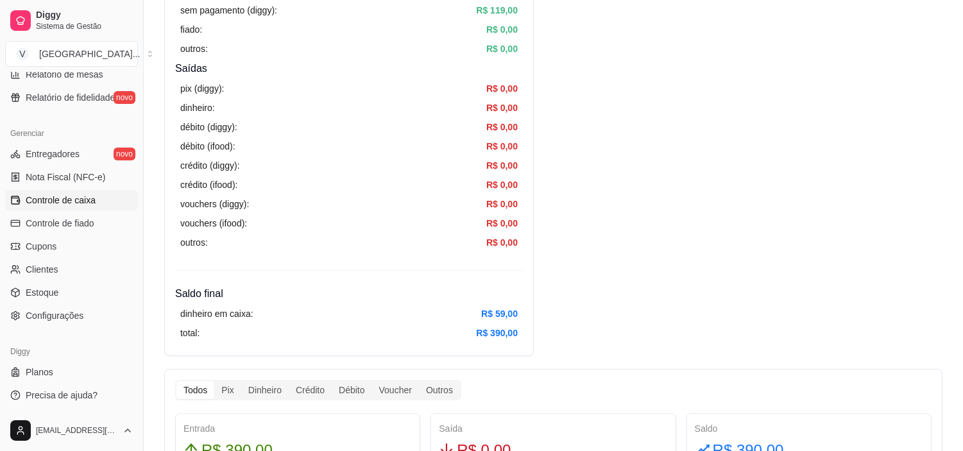
scroll to position [642, 0]
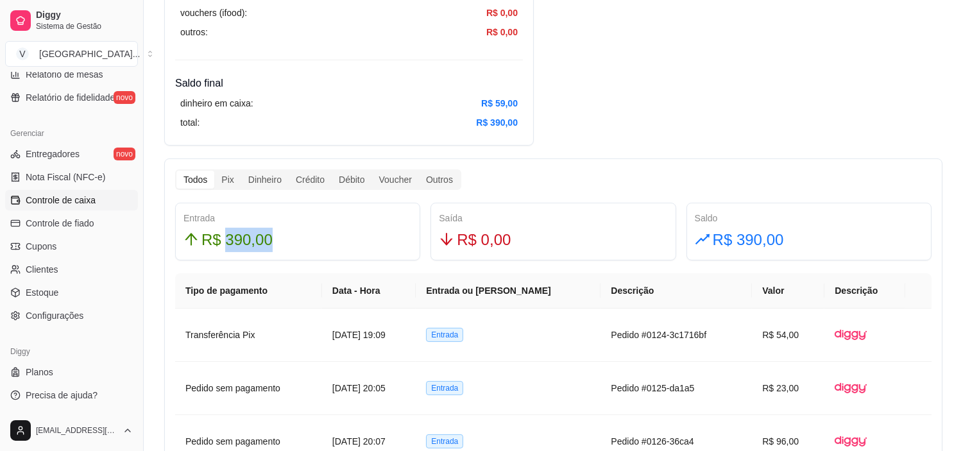
drag, startPoint x: 227, startPoint y: 235, endPoint x: 671, endPoint y: 47, distance: 481.6
click at [291, 232] on div "R$ 390,00" at bounding box center [298, 240] width 228 height 24
click at [685, 90] on div "Resumo Adicionar entrada/saída Data de abertura: [DATE] 18:56 Saldo inícial Din…" at bounding box center [553, 353] width 778 height 1772
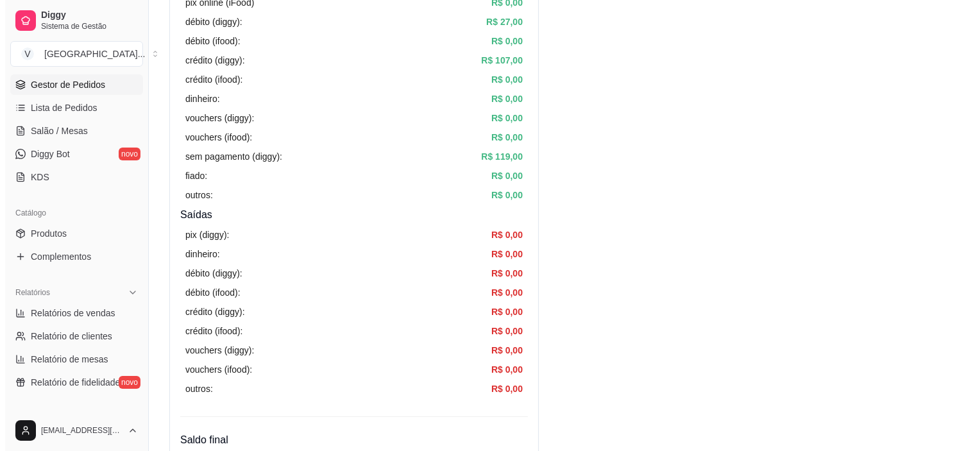
scroll to position [0, 0]
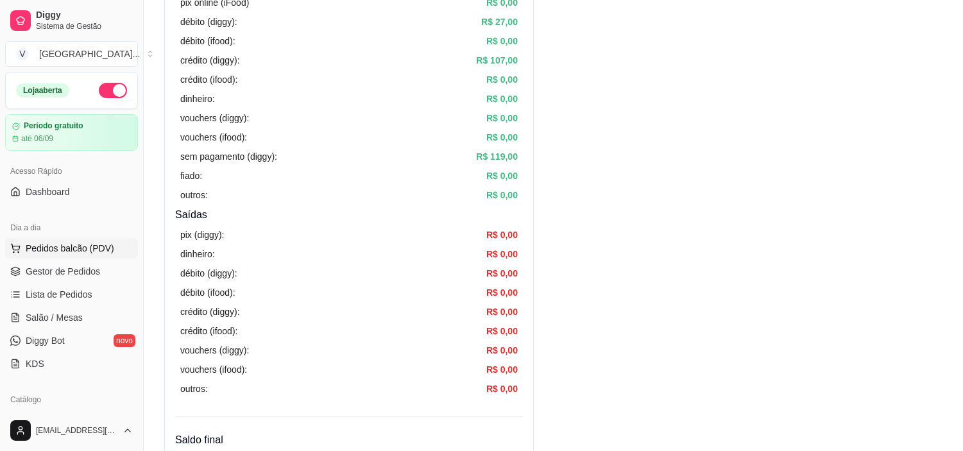
click at [74, 250] on span "Pedidos balcão (PDV)" at bounding box center [70, 248] width 89 height 13
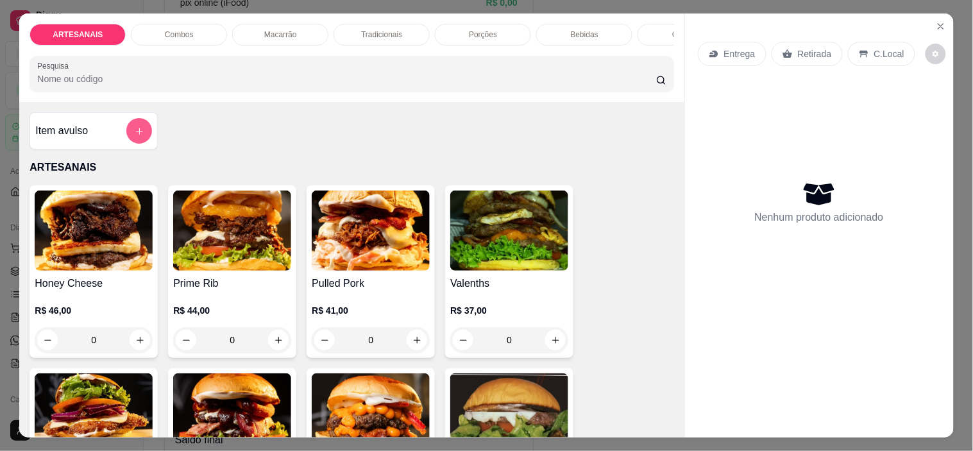
click at [137, 135] on icon "add-separate-item" at bounding box center [140, 131] width 10 height 10
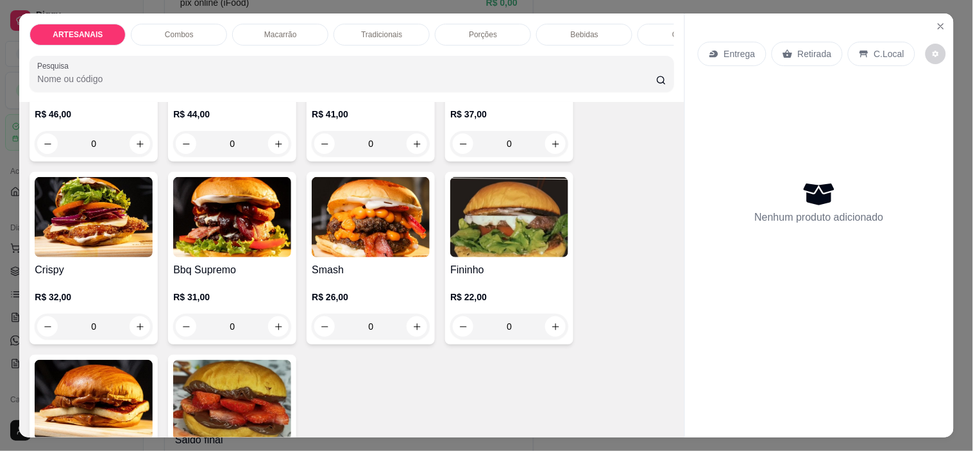
scroll to position [142, 0]
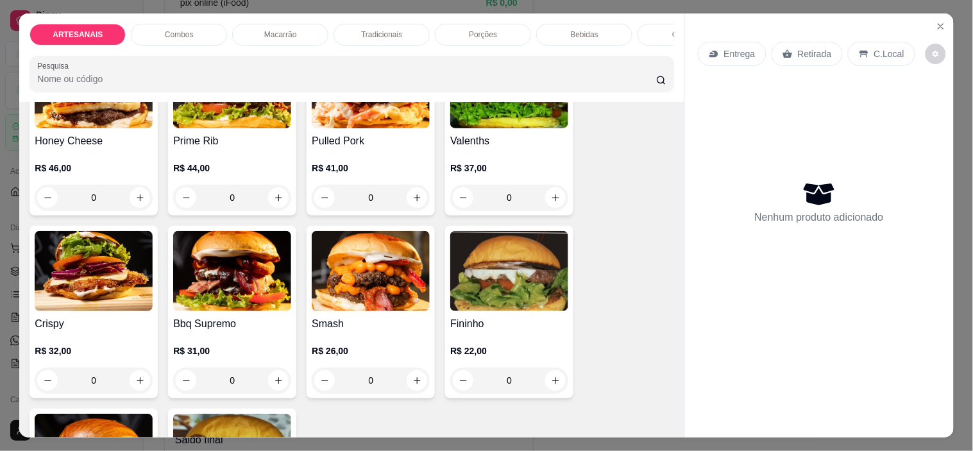
click at [409, 379] on div "0" at bounding box center [371, 381] width 118 height 26
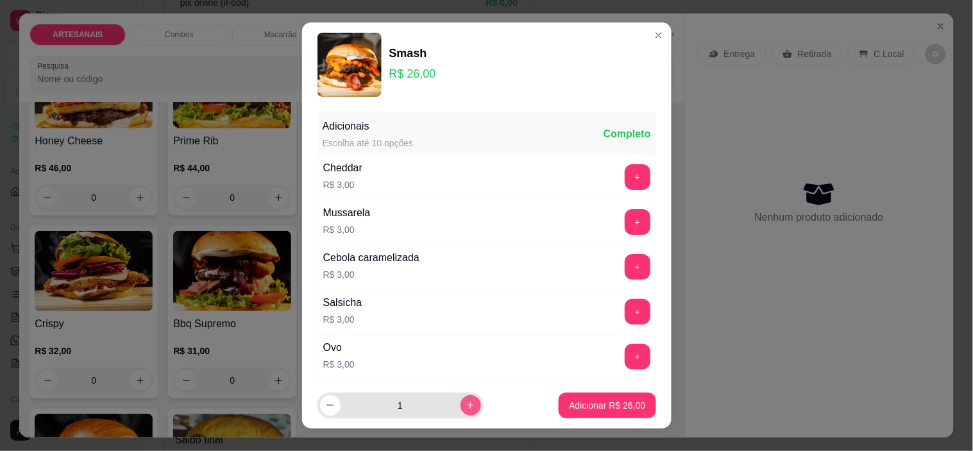
click at [466, 408] on icon "increase-product-quantity" at bounding box center [471, 405] width 10 height 10
type input "2"
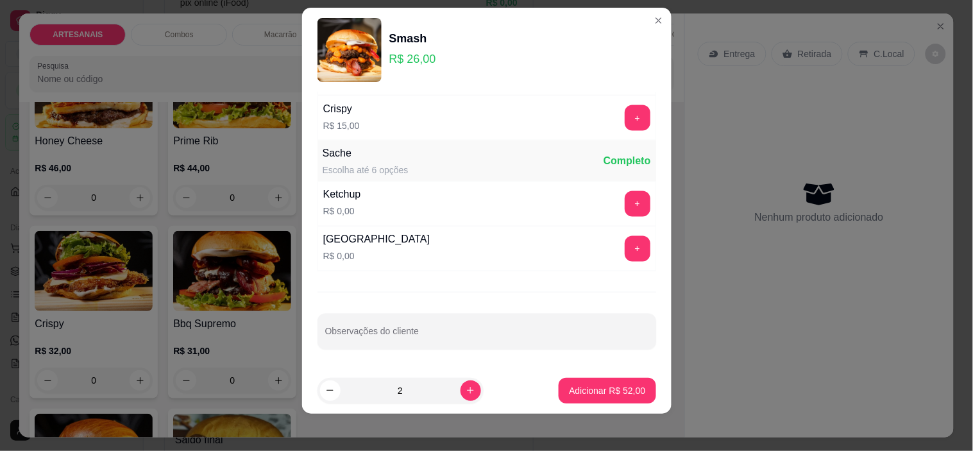
scroll to position [18, 0]
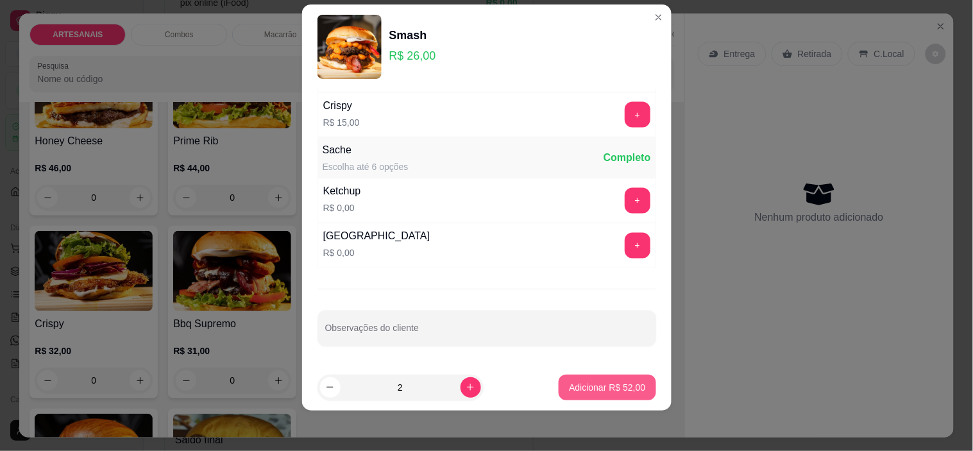
click at [634, 392] on button "Adicionar R$ 52,00" at bounding box center [607, 388] width 97 height 26
type input "2"
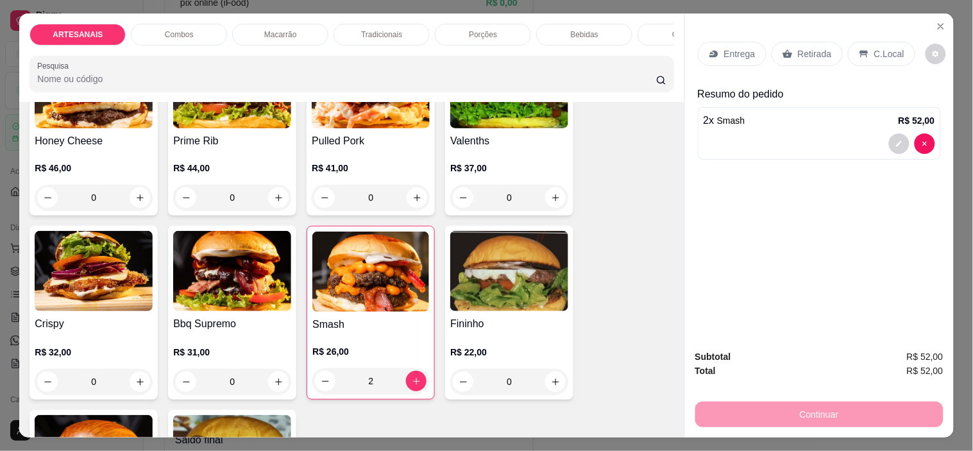
click at [737, 51] on p "Entrega" at bounding box center [739, 53] width 31 height 13
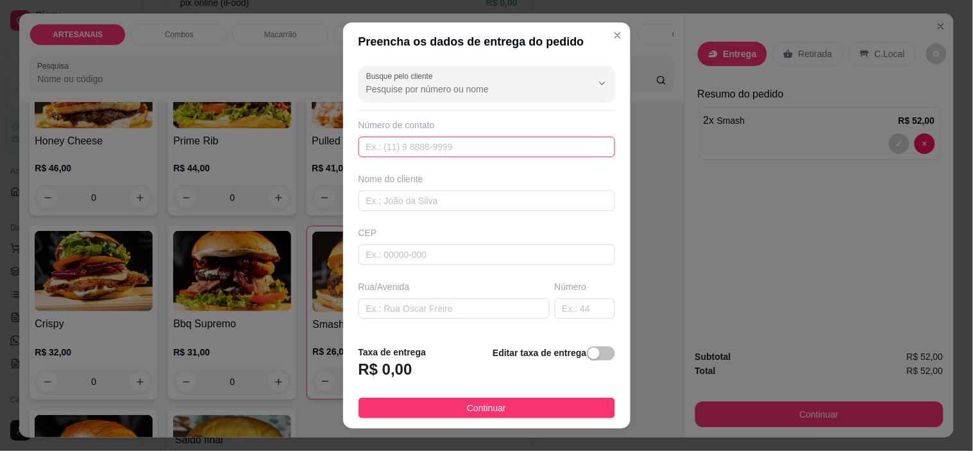
click at [379, 157] on input "text" at bounding box center [487, 147] width 257 height 21
type input "[PHONE_NUMBER]"
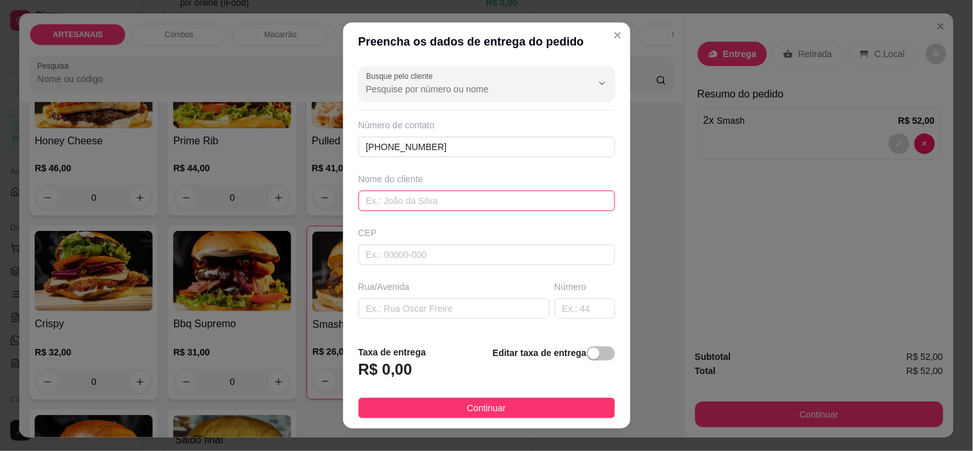
click at [394, 197] on input "text" at bounding box center [487, 201] width 257 height 21
type input "Angelica"
click at [405, 315] on input "text" at bounding box center [454, 308] width 191 height 21
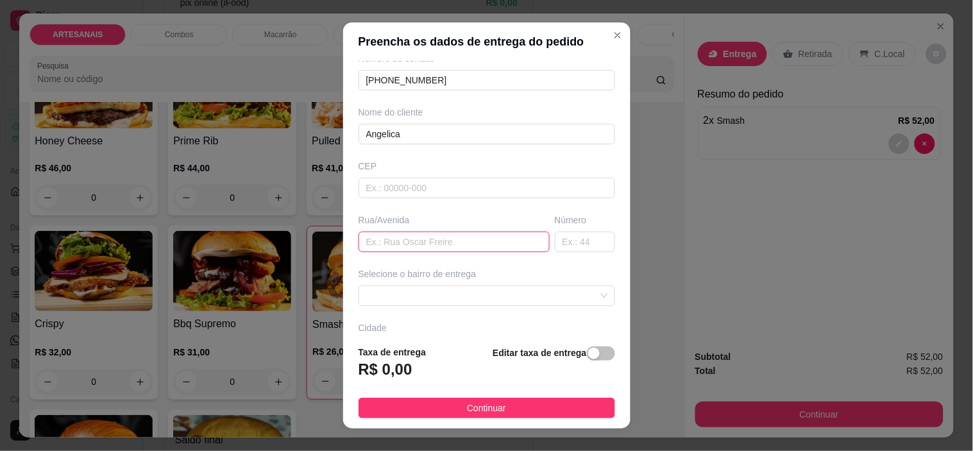
scroll to position [158, 0]
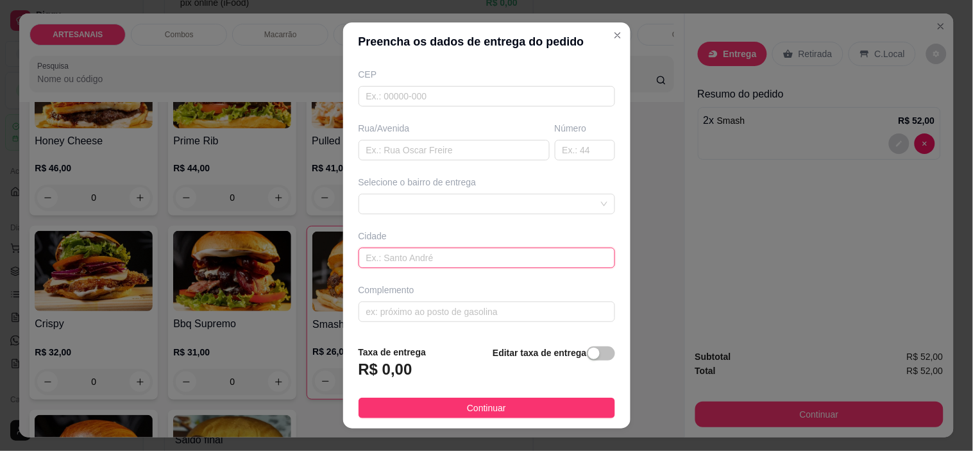
click at [508, 257] on input "text" at bounding box center [487, 258] width 257 height 21
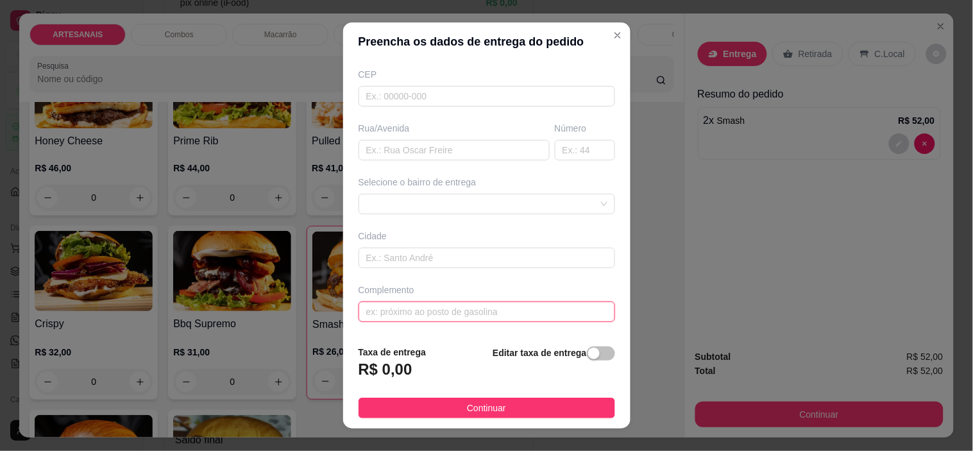
click at [444, 312] on input "text" at bounding box center [487, 312] width 257 height 21
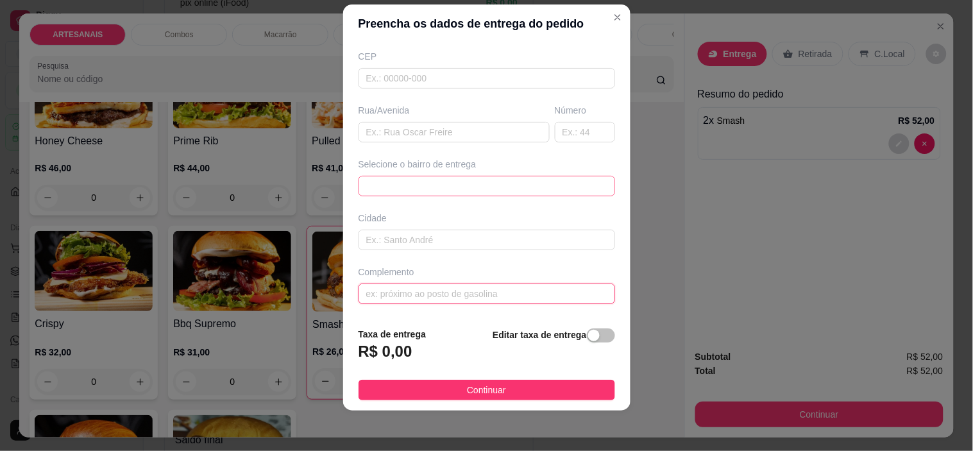
click at [465, 180] on span at bounding box center [486, 185] width 241 height 19
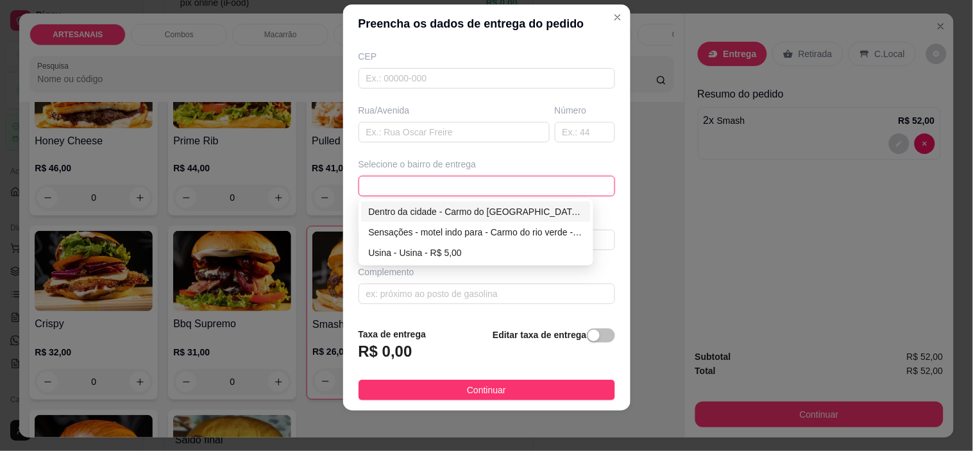
click at [424, 209] on div "Dentro da cidade - Carmo do [GEOGRAPHIC_DATA] - R$ 2,00" at bounding box center [476, 212] width 215 height 14
type input "Carmo do [GEOGRAPHIC_DATA]"
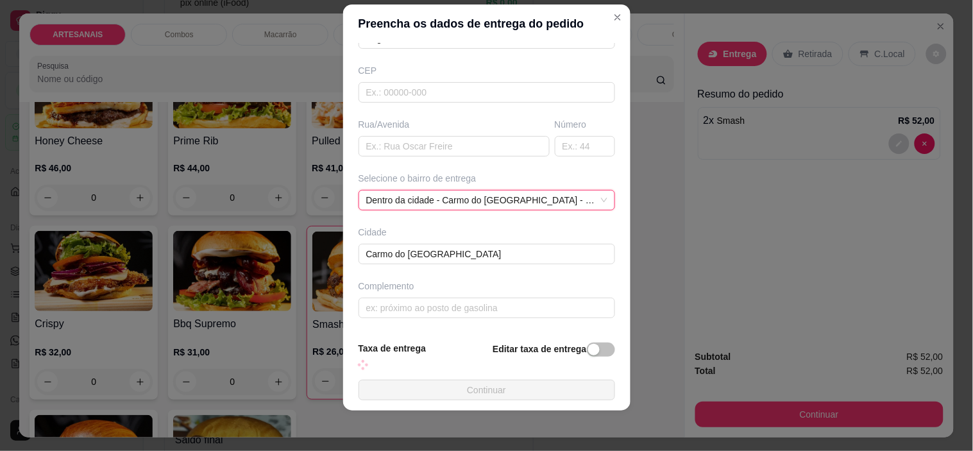
scroll to position [158, 0]
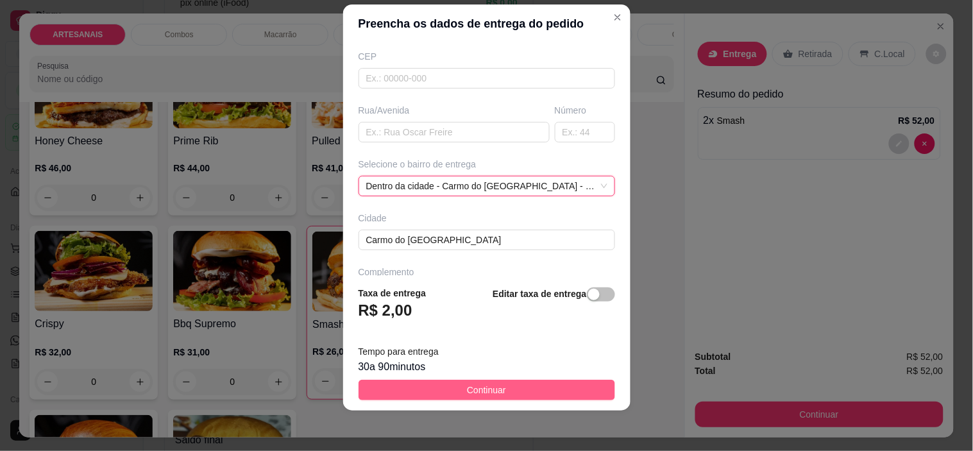
click at [477, 392] on span "Continuar" at bounding box center [486, 390] width 39 height 14
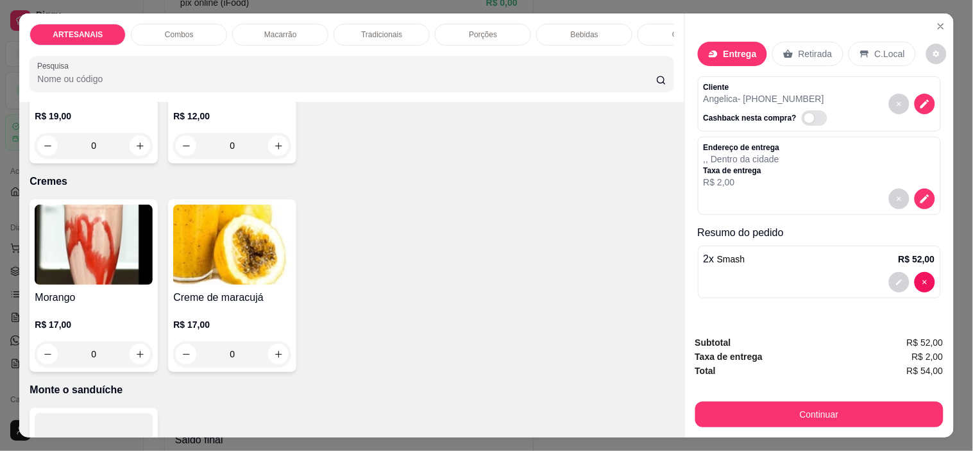
scroll to position [2347, 0]
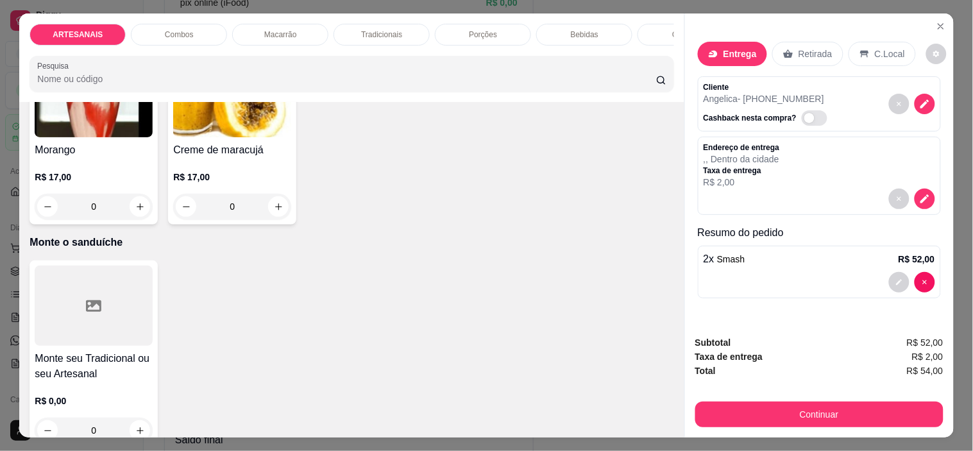
click at [101, 266] on div at bounding box center [94, 306] width 118 height 80
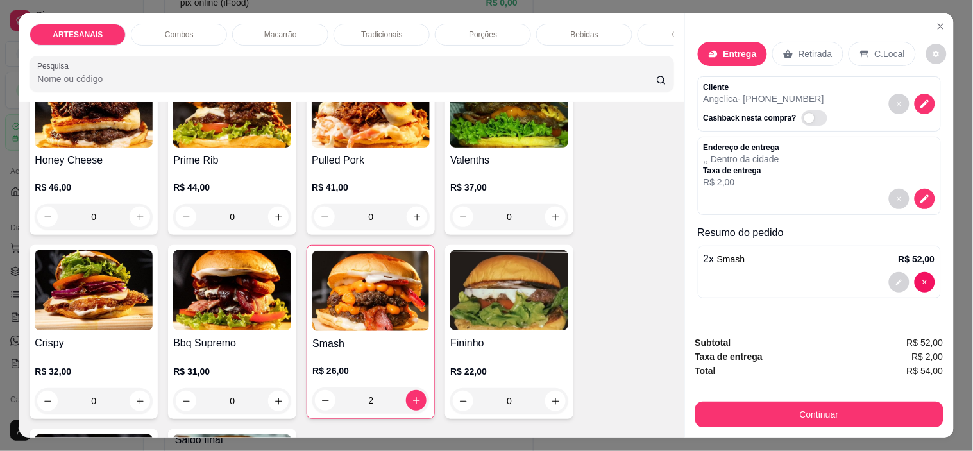
scroll to position [0, 0]
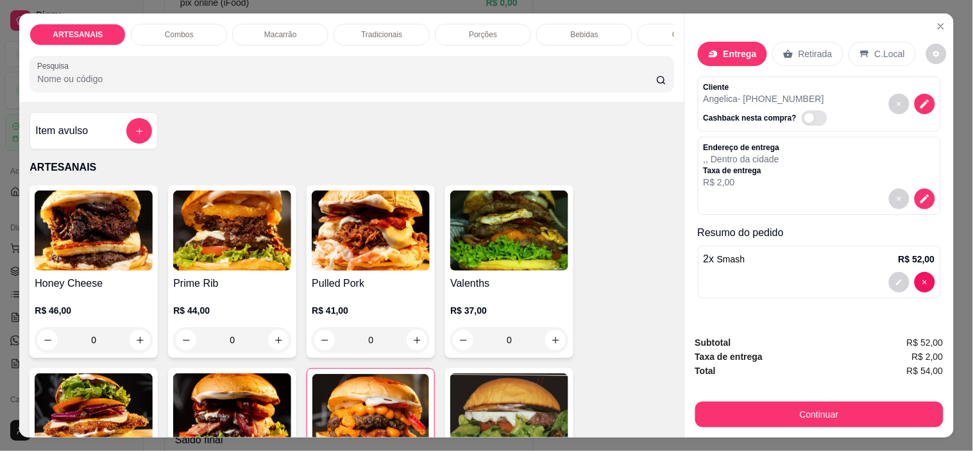
click at [71, 139] on h4 "Item avulso" at bounding box center [61, 130] width 53 height 15
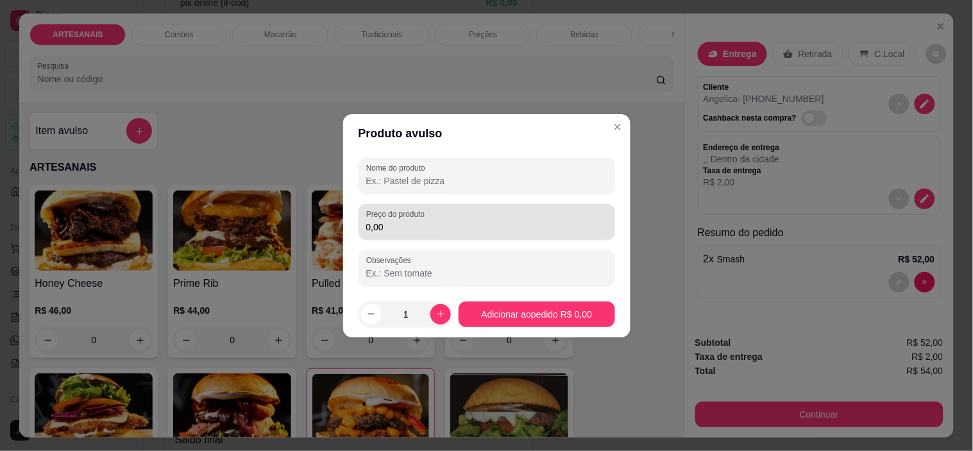
click at [440, 221] on input "0,00" at bounding box center [486, 227] width 241 height 13
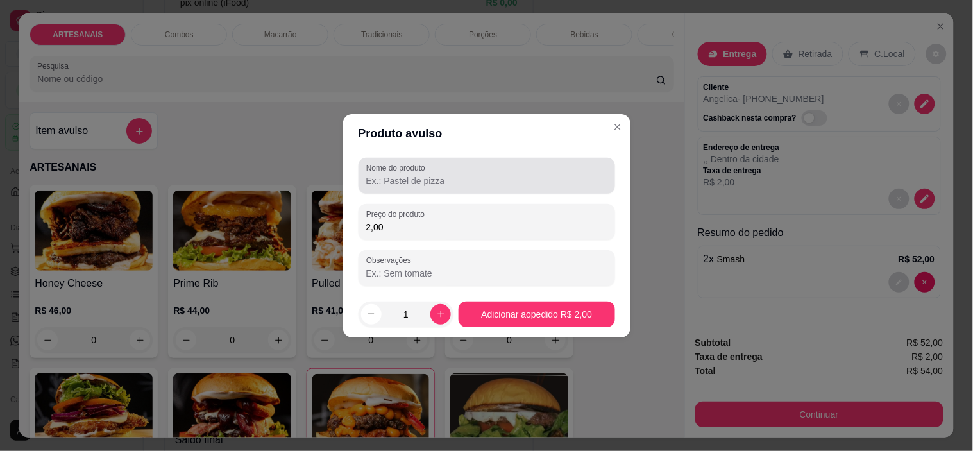
type input "2,00"
click at [434, 180] on input "Nome do produto" at bounding box center [486, 181] width 241 height 13
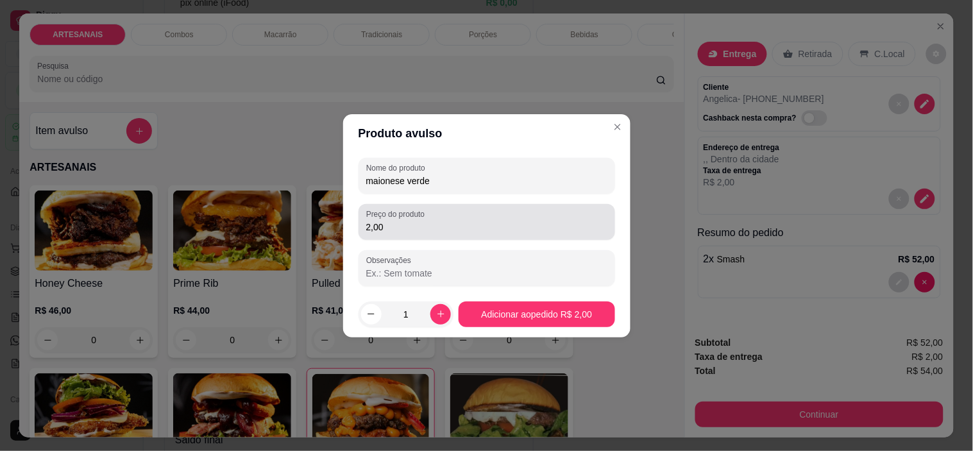
type input "maionese verde"
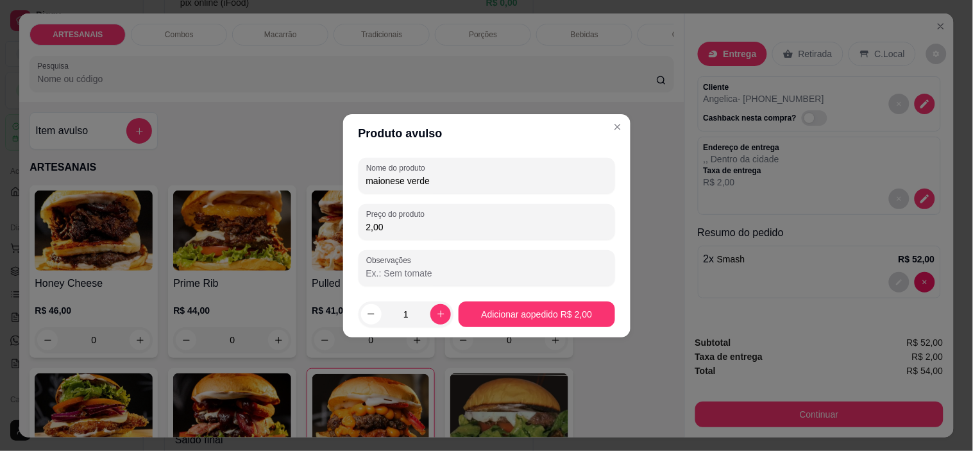
click at [406, 225] on input "2,00" at bounding box center [486, 227] width 241 height 13
type input "1,50"
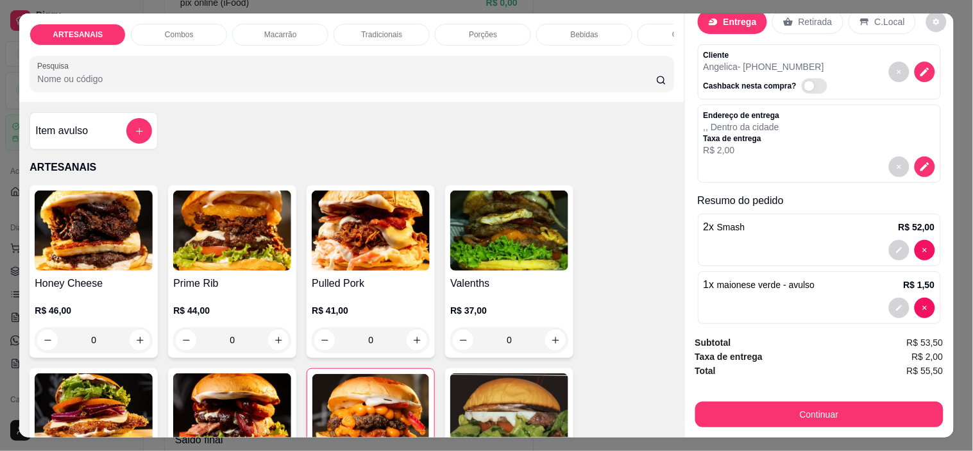
scroll to position [49, 0]
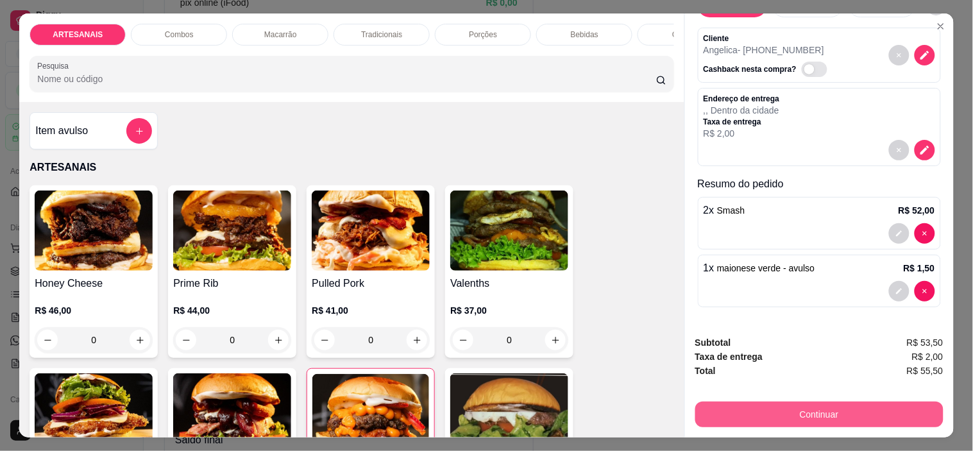
click at [818, 402] on button "Continuar" at bounding box center [820, 415] width 248 height 26
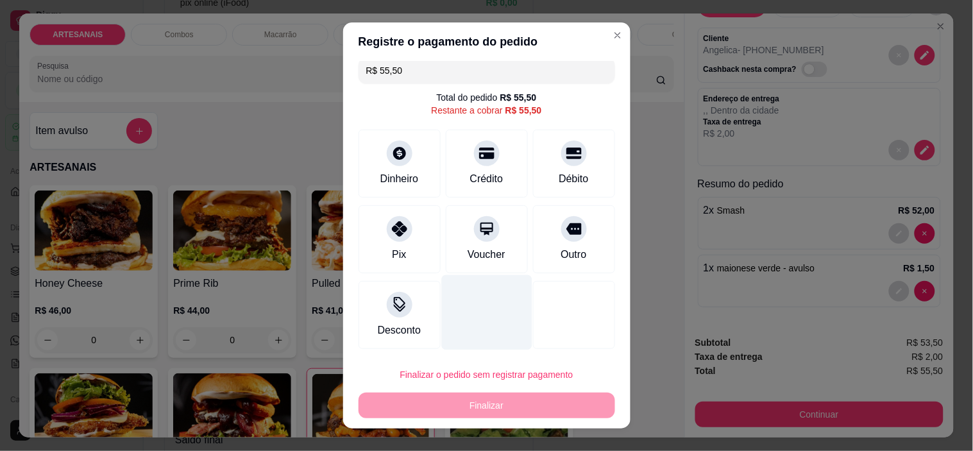
scroll to position [10, 0]
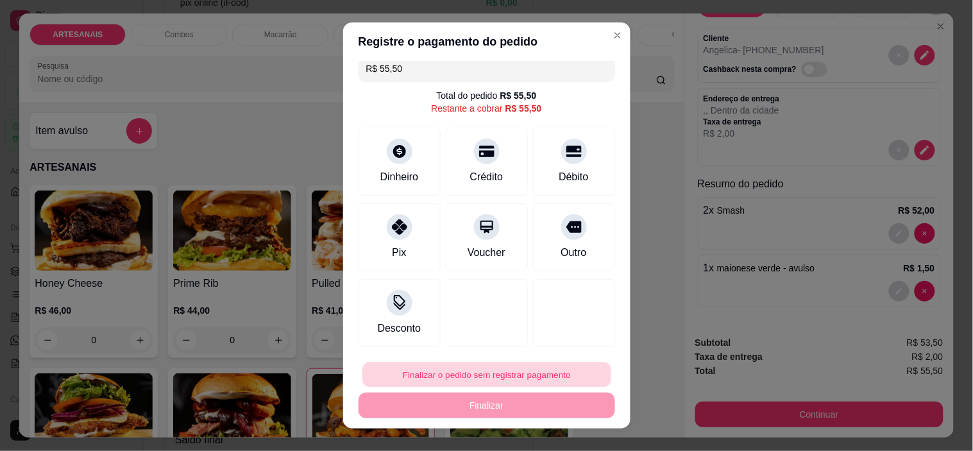
click at [480, 379] on button "Finalizar o pedido sem registrar pagamento" at bounding box center [487, 374] width 249 height 25
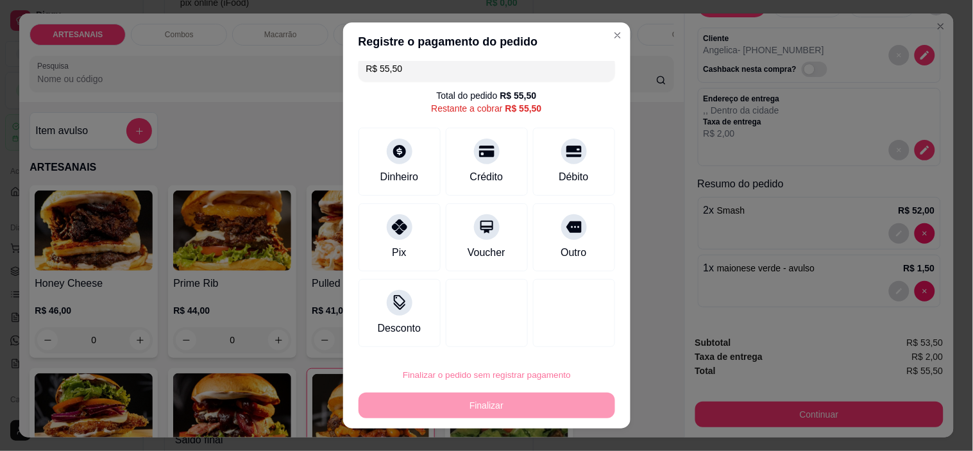
click at [552, 335] on button "Confirmar" at bounding box center [558, 339] width 47 height 20
type input "0"
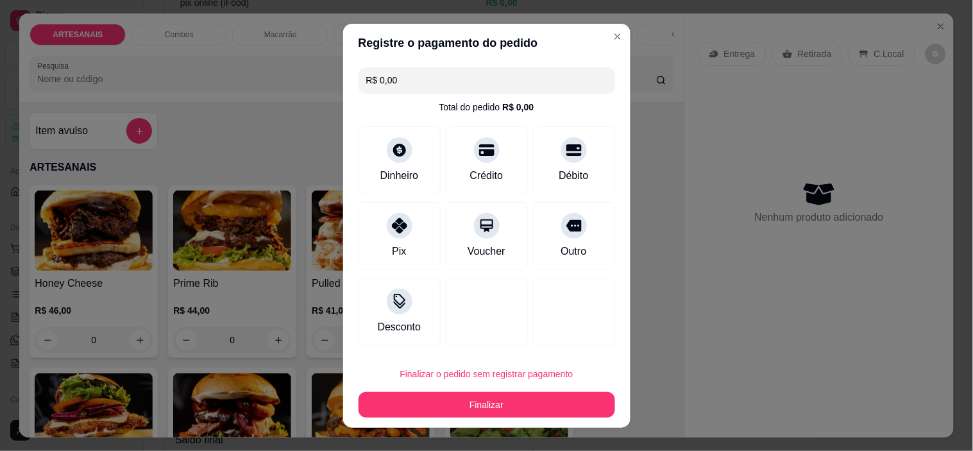
type input "R$ 0,00"
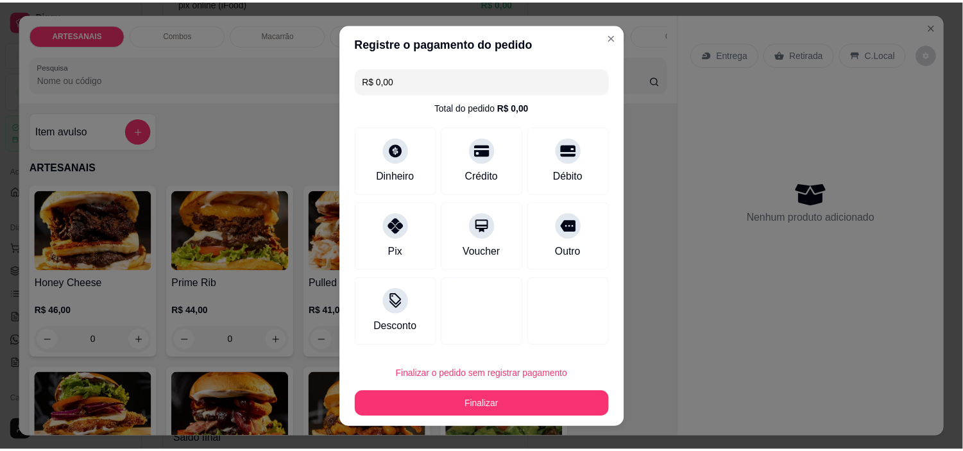
scroll to position [0, 0]
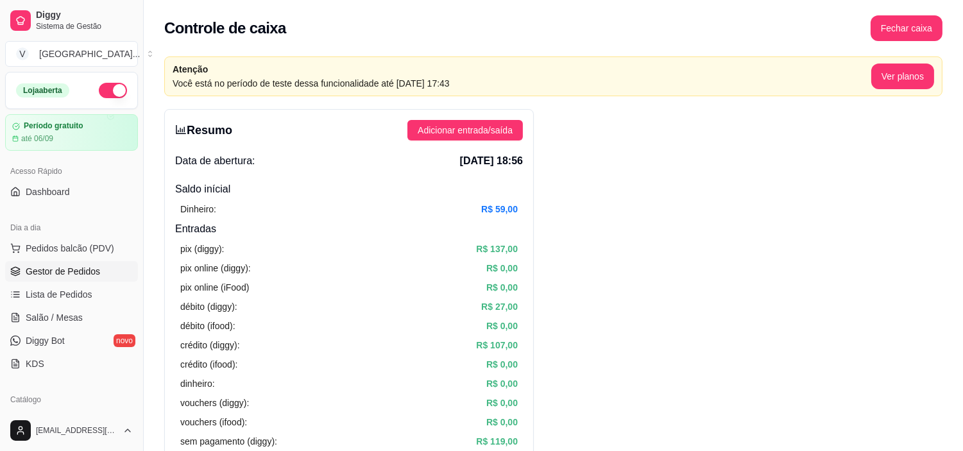
click at [69, 269] on span "Gestor de Pedidos" at bounding box center [63, 271] width 74 height 13
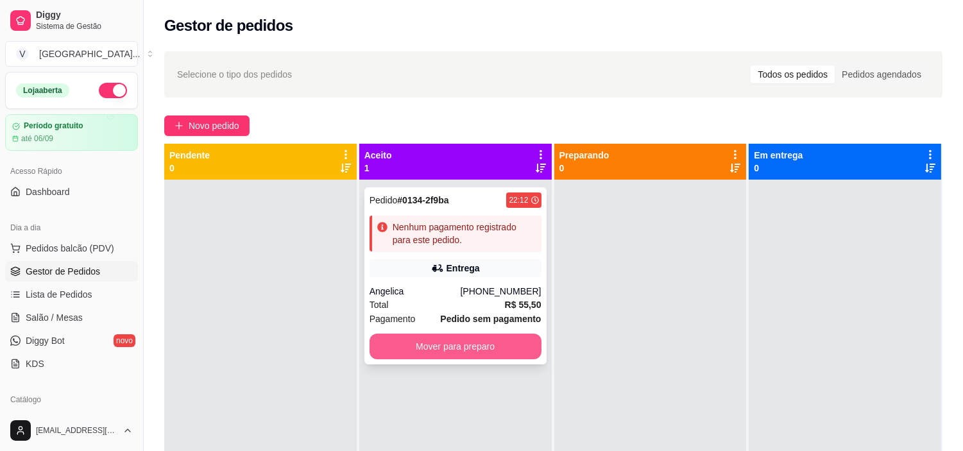
click at [458, 351] on button "Mover para preparo" at bounding box center [456, 347] width 172 height 26
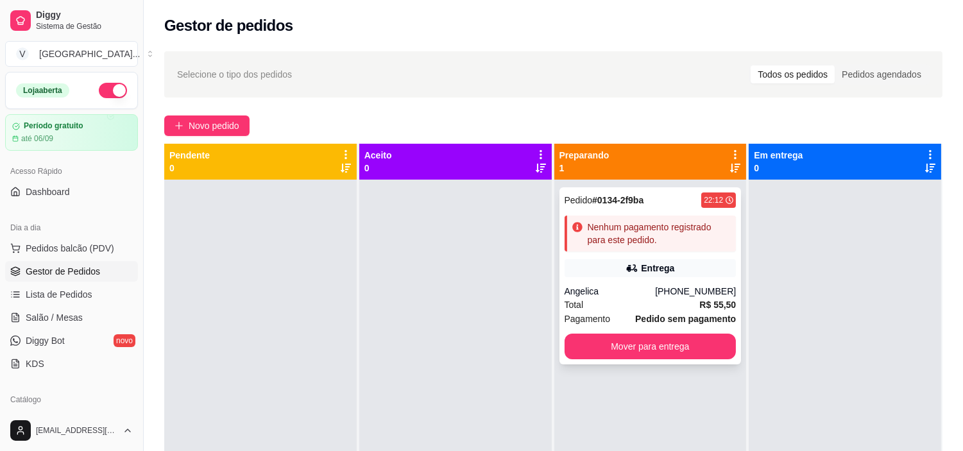
click at [678, 273] on div "Entrega" at bounding box center [651, 268] width 172 height 18
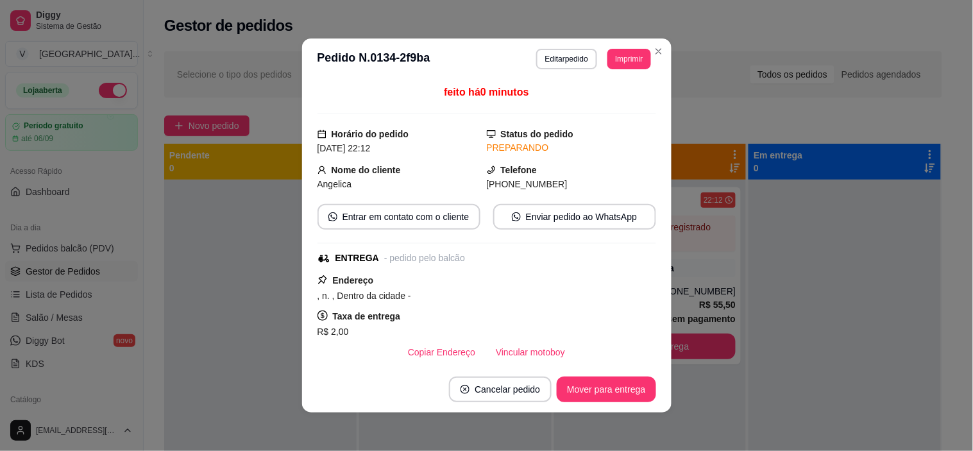
click at [621, 67] on button "Imprimir" at bounding box center [629, 59] width 43 height 21
click at [607, 100] on button "IMPRESSORA" at bounding box center [601, 104] width 90 height 20
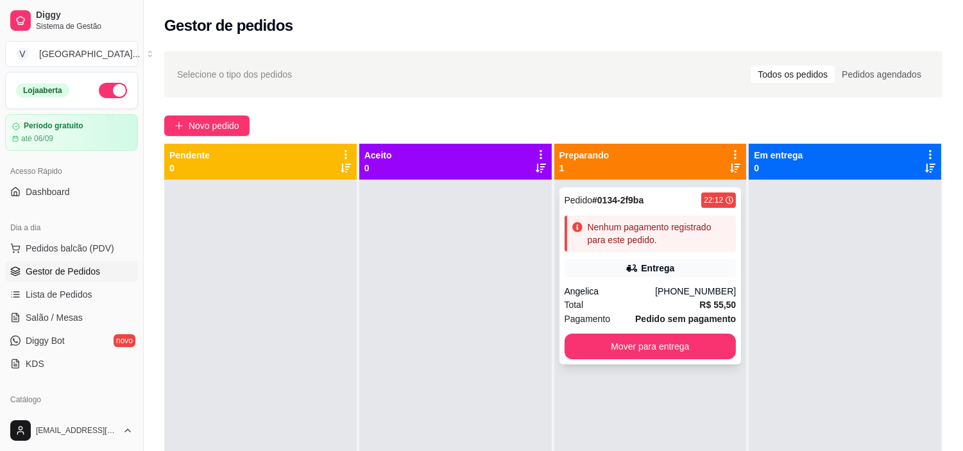
click at [635, 273] on div "Entrega" at bounding box center [651, 268] width 172 height 18
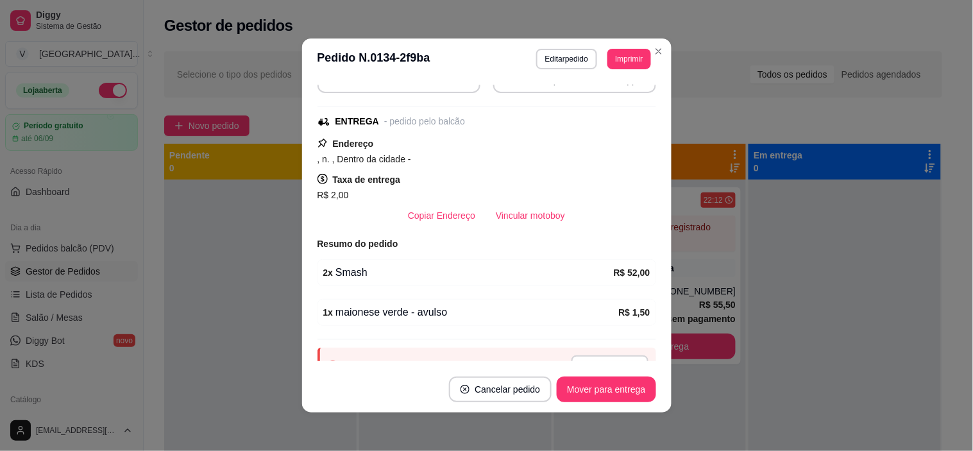
scroll to position [142, 0]
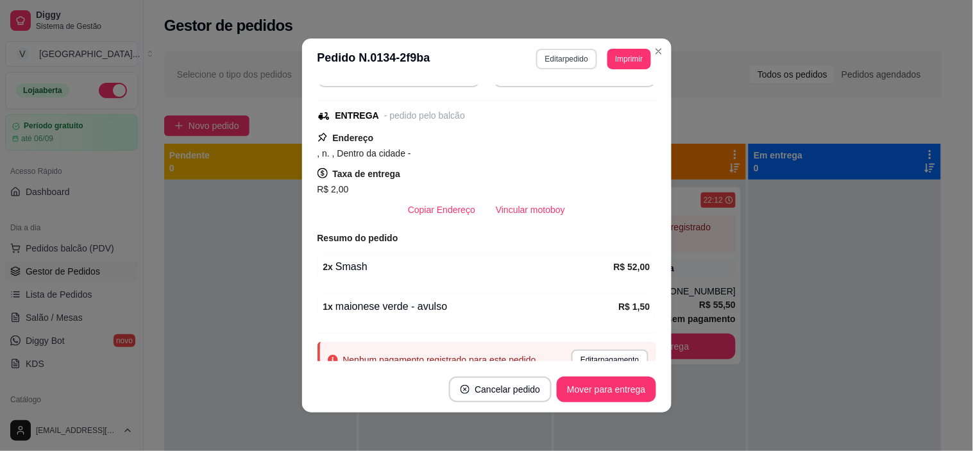
click at [559, 62] on button "Editar pedido" at bounding box center [566, 59] width 61 height 21
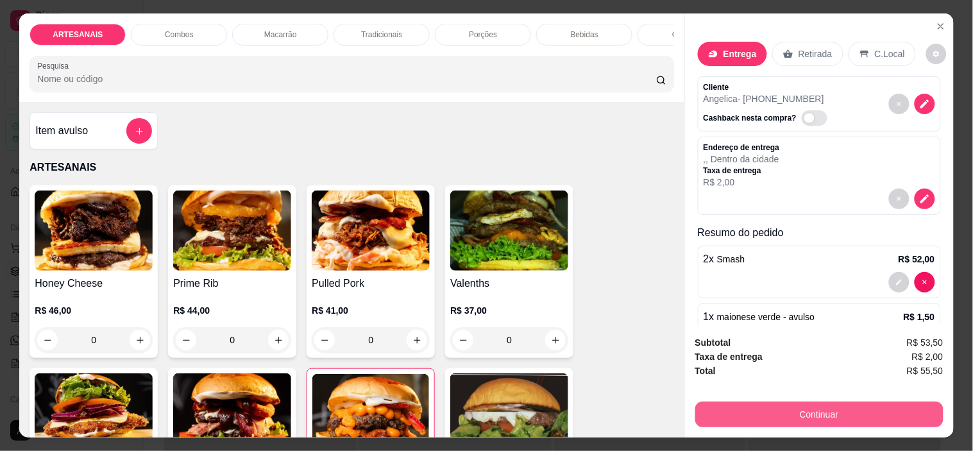
click at [780, 411] on button "Continuar" at bounding box center [820, 415] width 248 height 26
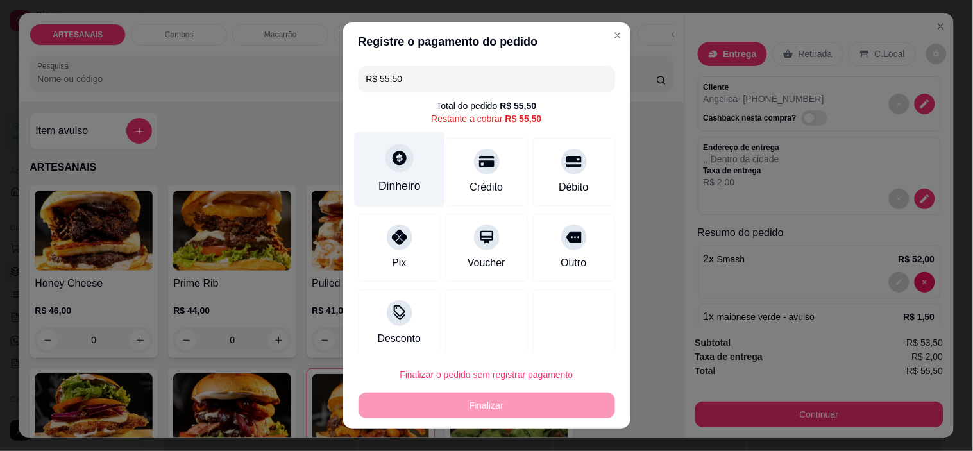
click at [373, 148] on div "Dinheiro" at bounding box center [399, 169] width 90 height 75
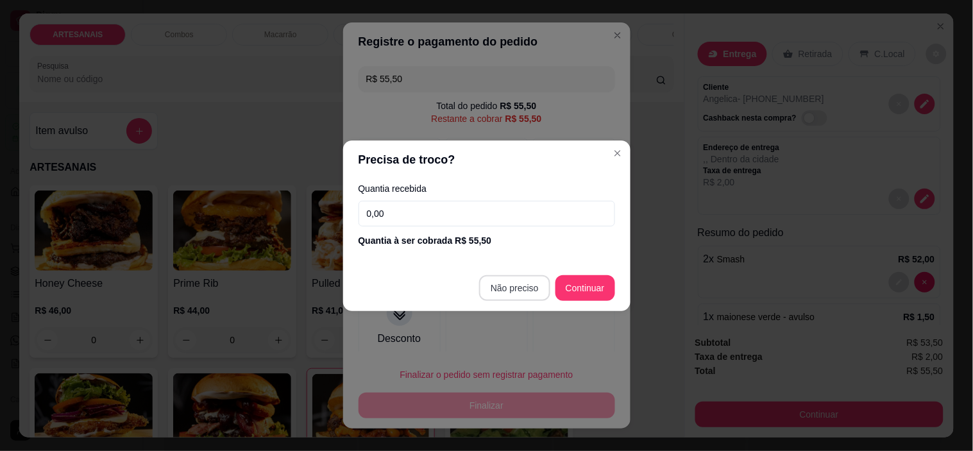
type input "R$ 0,00"
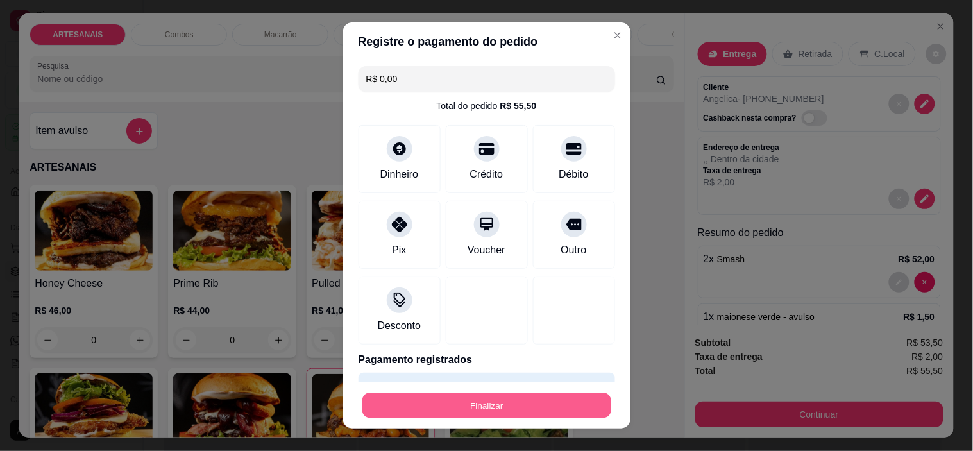
click at [552, 397] on button "Finalizar" at bounding box center [487, 405] width 249 height 25
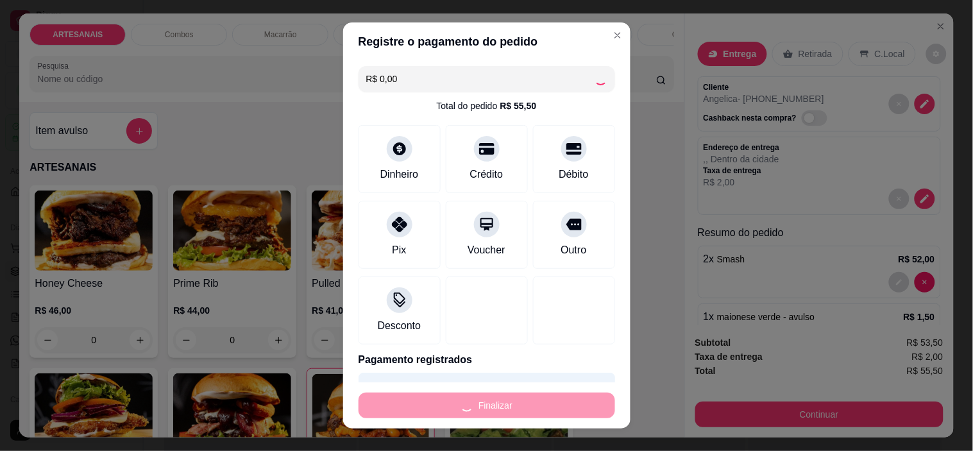
type input "0"
type input "-R$ 55,50"
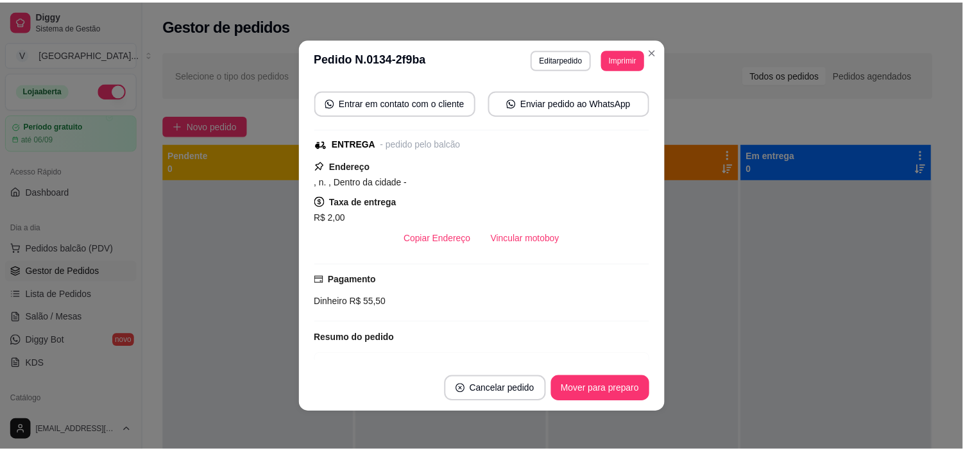
scroll to position [171, 0]
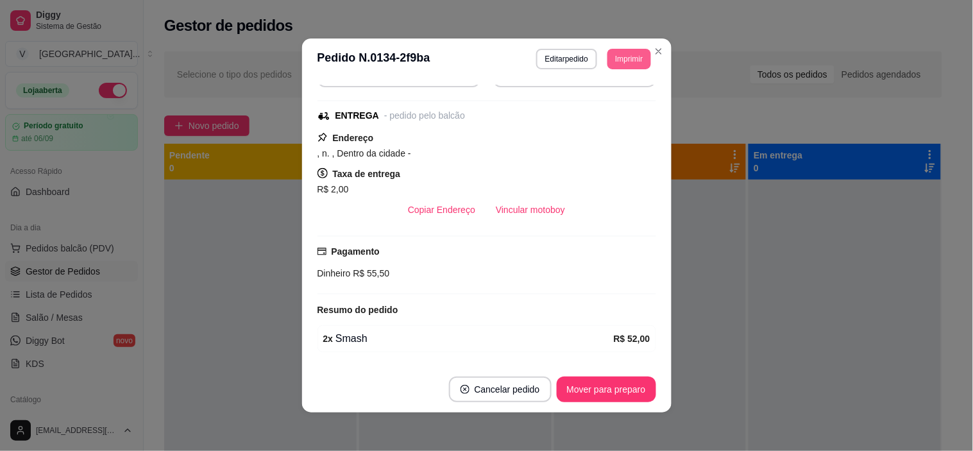
click at [627, 53] on button "Imprimir" at bounding box center [629, 59] width 43 height 21
click at [607, 110] on button "IMPRESSORA" at bounding box center [600, 104] width 93 height 21
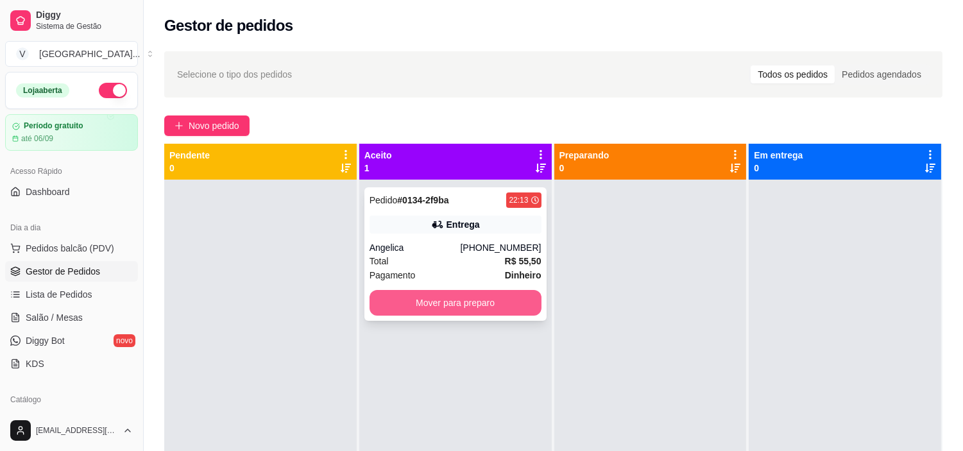
click at [427, 307] on button "Mover para preparo" at bounding box center [456, 303] width 172 height 26
